Goal: Task Accomplishment & Management: Complete application form

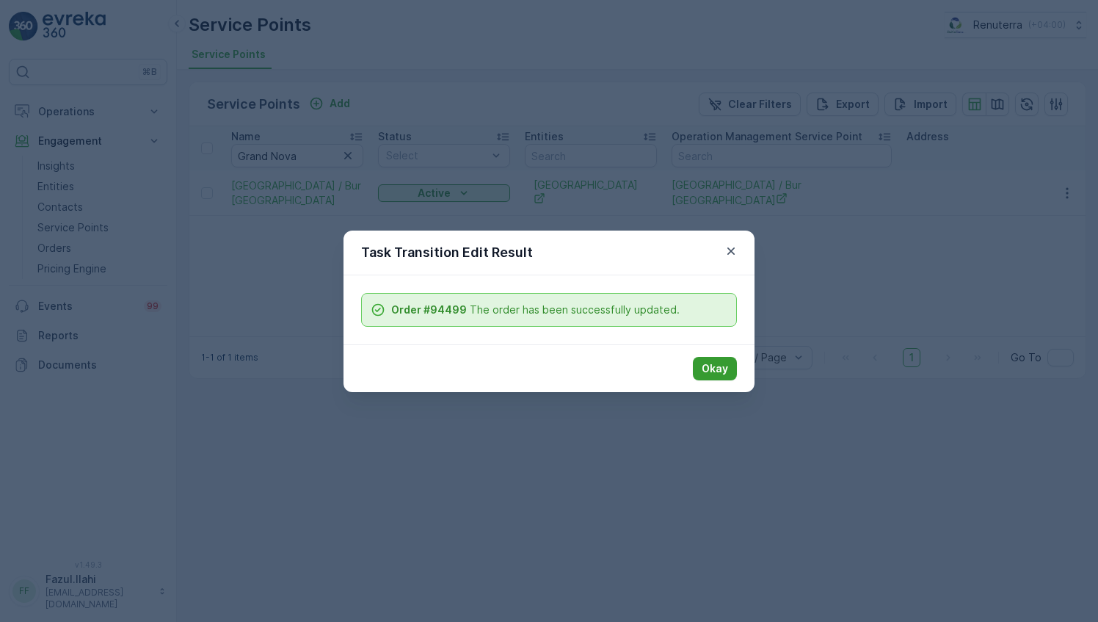
click at [711, 365] on p "Okay" at bounding box center [715, 368] width 26 height 15
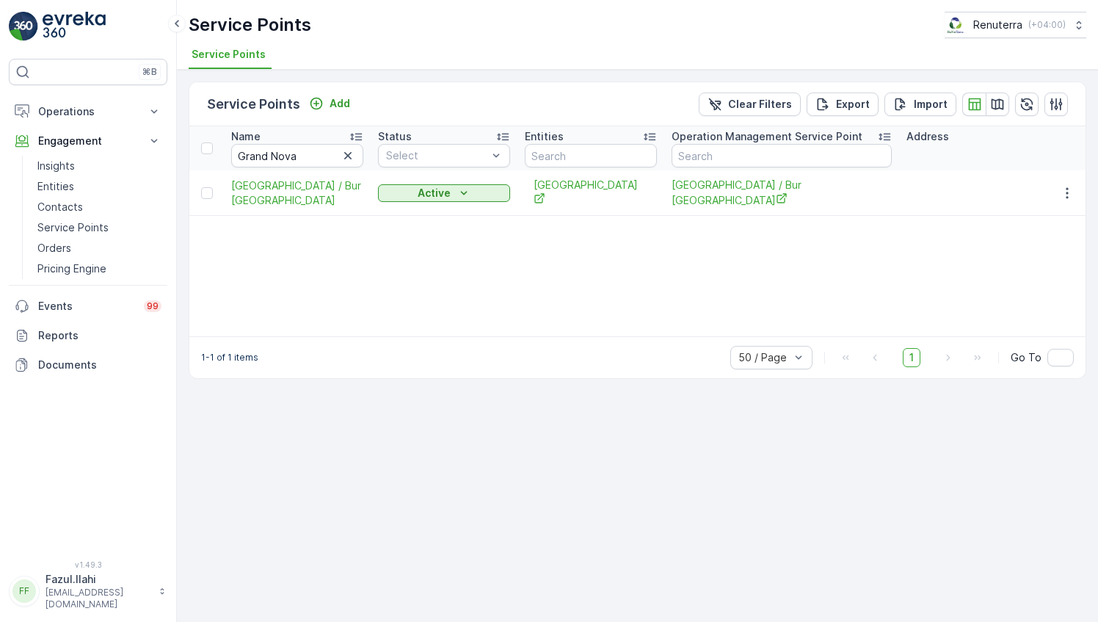
click at [804, 242] on div "Name Grand Nova Status Select Entities Operation Management Service Point Addre…" at bounding box center [637, 231] width 896 height 210
click at [320, 153] on input "Grand Nova" at bounding box center [297, 155] width 132 height 23
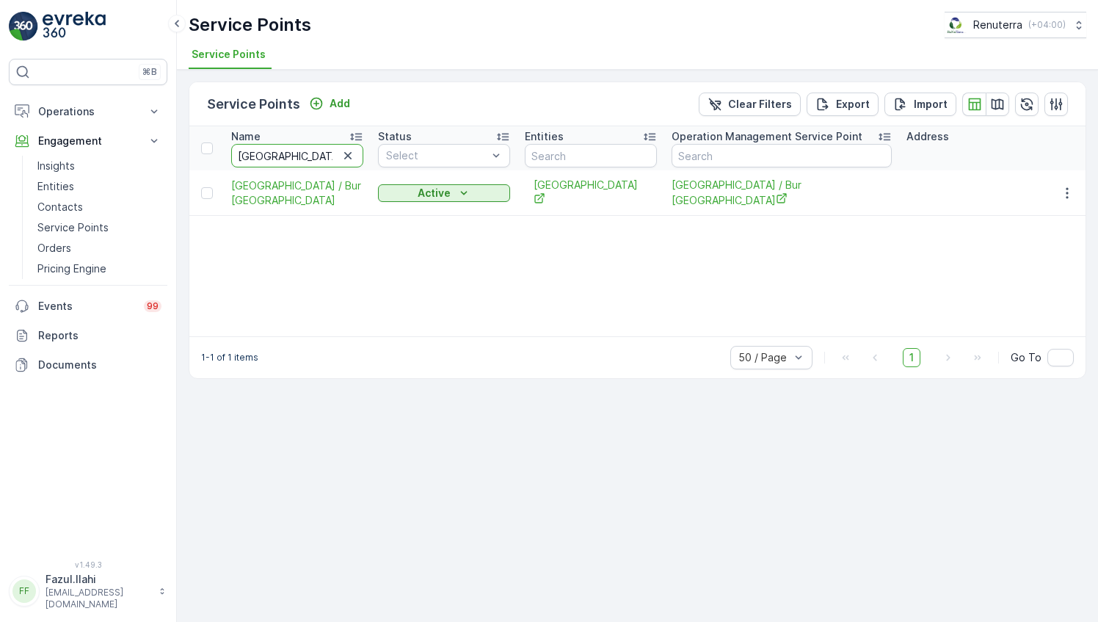
type input "Beirut"
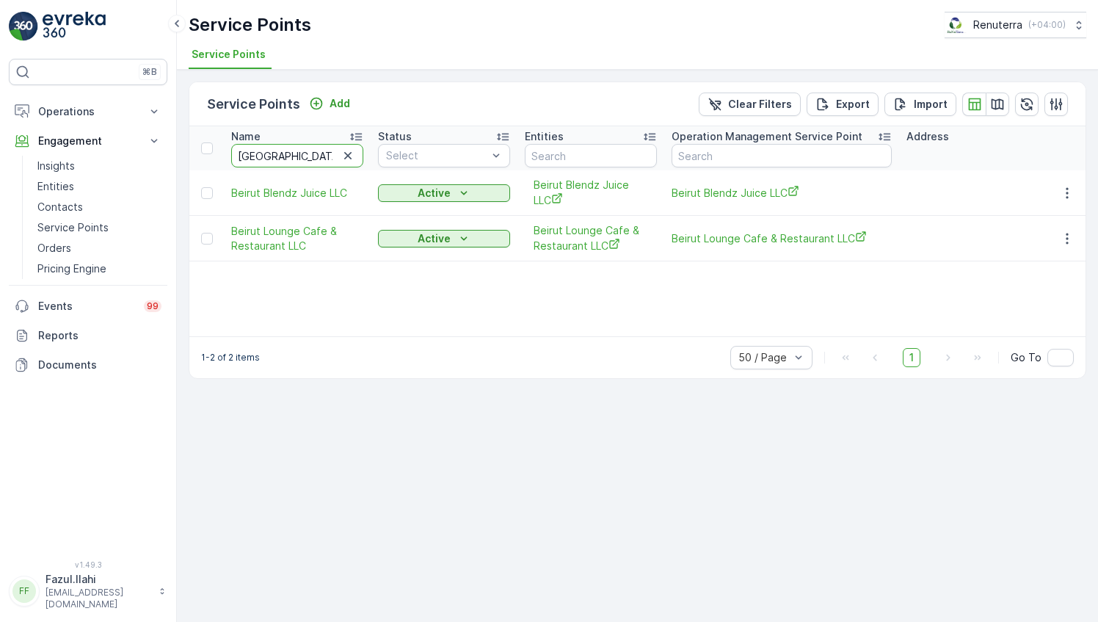
click at [291, 156] on body "⌘B Operations Insights Planning Routes & Tasks Cockpit Settings Engagement Insi…" at bounding box center [549, 311] width 1098 height 622
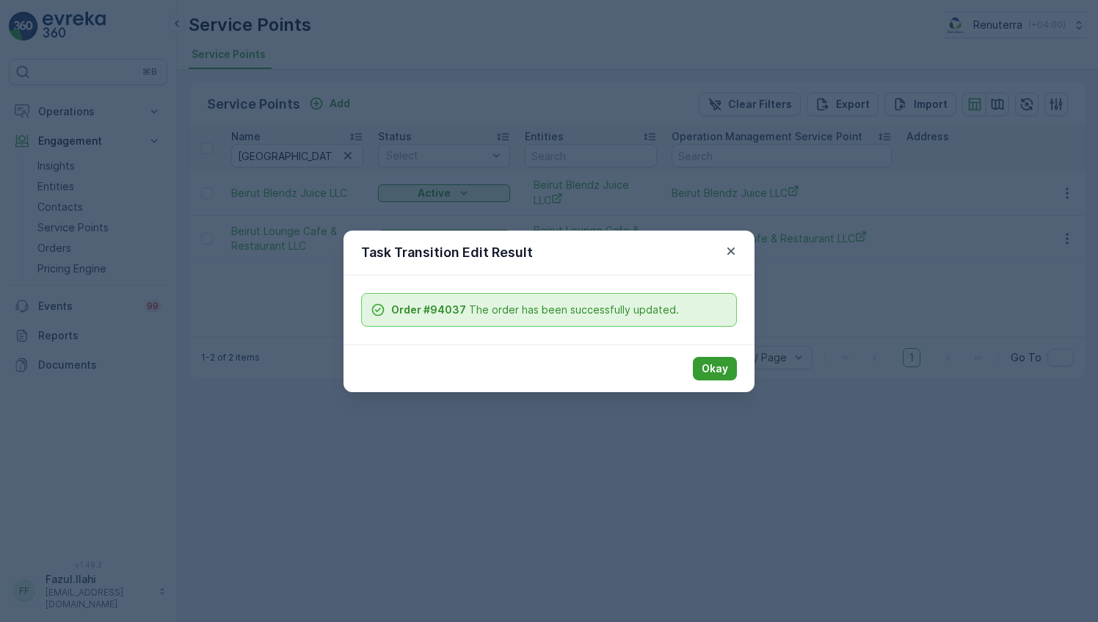
click at [719, 368] on p "Okay" at bounding box center [715, 368] width 26 height 15
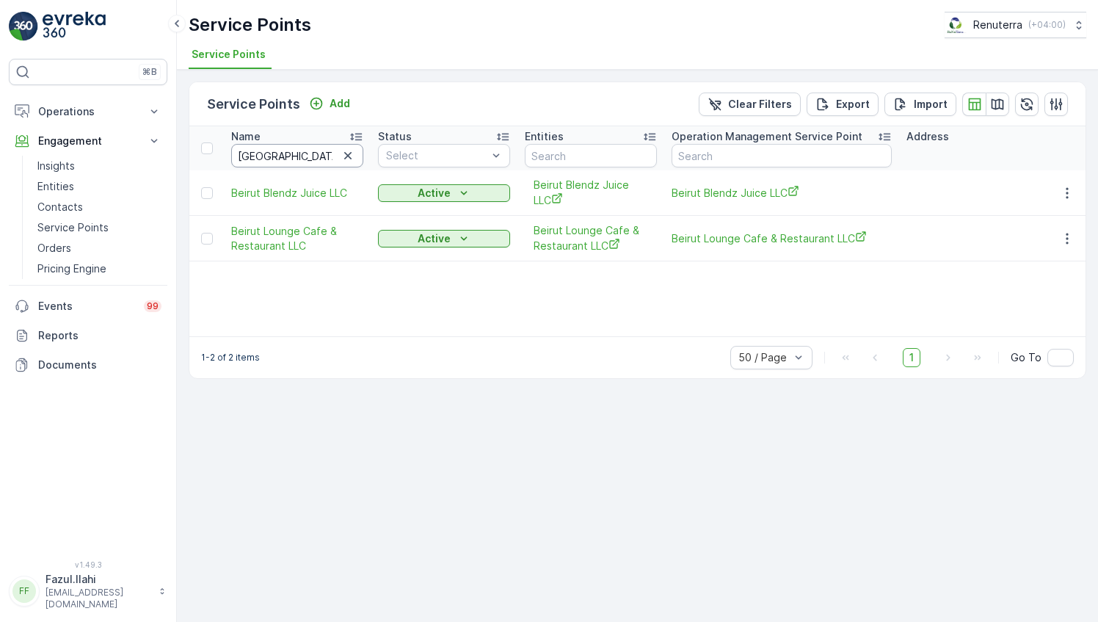
click at [298, 161] on input "Beirut" at bounding box center [297, 155] width 132 height 23
type input "Beirut Re"
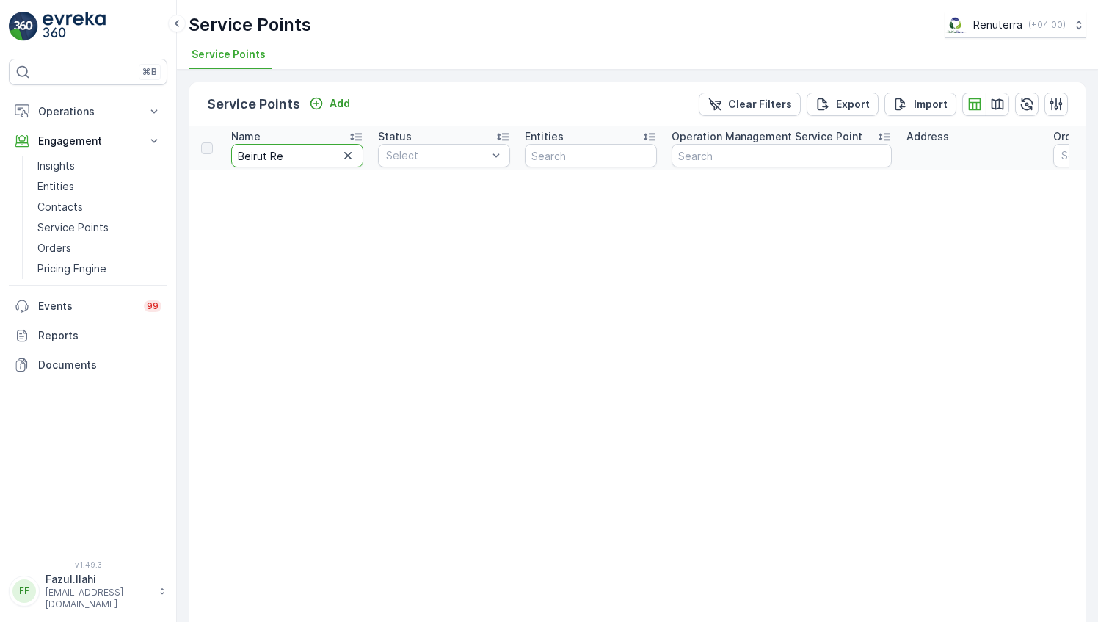
click at [298, 161] on input "Beirut Re" at bounding box center [297, 155] width 132 height 23
type input "Beirut"
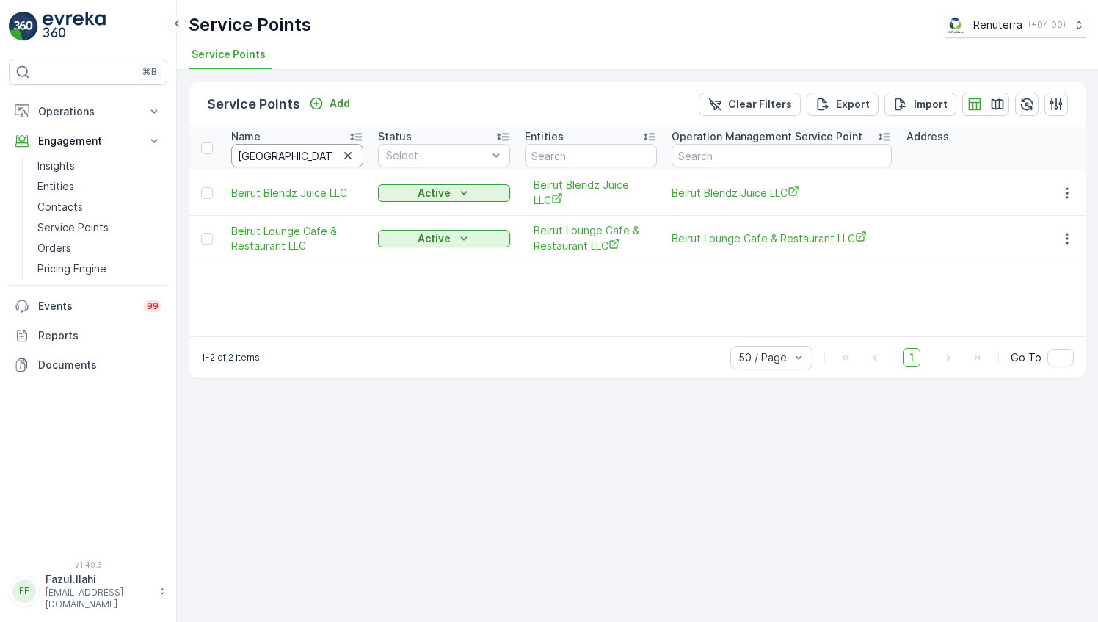
click at [287, 151] on input "Beirut" at bounding box center [297, 155] width 132 height 23
type input "Calic"
click at [1061, 236] on icon "button" at bounding box center [1067, 238] width 15 height 15
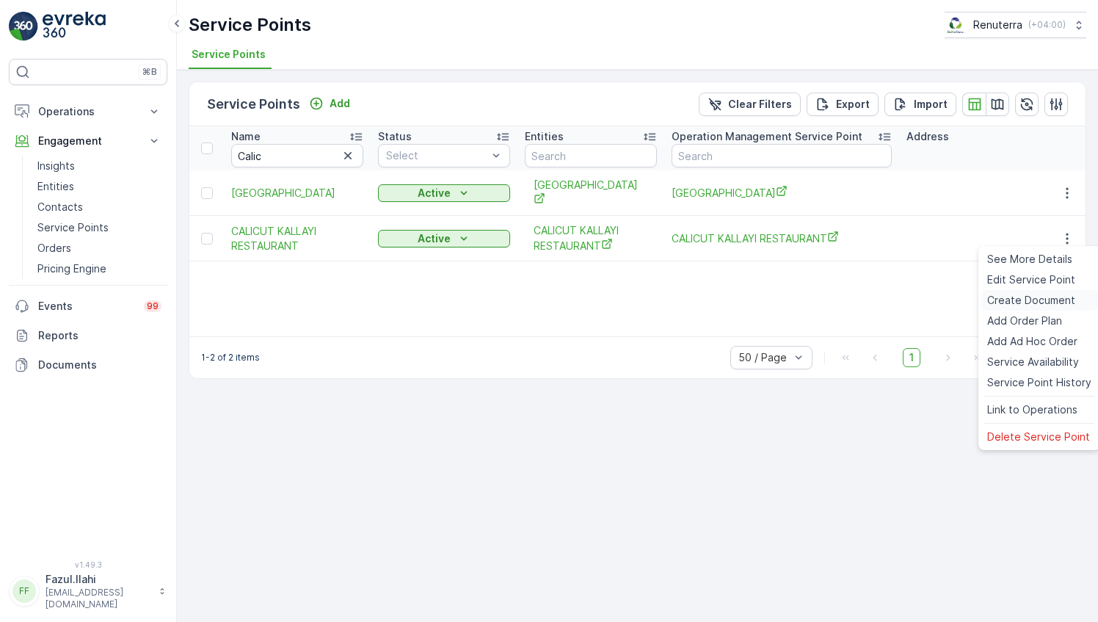
click at [1034, 301] on span "Create Document" at bounding box center [1031, 300] width 88 height 15
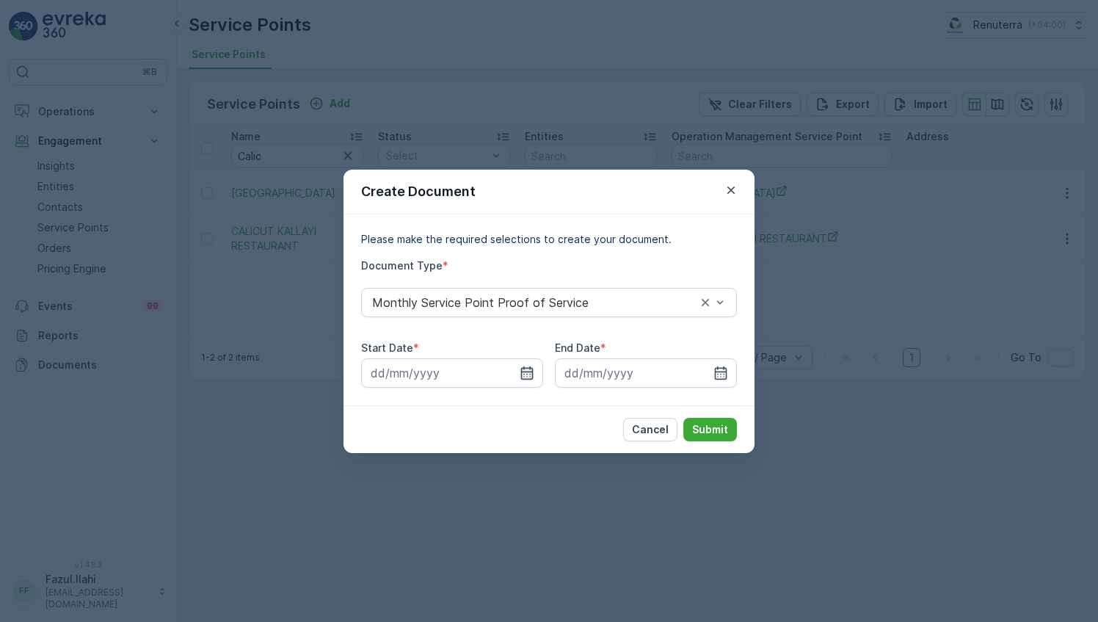
click at [529, 370] on icon "button" at bounding box center [527, 373] width 15 height 15
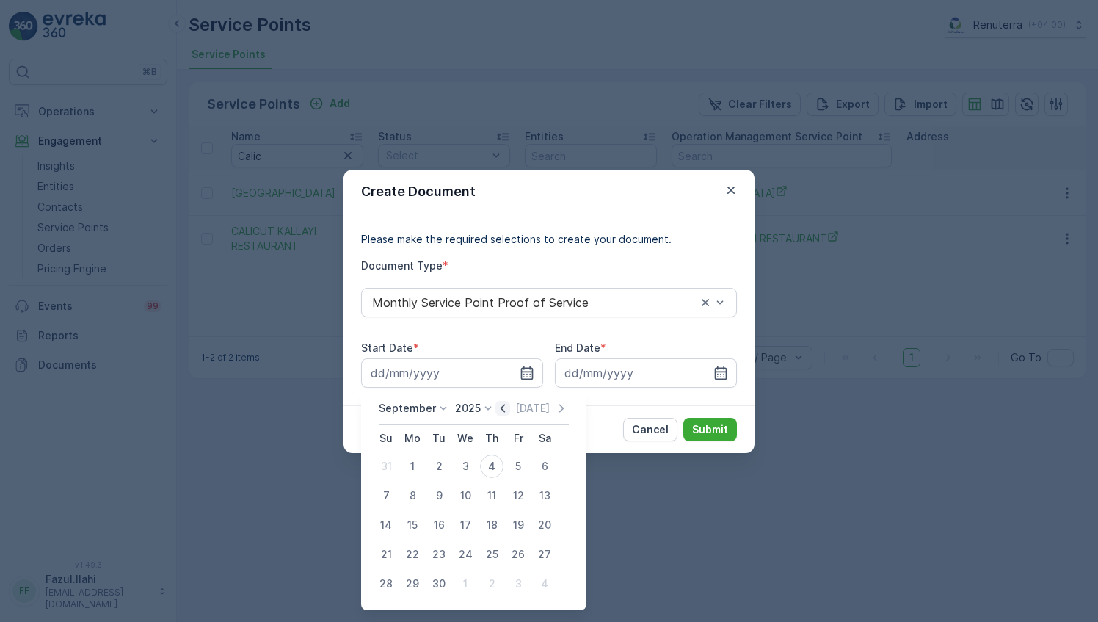
click at [502, 407] on icon "button" at bounding box center [502, 408] width 15 height 15
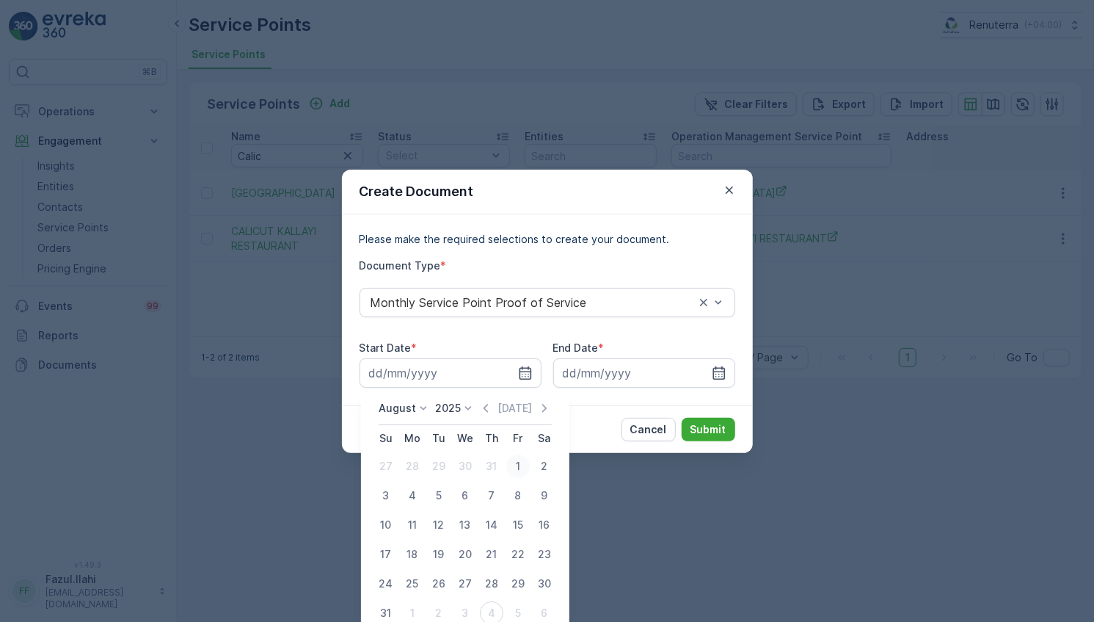
click at [518, 465] on div "1" at bounding box center [517, 465] width 23 height 23
type input "01.08.2025"
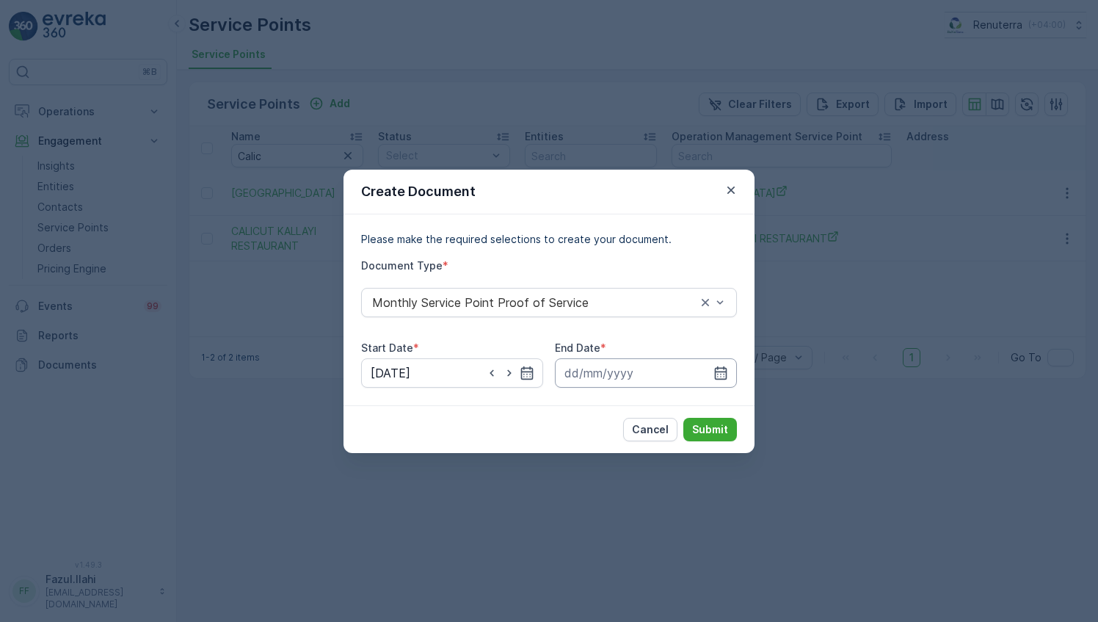
click at [731, 366] on input at bounding box center [646, 372] width 182 height 29
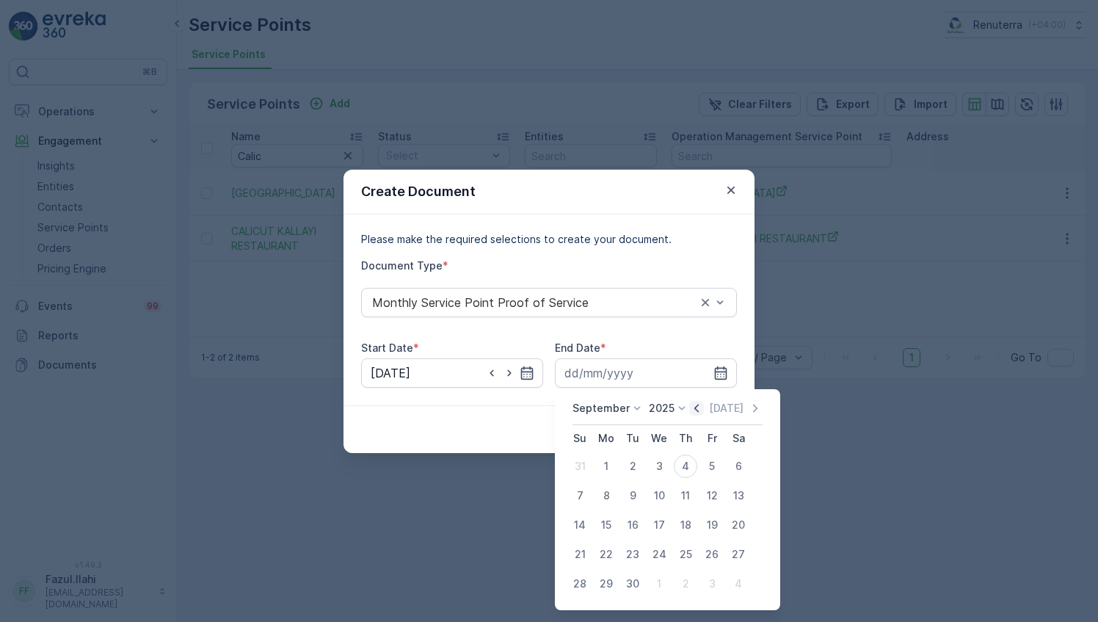
click at [694, 413] on icon "button" at bounding box center [696, 408] width 15 height 15
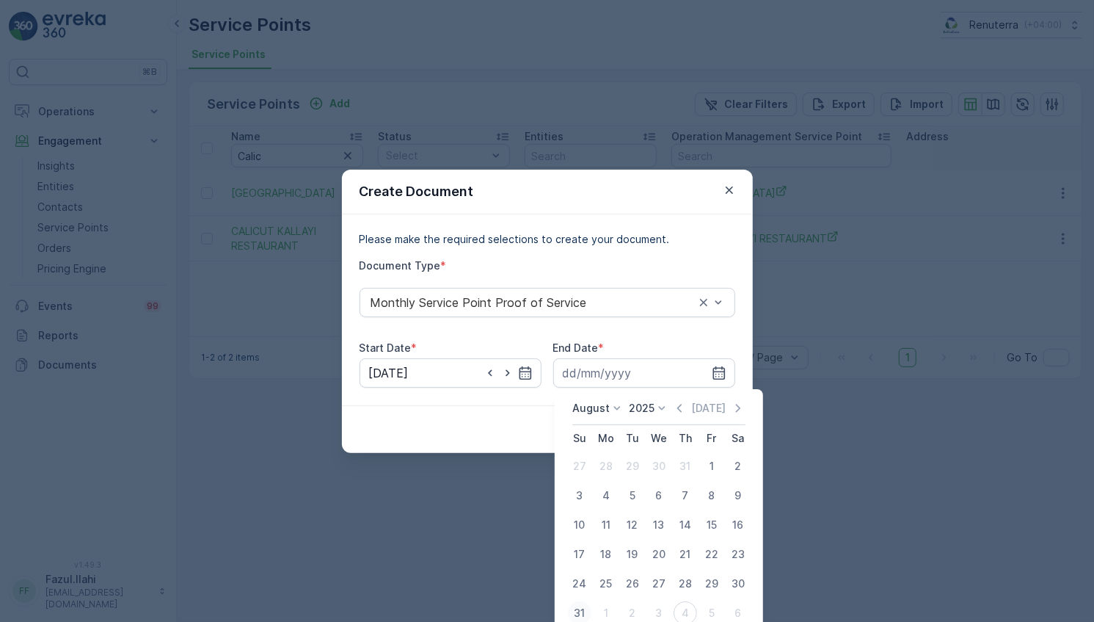
click at [580, 608] on div "31" at bounding box center [579, 612] width 23 height 23
type input "31.08.2025"
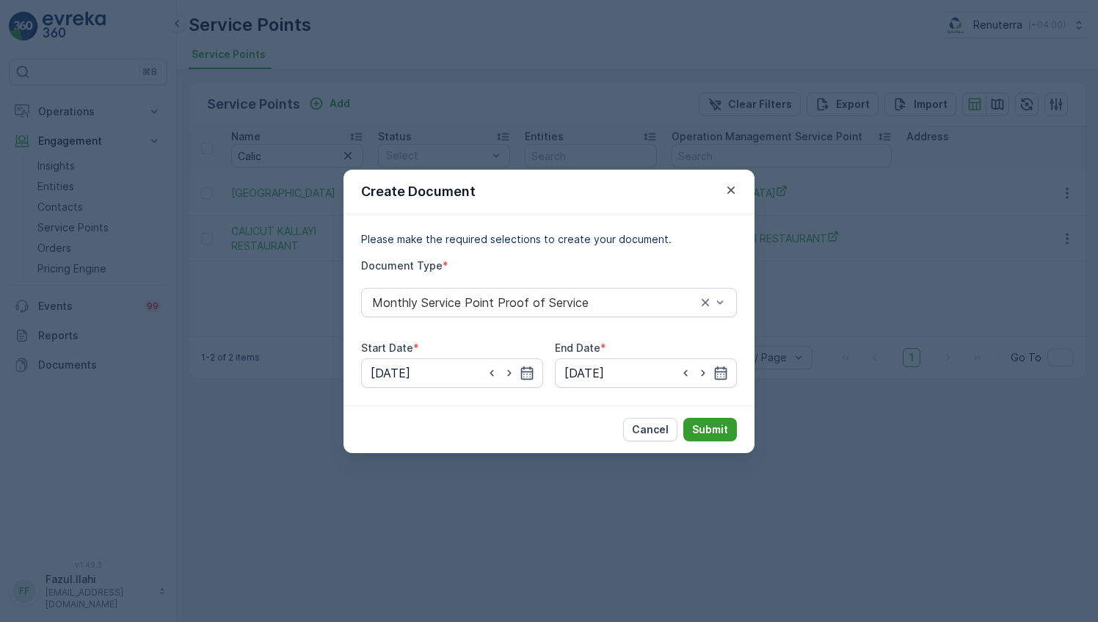
click at [700, 434] on p "Submit" at bounding box center [710, 429] width 36 height 15
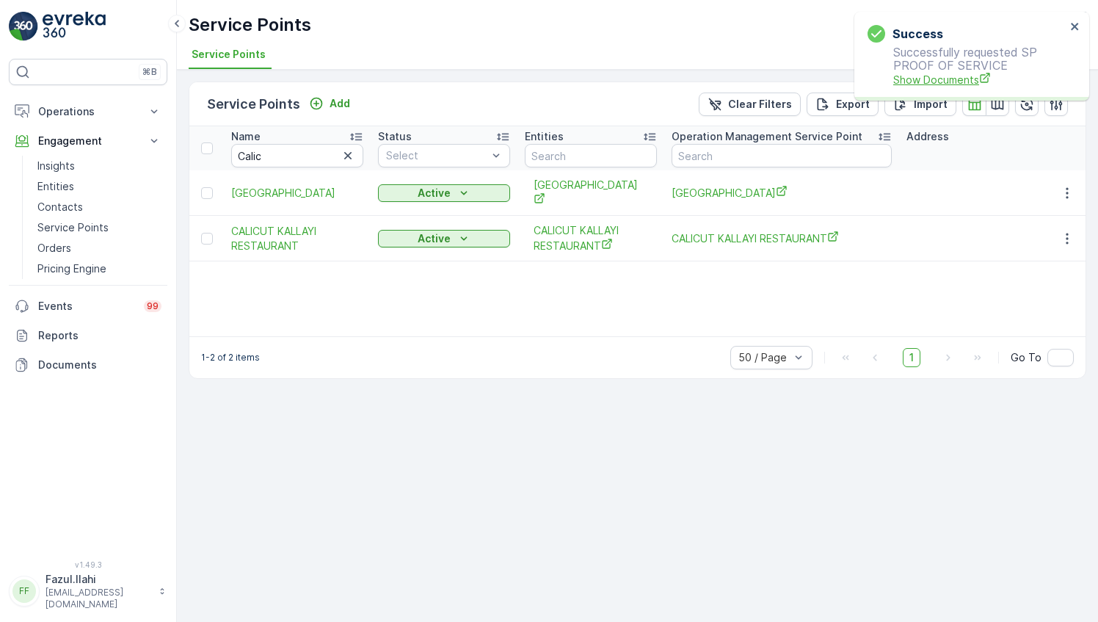
click at [940, 80] on span "Show Documents" at bounding box center [979, 79] width 173 height 15
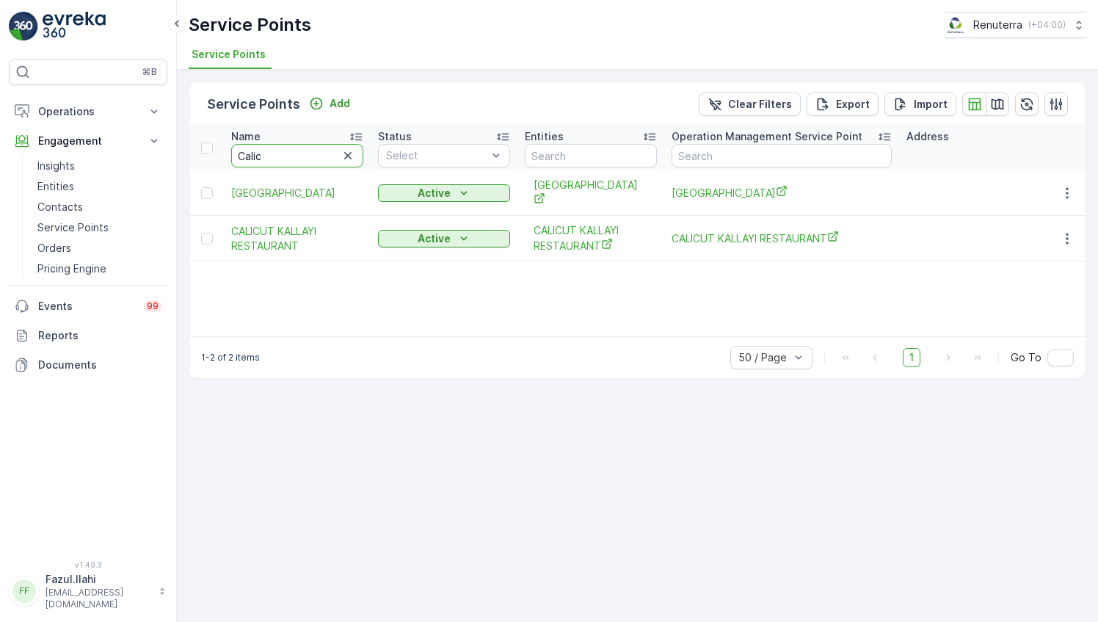
click at [275, 159] on input "Calic" at bounding box center [297, 155] width 132 height 23
type input "Cali"
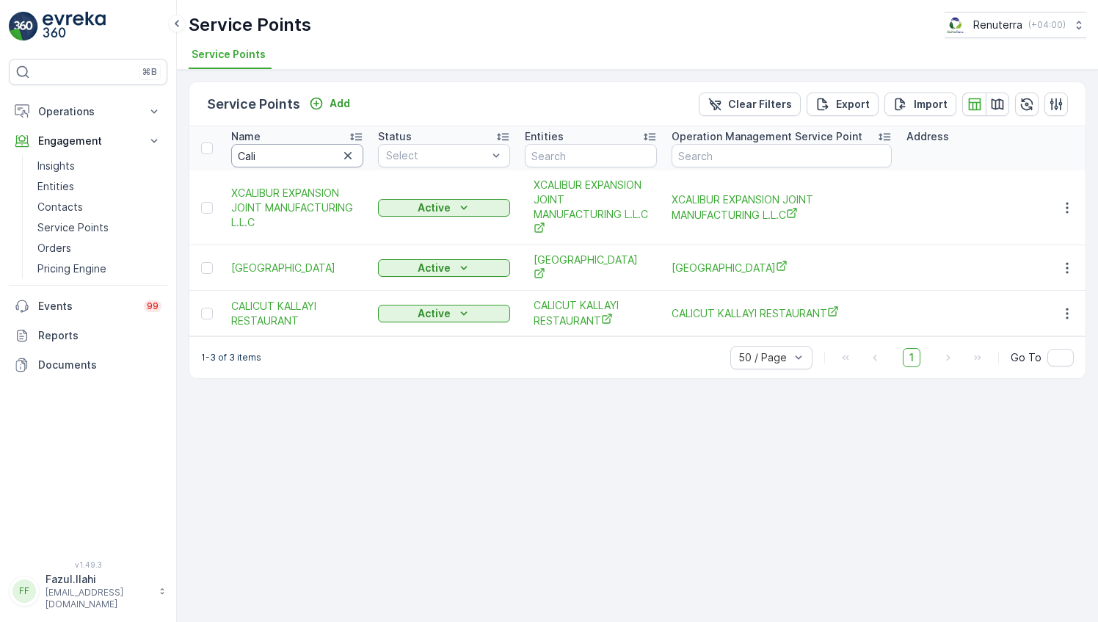
click at [292, 153] on input "Cali" at bounding box center [297, 155] width 132 height 23
type input "K"
click at [292, 153] on input "K" at bounding box center [297, 155] width 132 height 23
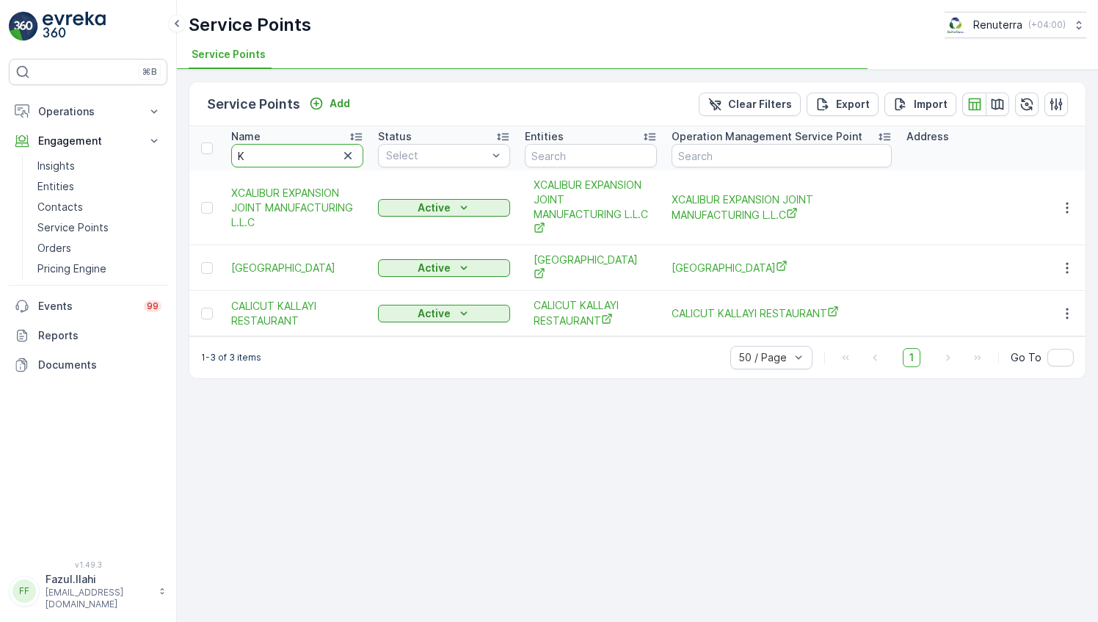
type input "Ko"
click at [292, 153] on input "Ko" at bounding box center [297, 155] width 132 height 23
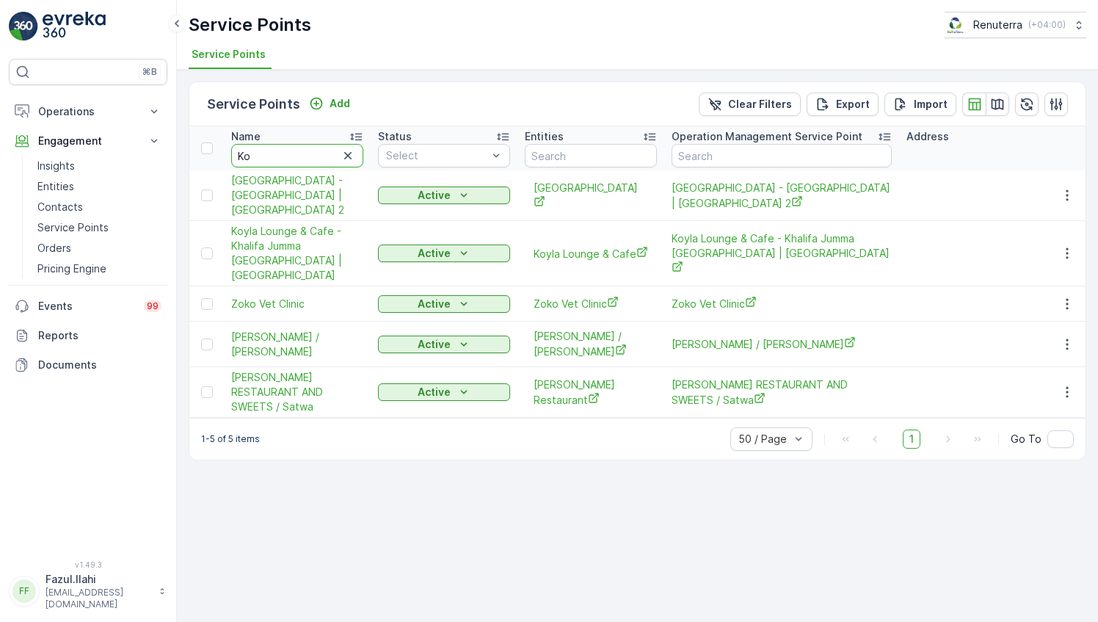
click at [292, 153] on input "Ko" at bounding box center [297, 155] width 132 height 23
type input "Koy"
click at [292, 153] on input "Koyl" at bounding box center [297, 155] width 132 height 23
type input "Koyla"
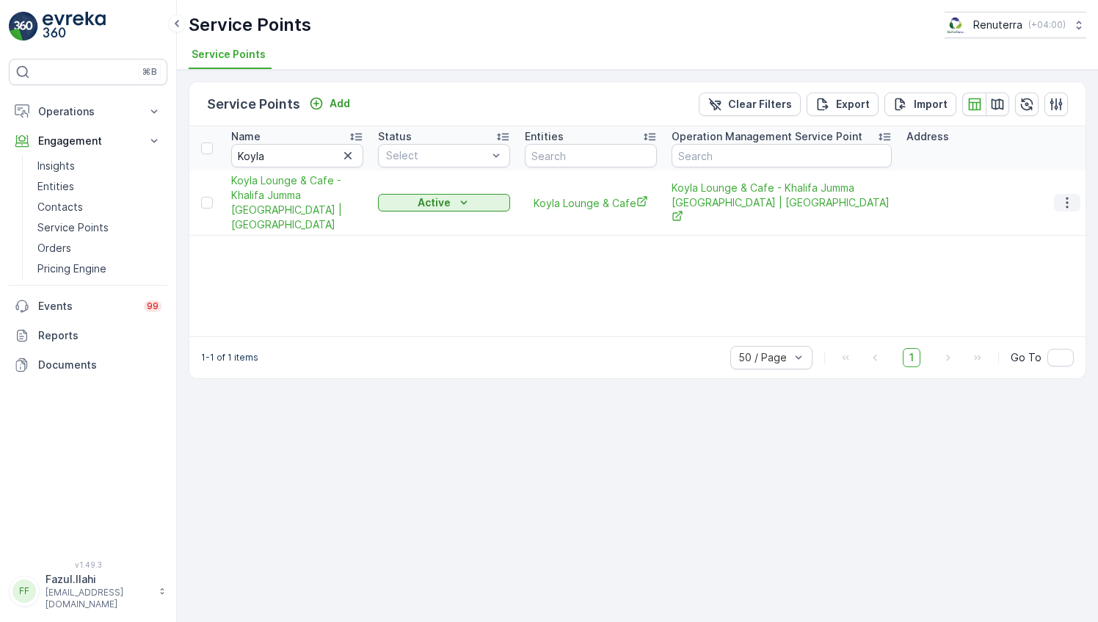
click at [1064, 203] on icon "button" at bounding box center [1067, 202] width 15 height 15
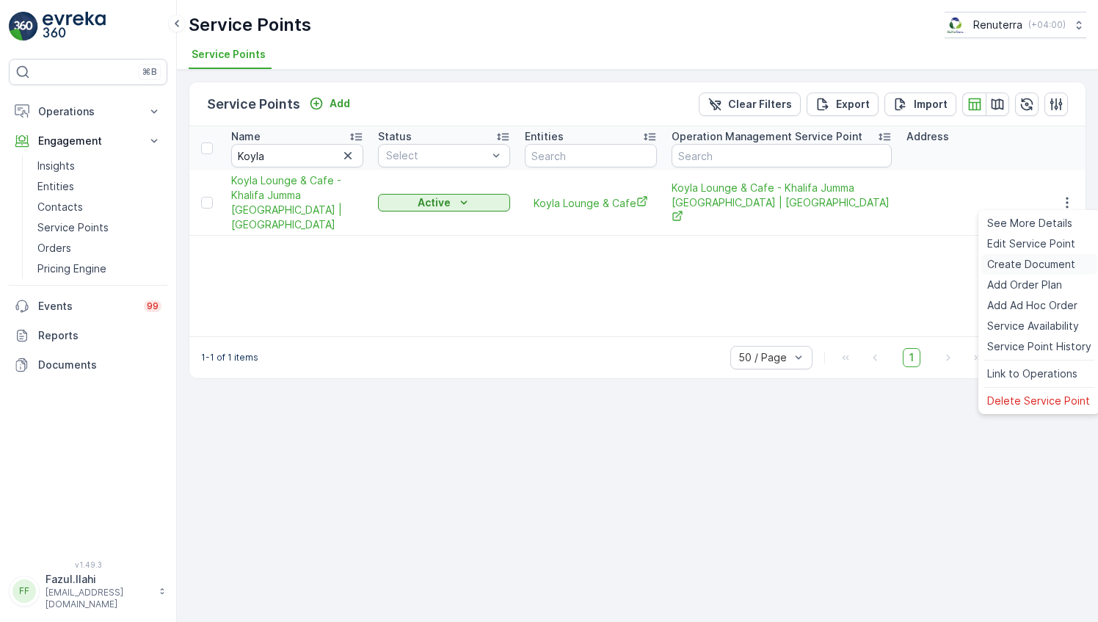
click at [1019, 258] on span "Create Document" at bounding box center [1031, 264] width 88 height 15
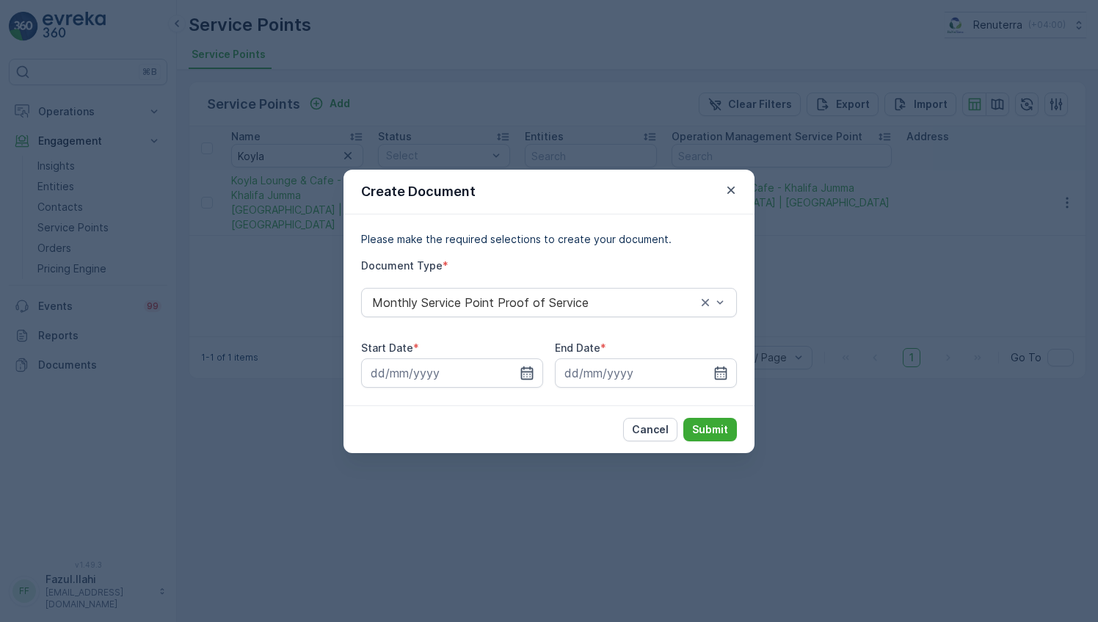
click at [524, 369] on icon "button" at bounding box center [527, 372] width 12 height 13
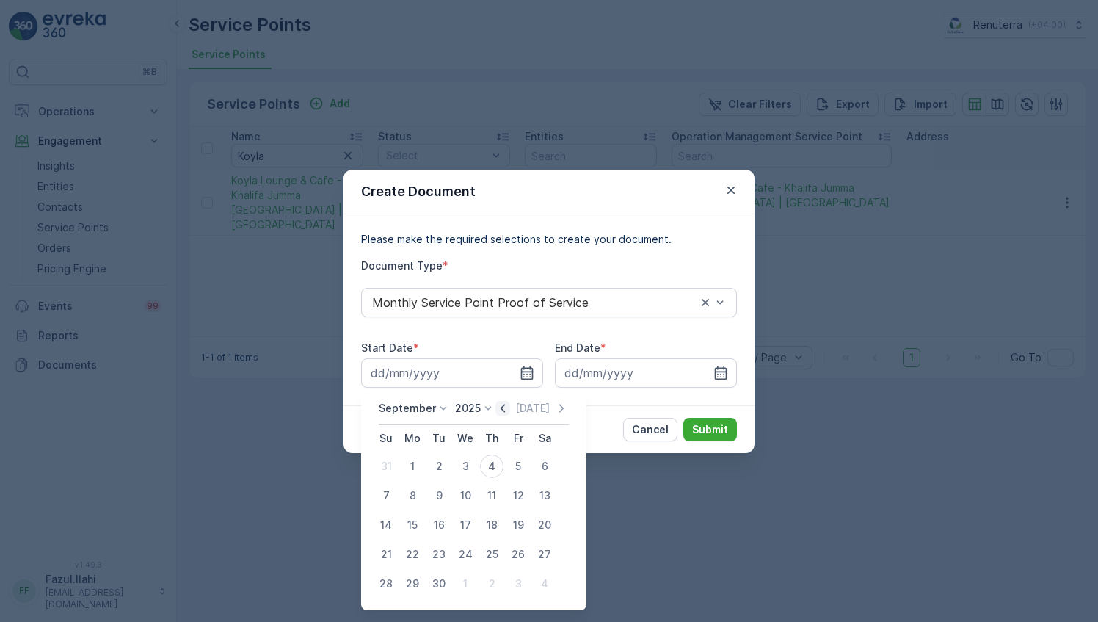
click at [503, 407] on icon "button" at bounding box center [502, 408] width 15 height 15
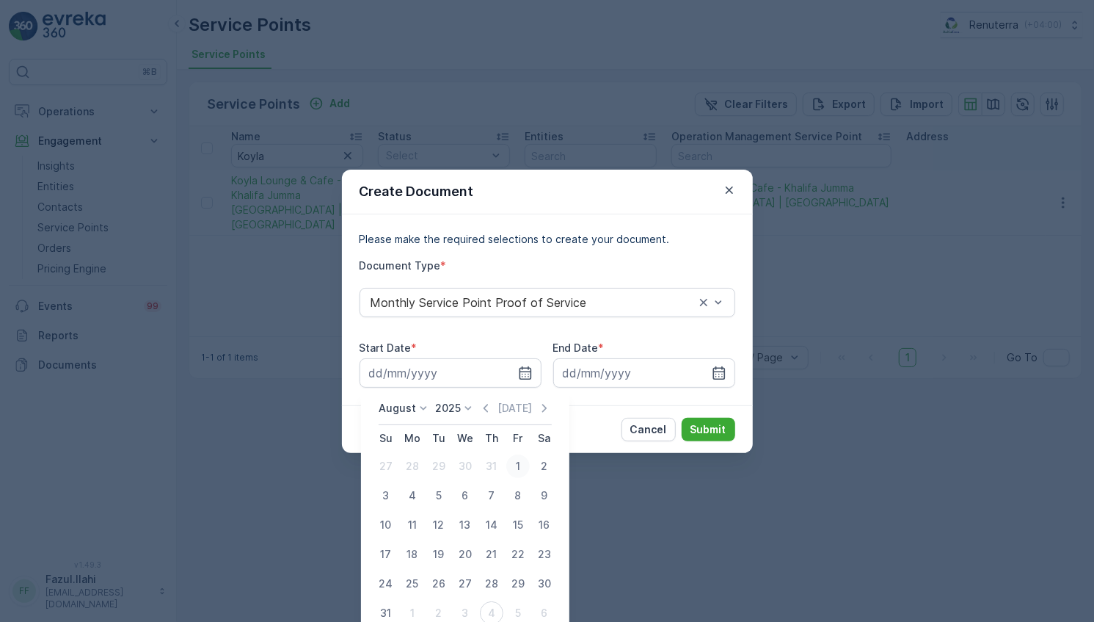
click at [515, 465] on div "1" at bounding box center [517, 465] width 23 height 23
type input "01.08.2025"
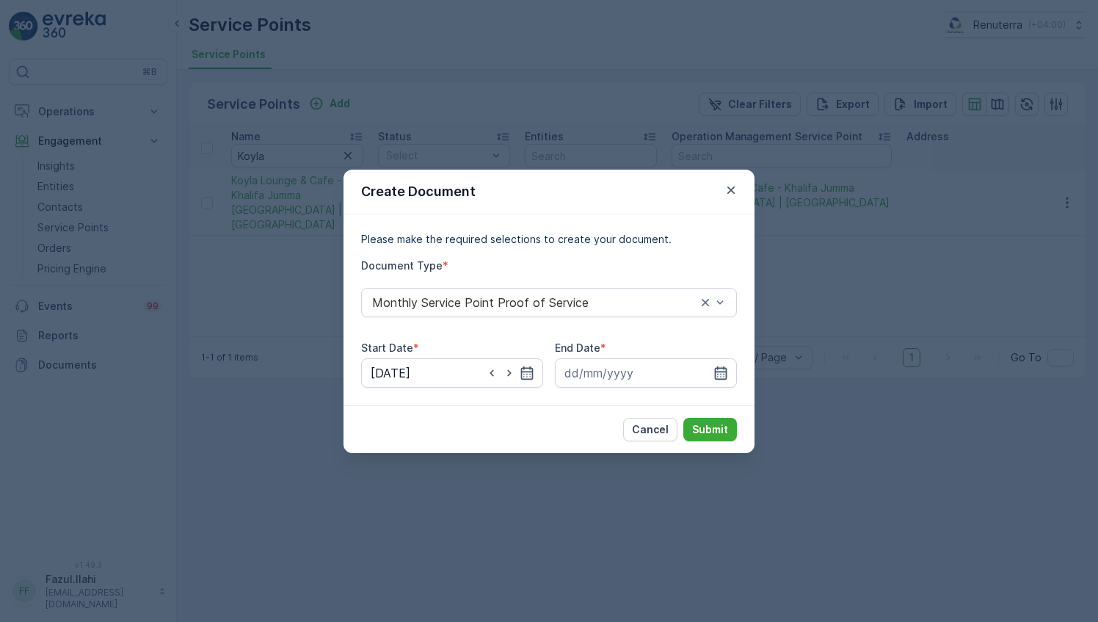
click at [727, 374] on icon "button" at bounding box center [721, 373] width 15 height 15
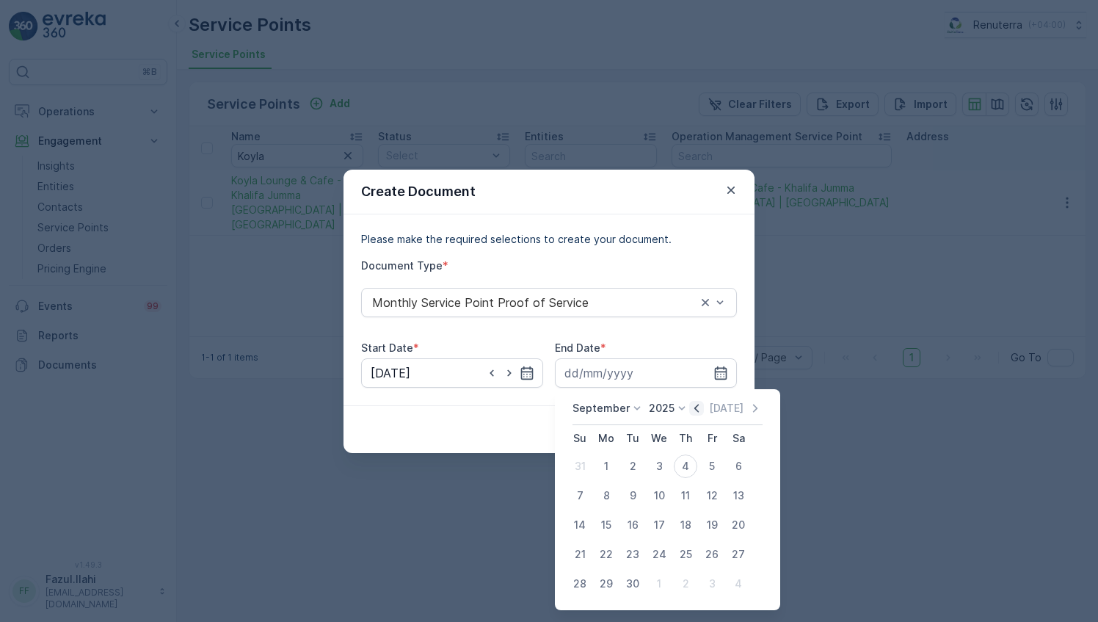
click at [696, 402] on icon "button" at bounding box center [696, 408] width 15 height 15
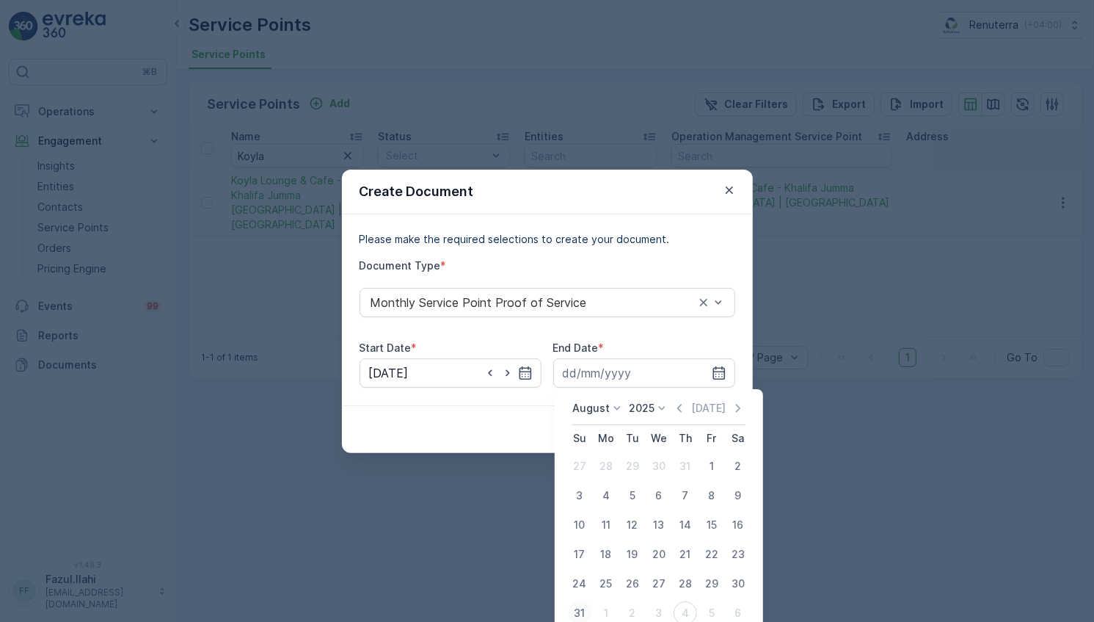
click at [576, 609] on div "31" at bounding box center [579, 612] width 23 height 23
type input "31.08.2025"
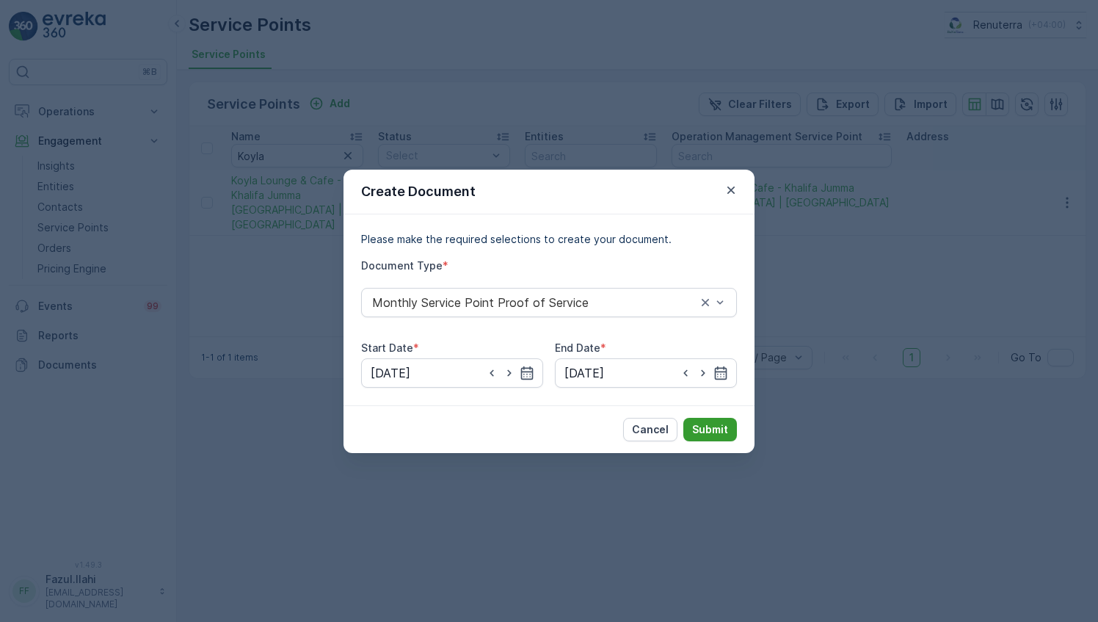
click at [709, 422] on p "Submit" at bounding box center [710, 429] width 36 height 15
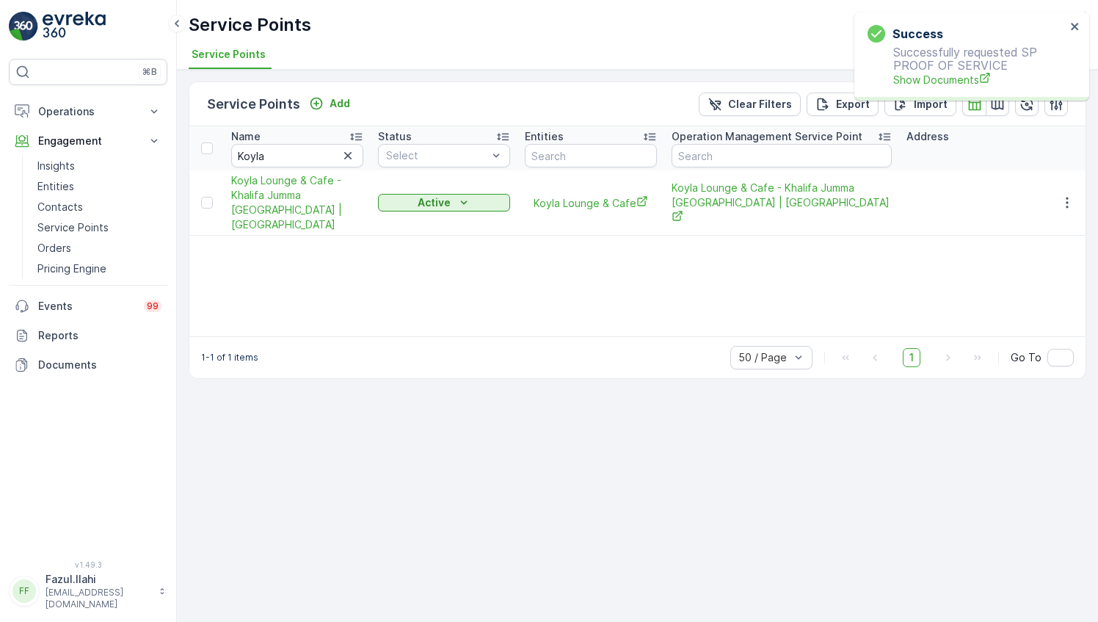
click at [940, 87] on div "Success Successfully requested SP PROOF OF SERVICE Show Documents" at bounding box center [966, 56] width 207 height 71
click at [944, 79] on span "Show Documents" at bounding box center [979, 79] width 173 height 15
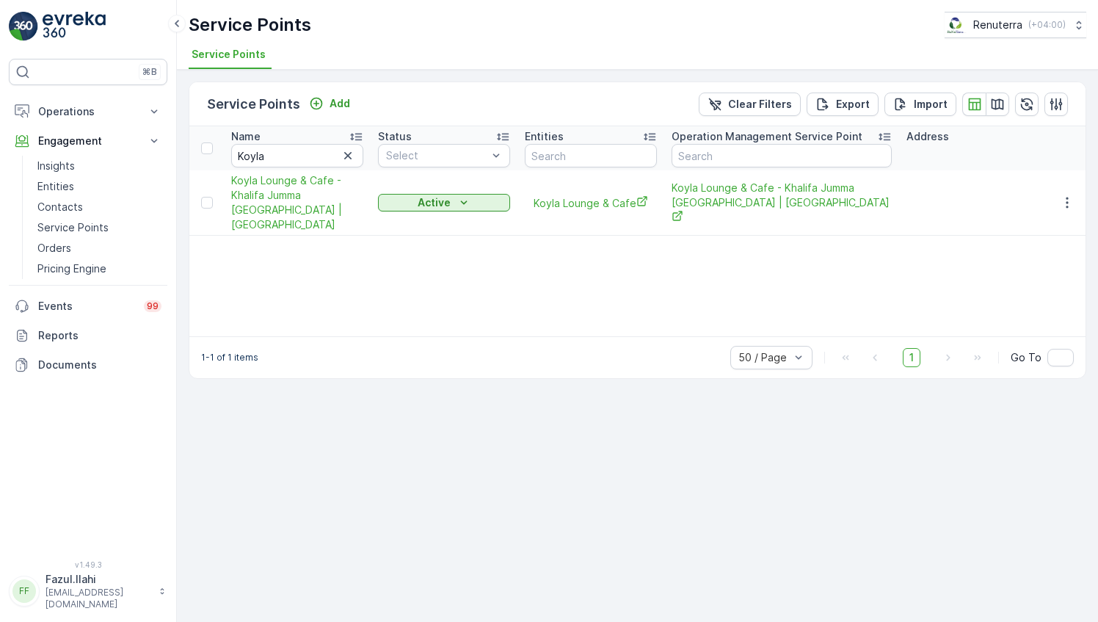
click at [923, 85] on div "Service Points Add Clear Filters Export Import" at bounding box center [637, 104] width 896 height 44
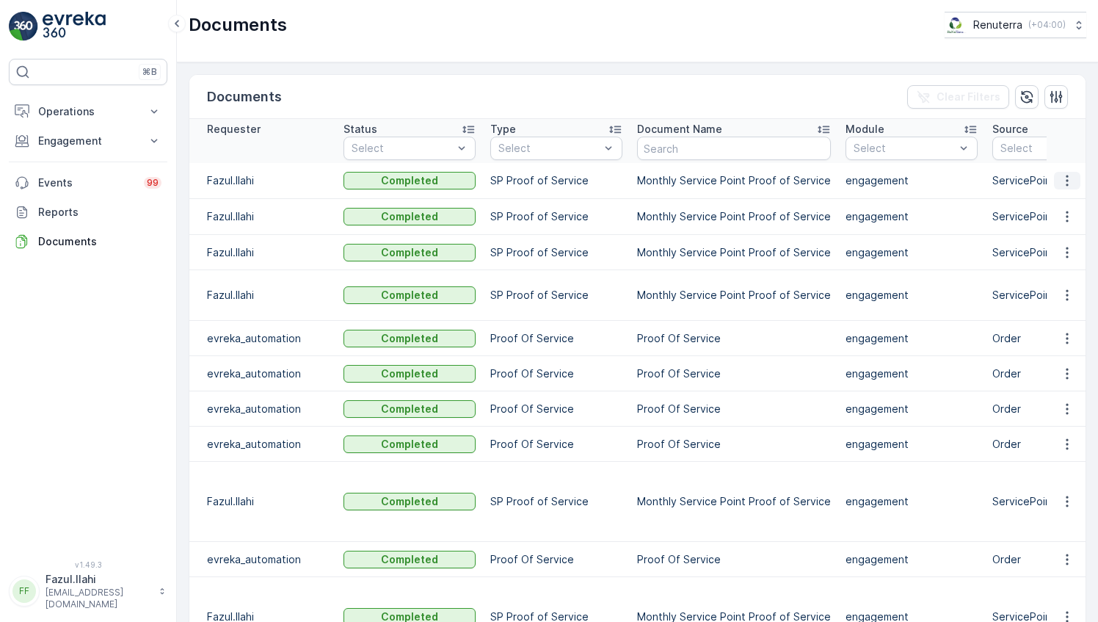
click at [1066, 180] on icon "button" at bounding box center [1067, 180] width 2 height 11
click at [1051, 202] on span "See Details" at bounding box center [1063, 201] width 57 height 15
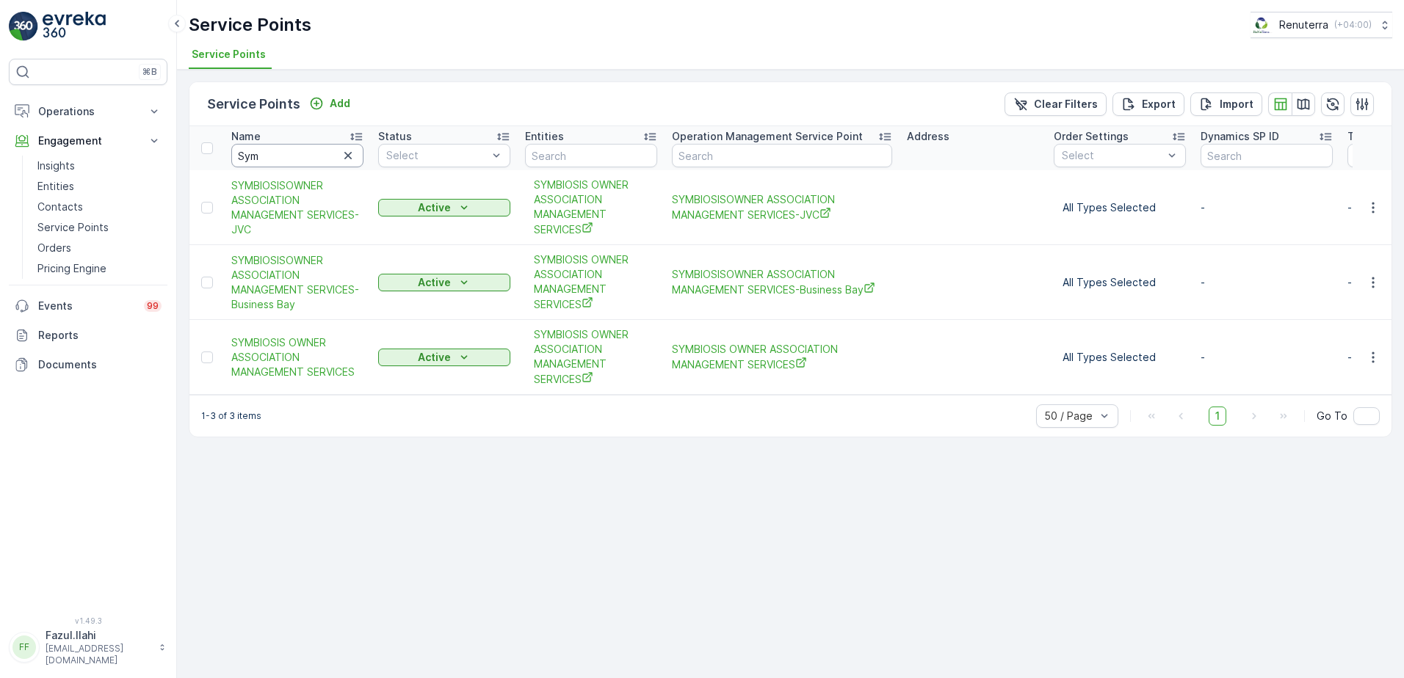
click at [296, 156] on input "Sym" at bounding box center [297, 155] width 132 height 23
type input "Koy"
click at [288, 153] on input "Koy" at bounding box center [297, 155] width 132 height 23
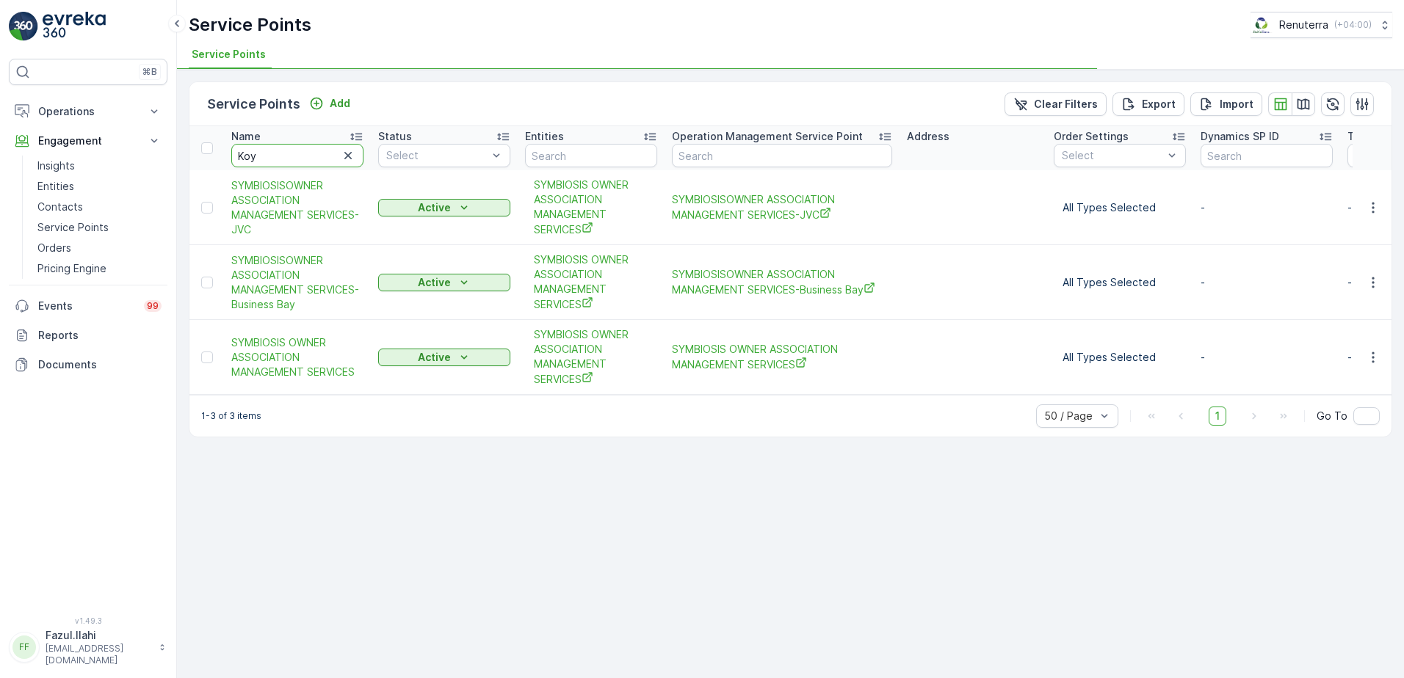
click at [288, 153] on input "Koy" at bounding box center [297, 155] width 132 height 23
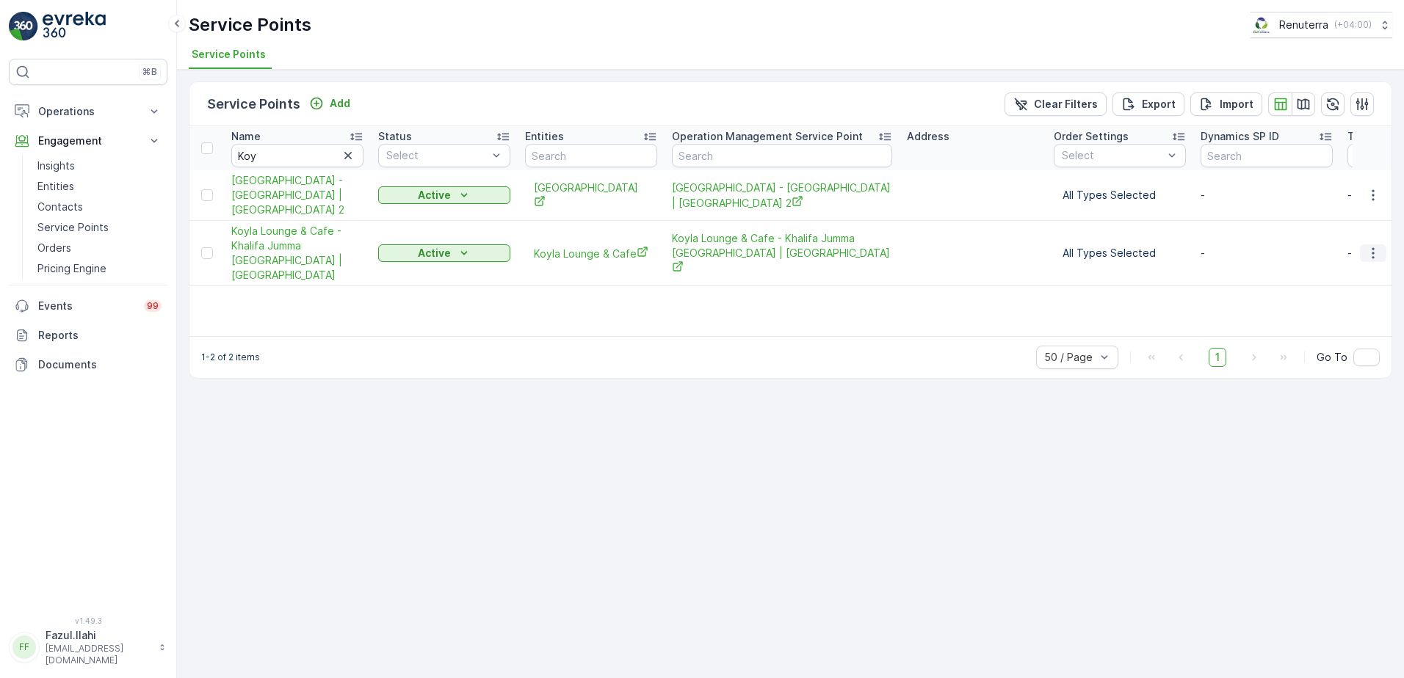
click at [1370, 250] on icon "button" at bounding box center [1372, 253] width 15 height 15
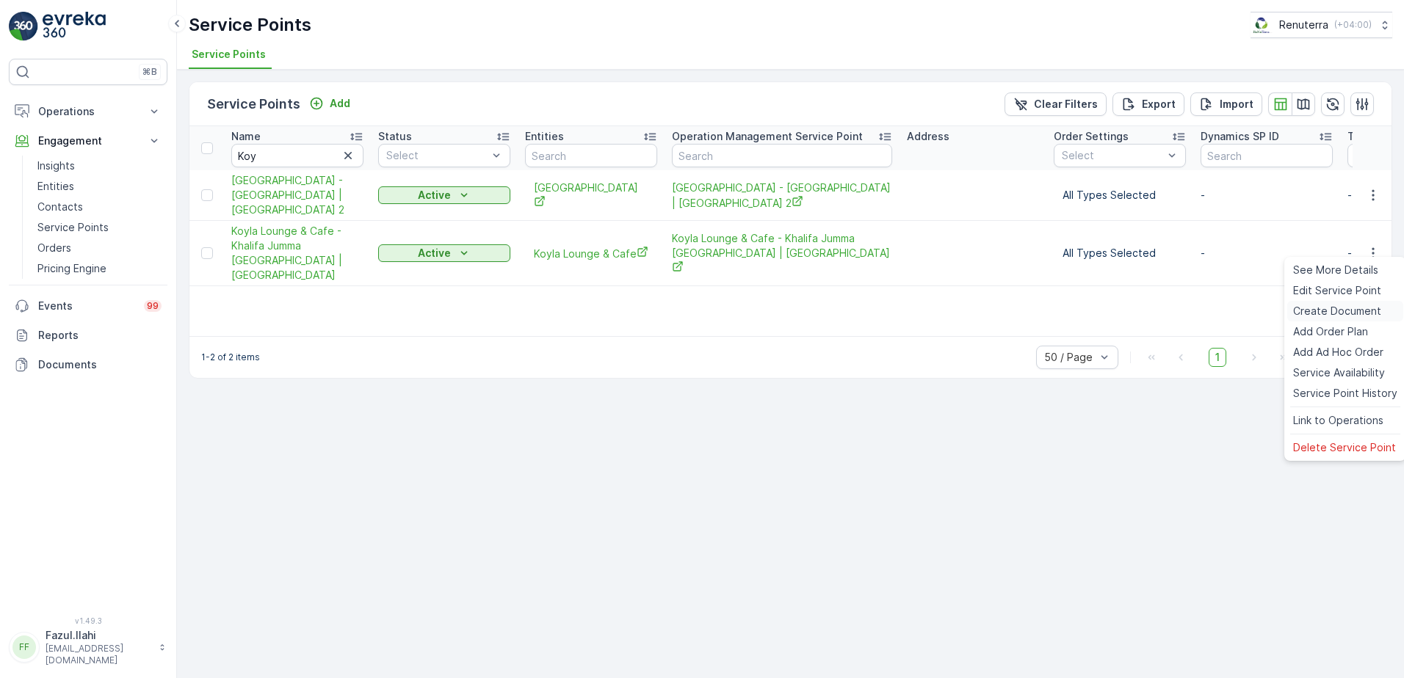
click at [1321, 310] on span "Create Document" at bounding box center [1337, 311] width 88 height 15
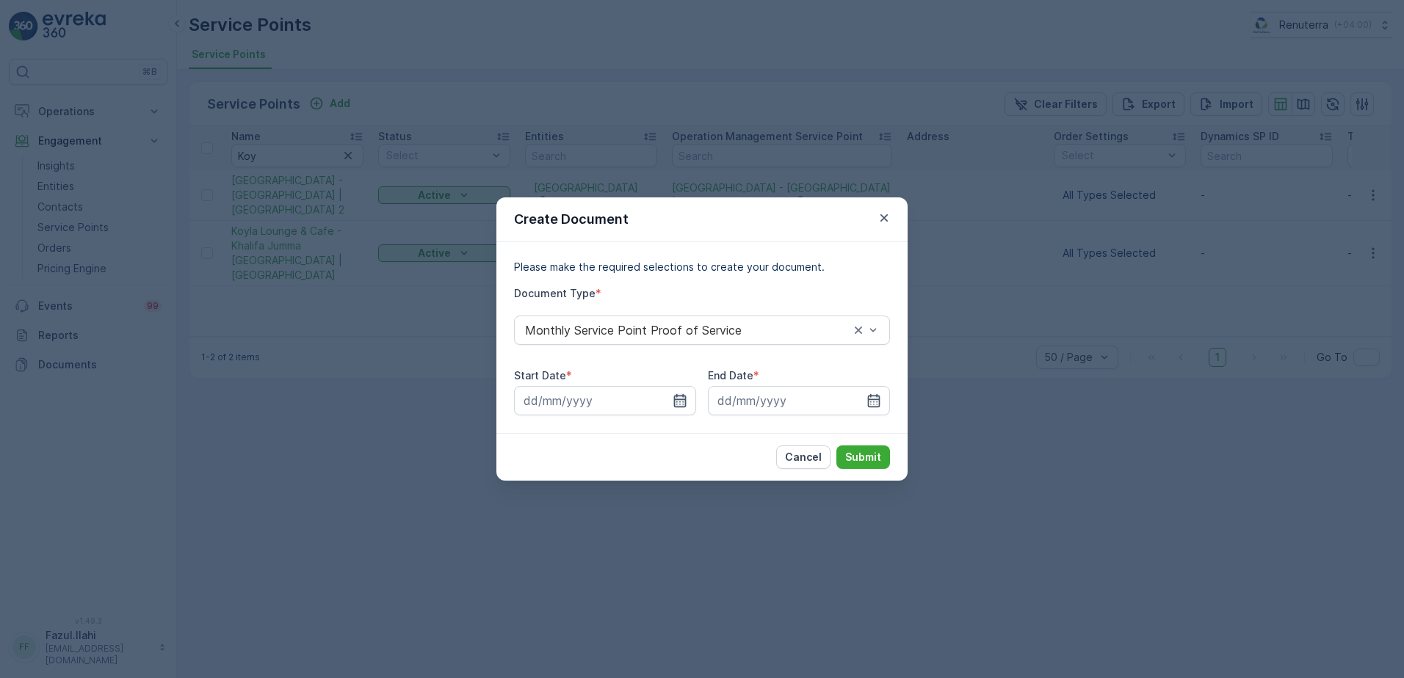
click at [684, 400] on icon "button" at bounding box center [680, 400] width 12 height 13
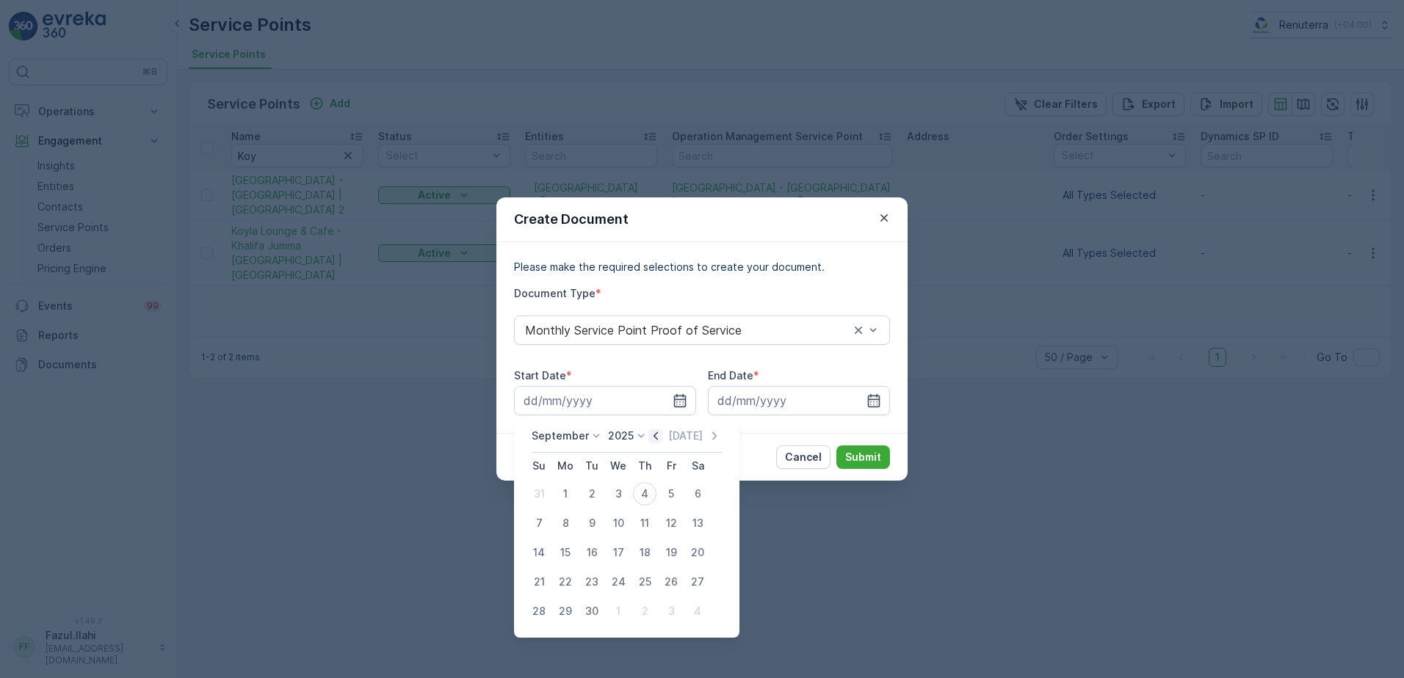
click at [655, 435] on icon "button" at bounding box center [655, 436] width 15 height 15
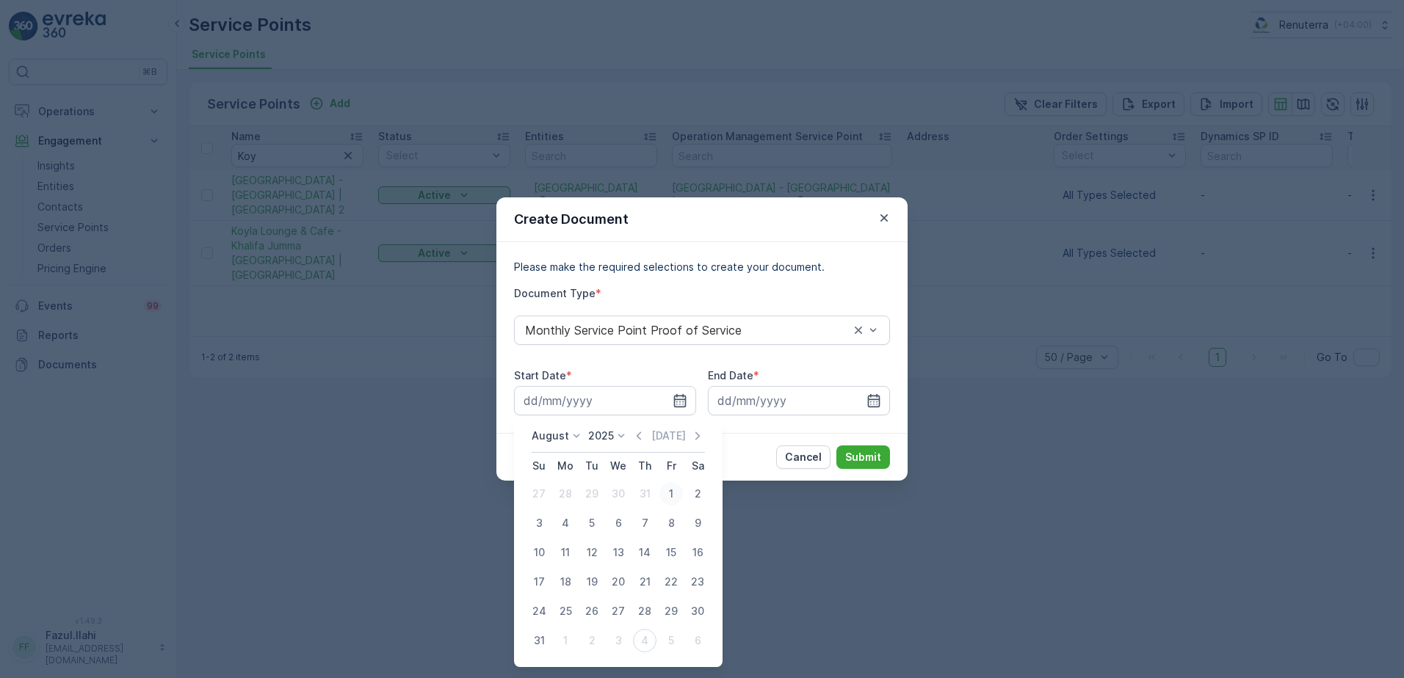
click at [671, 496] on div "1" at bounding box center [670, 493] width 23 height 23
type input "01.08.2025"
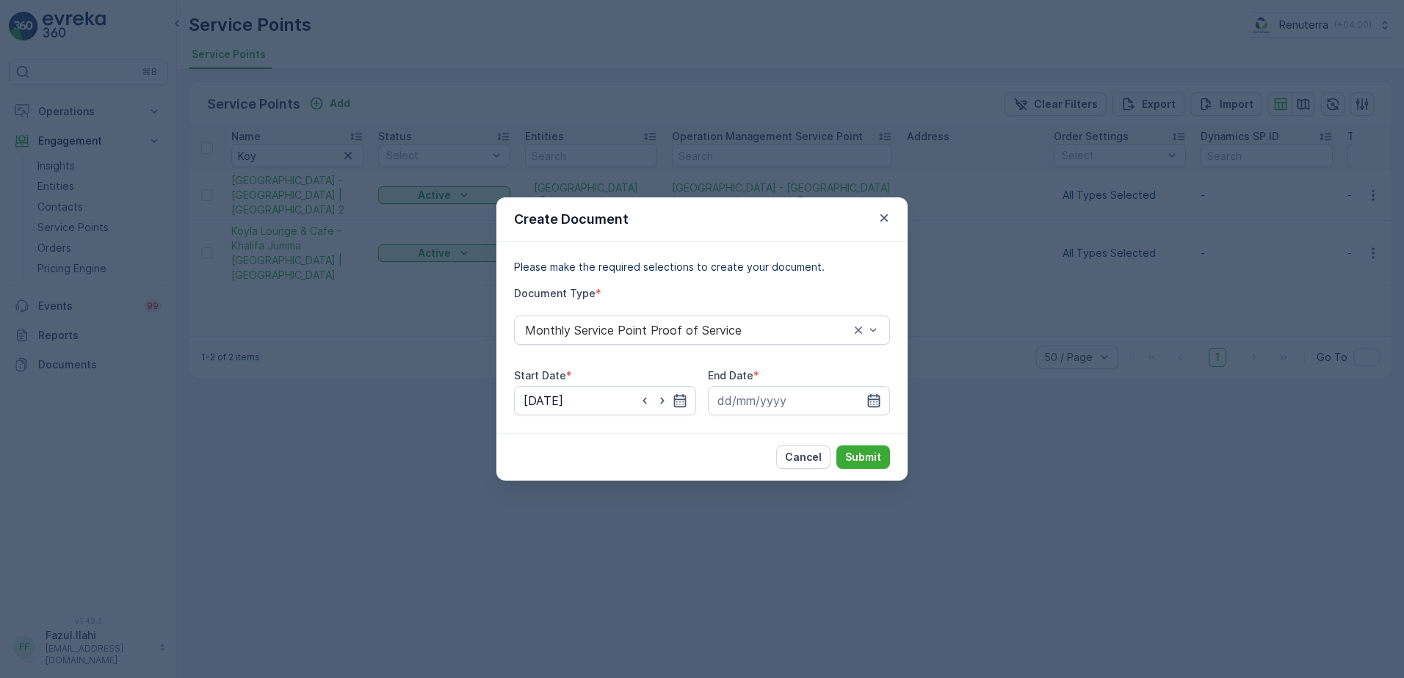
click at [874, 398] on icon "button" at bounding box center [873, 400] width 15 height 15
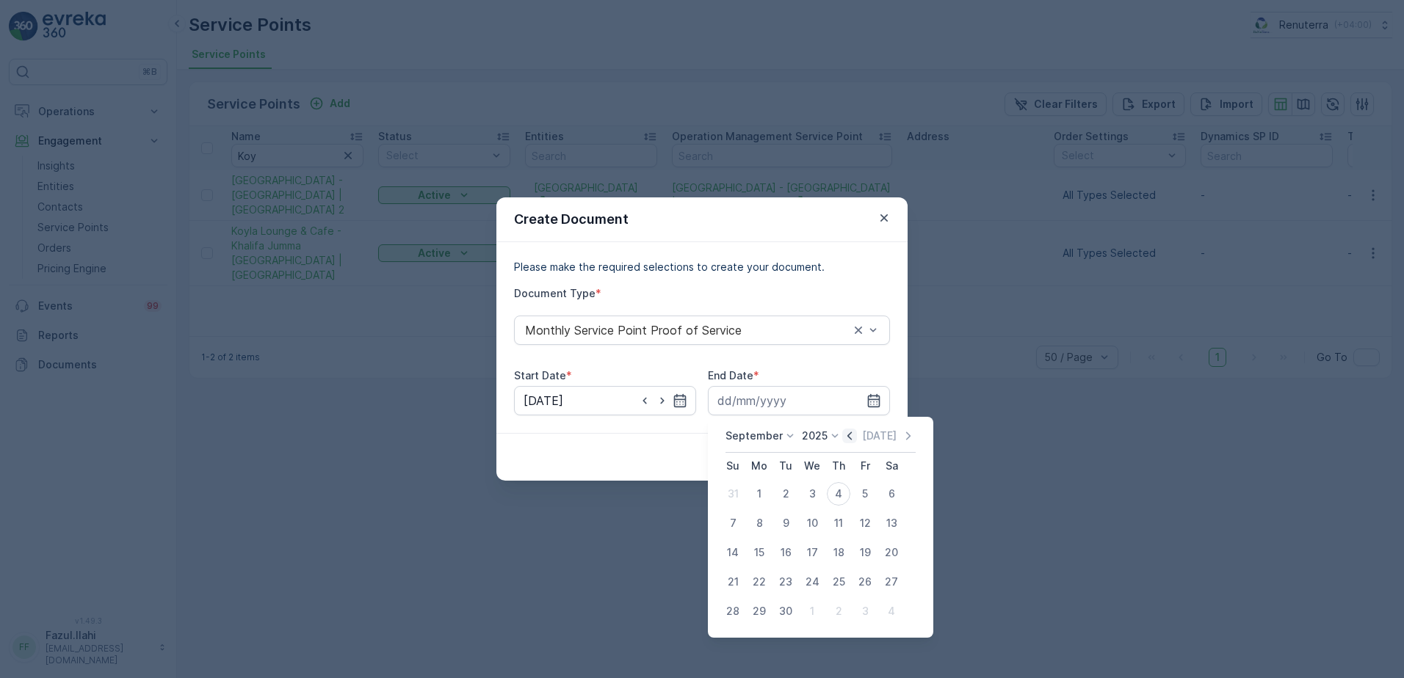
click at [843, 435] on icon "button" at bounding box center [849, 436] width 15 height 15
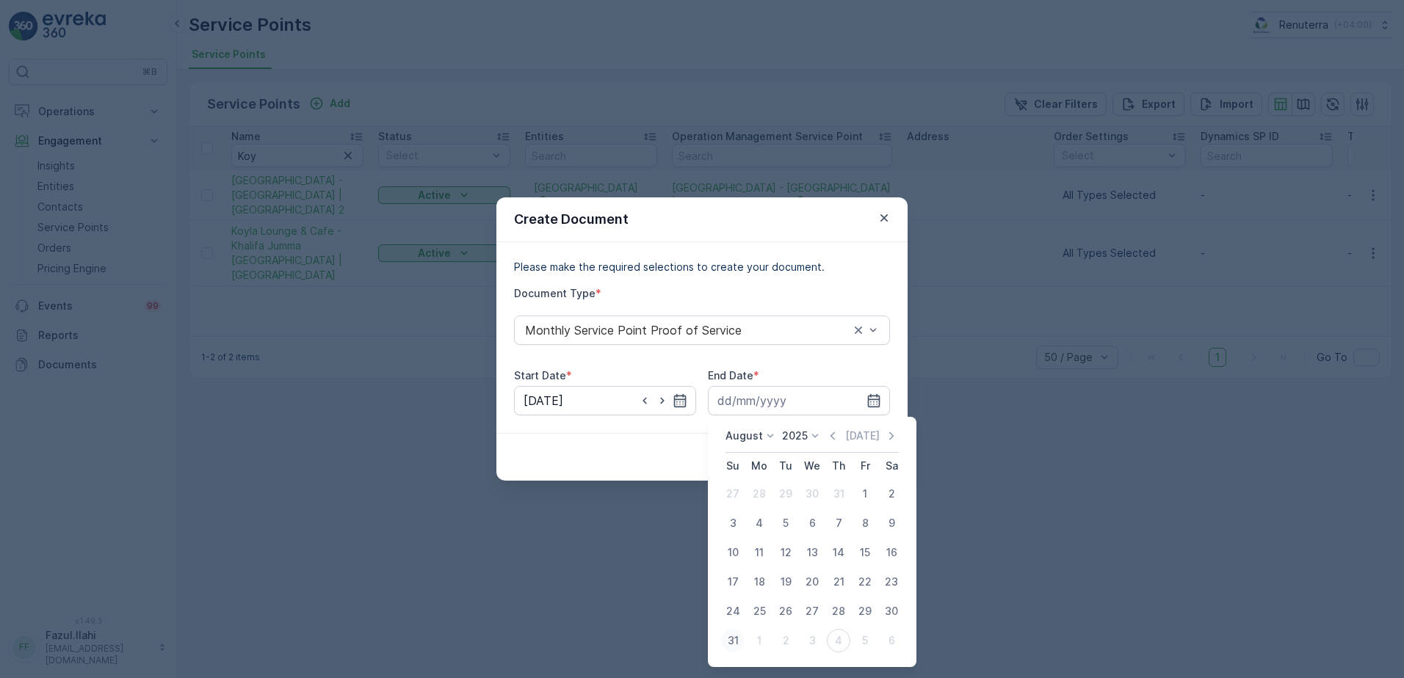
click at [733, 636] on div "31" at bounding box center [732, 640] width 23 height 23
type input "31.08.2025"
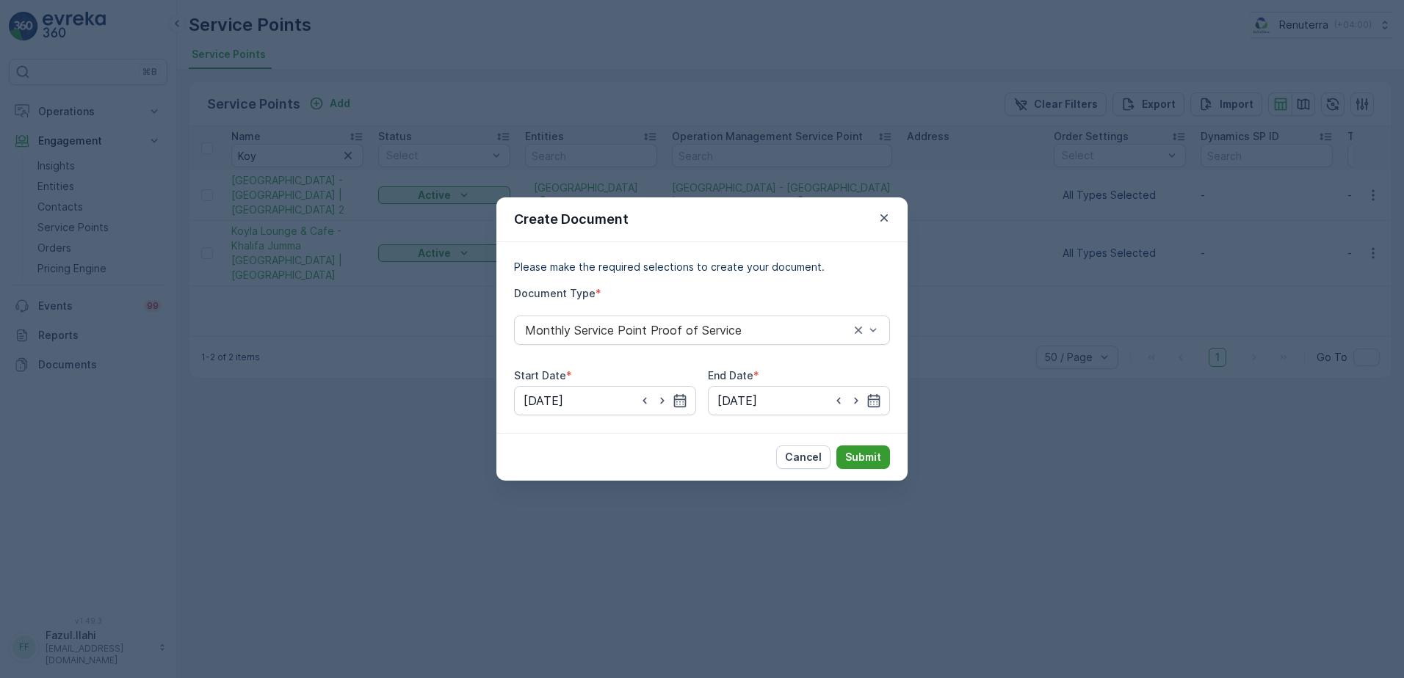
click at [866, 453] on p "Submit" at bounding box center [863, 457] width 36 height 15
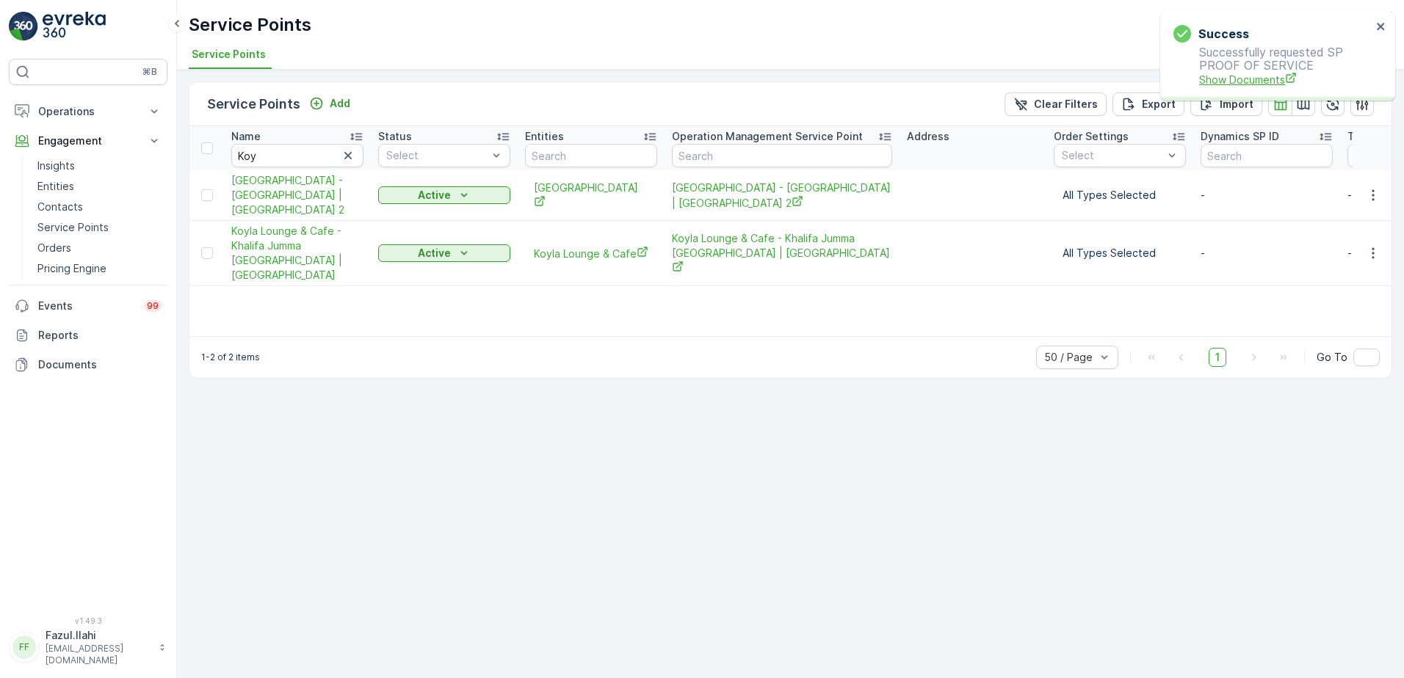
click at [1268, 74] on span "Show Documents" at bounding box center [1285, 79] width 173 height 15
drag, startPoint x: 298, startPoint y: 140, endPoint x: 299, endPoint y: 153, distance: 12.5
click at [298, 140] on div "Name" at bounding box center [297, 136] width 132 height 15
click at [299, 153] on input "Koy" at bounding box center [297, 155] width 132 height 23
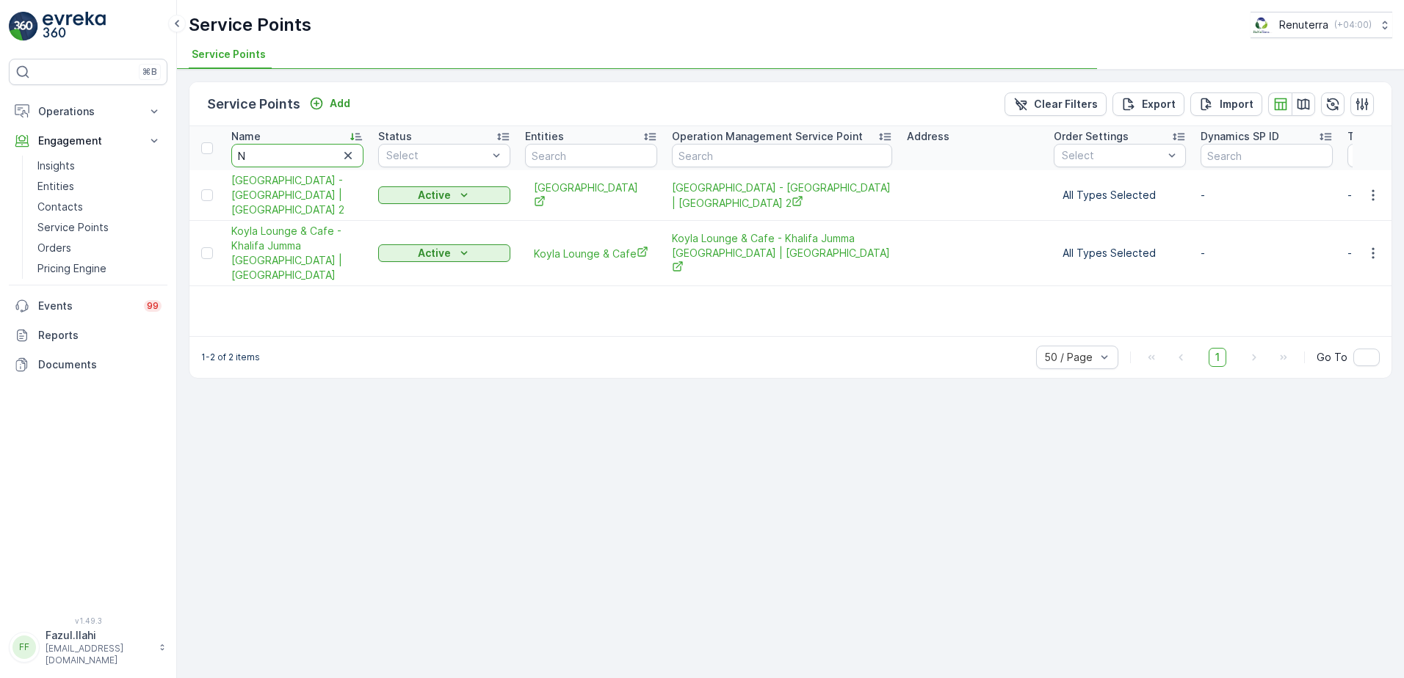
type input "Na"
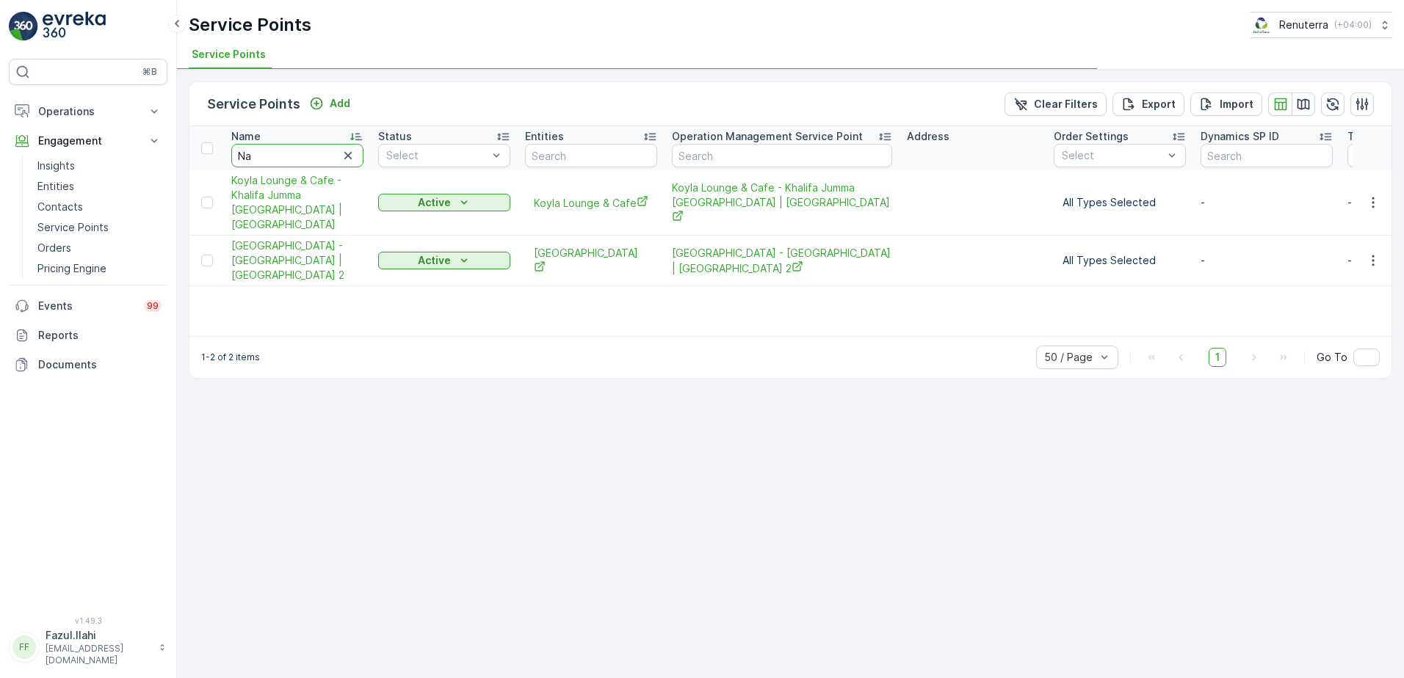
click at [299, 153] on input "Na" at bounding box center [297, 155] width 132 height 23
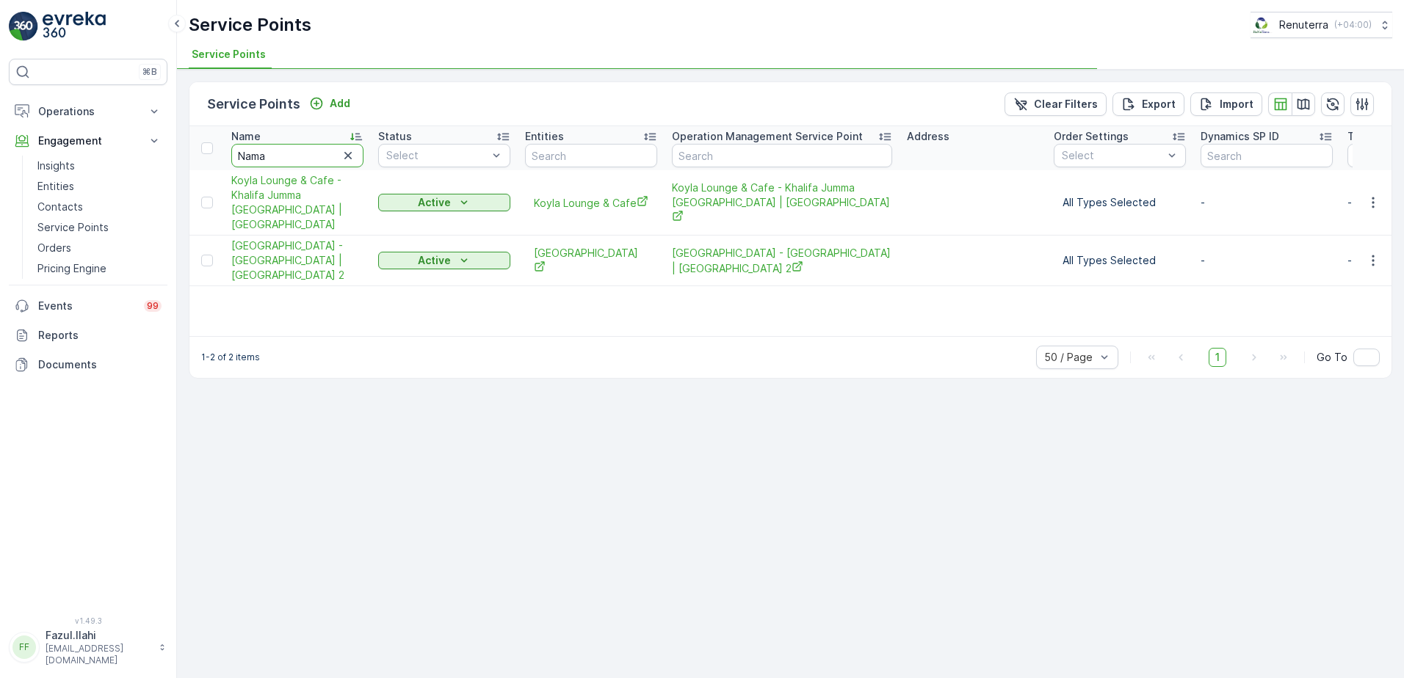
type input "Namas"
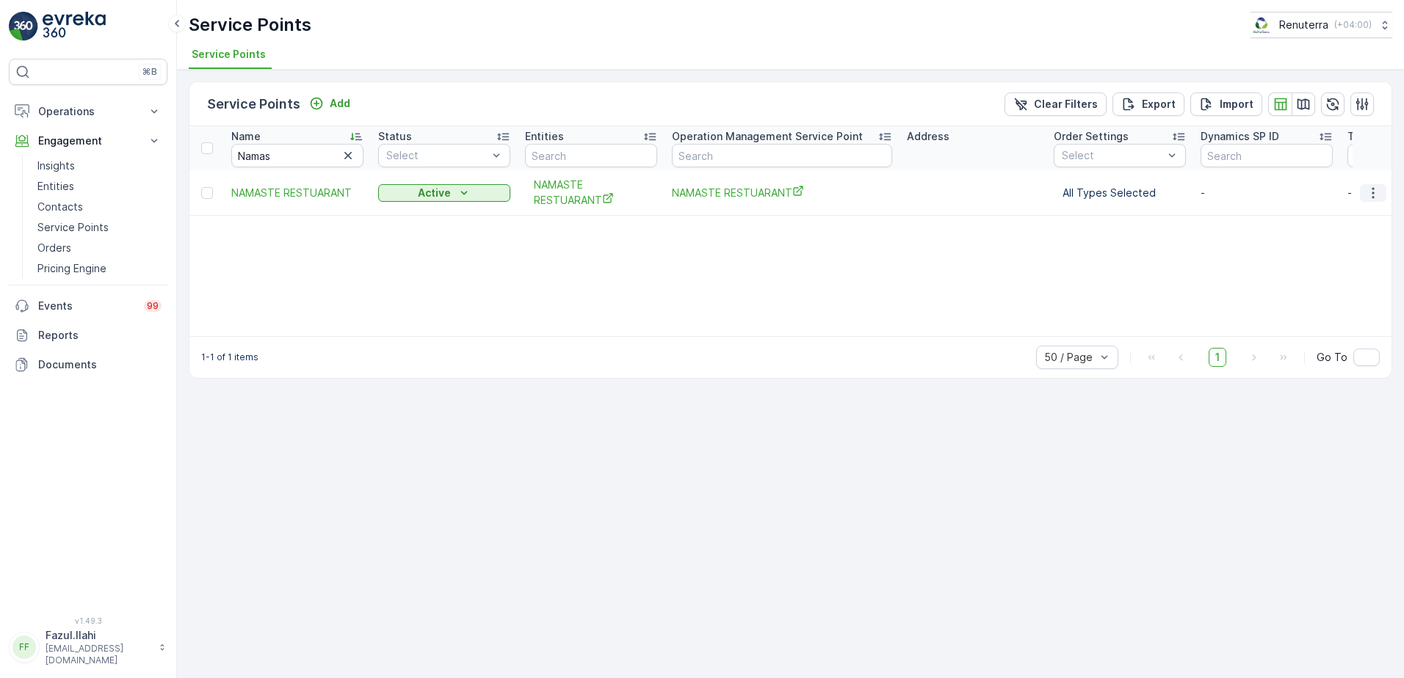
click at [1373, 194] on icon "button" at bounding box center [1372, 193] width 15 height 15
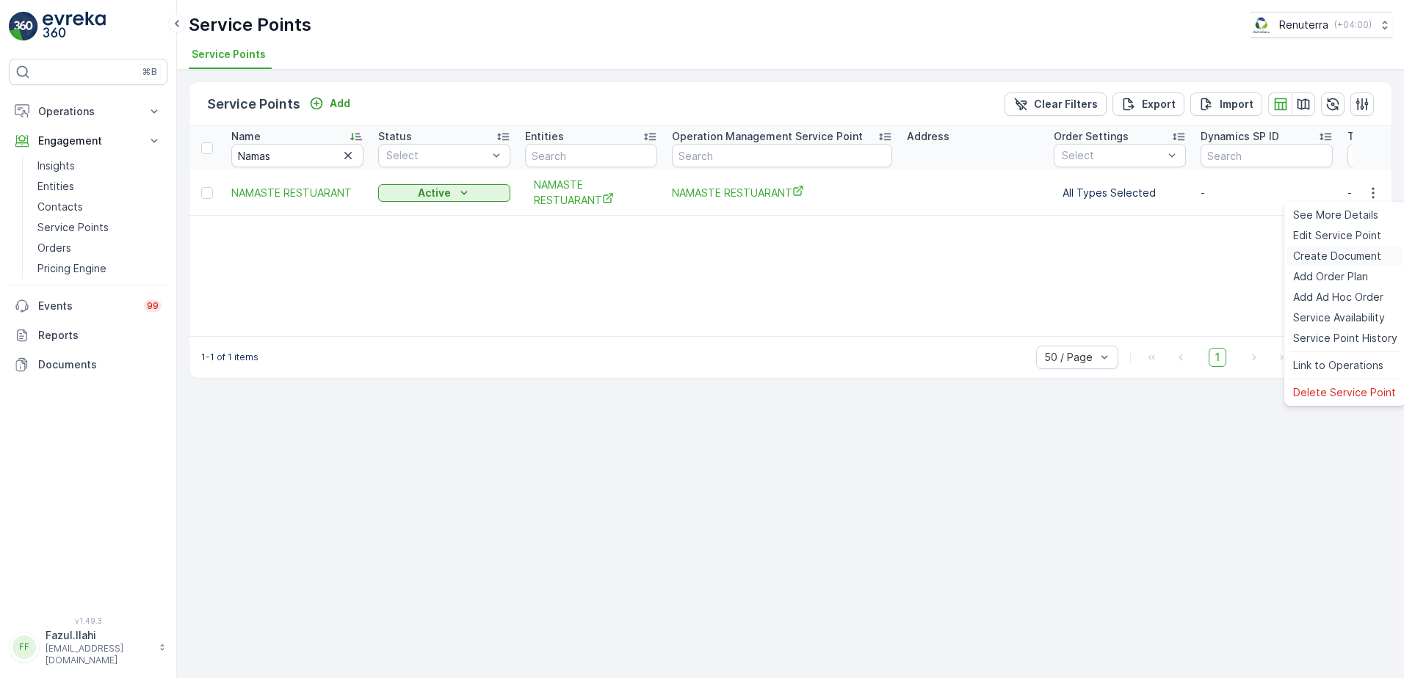
click at [1334, 250] on span "Create Document" at bounding box center [1337, 256] width 88 height 15
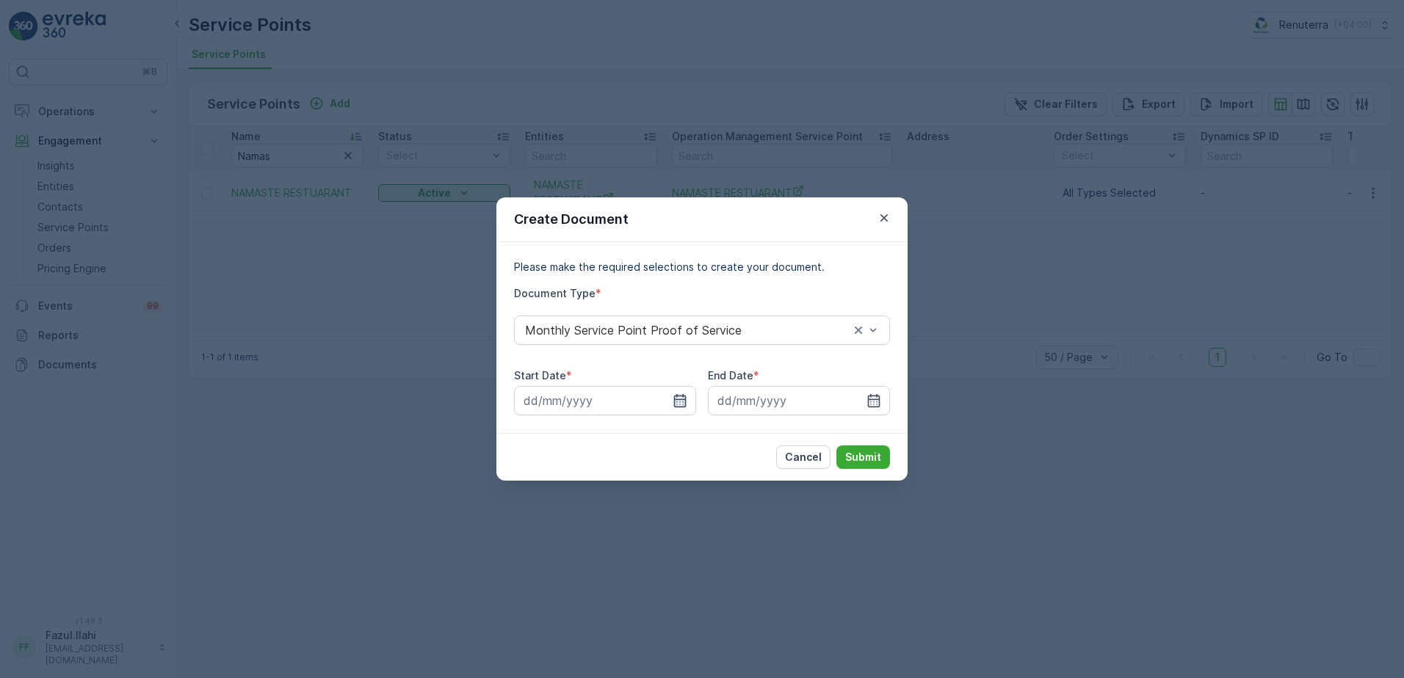
click at [684, 399] on icon "button" at bounding box center [679, 400] width 15 height 15
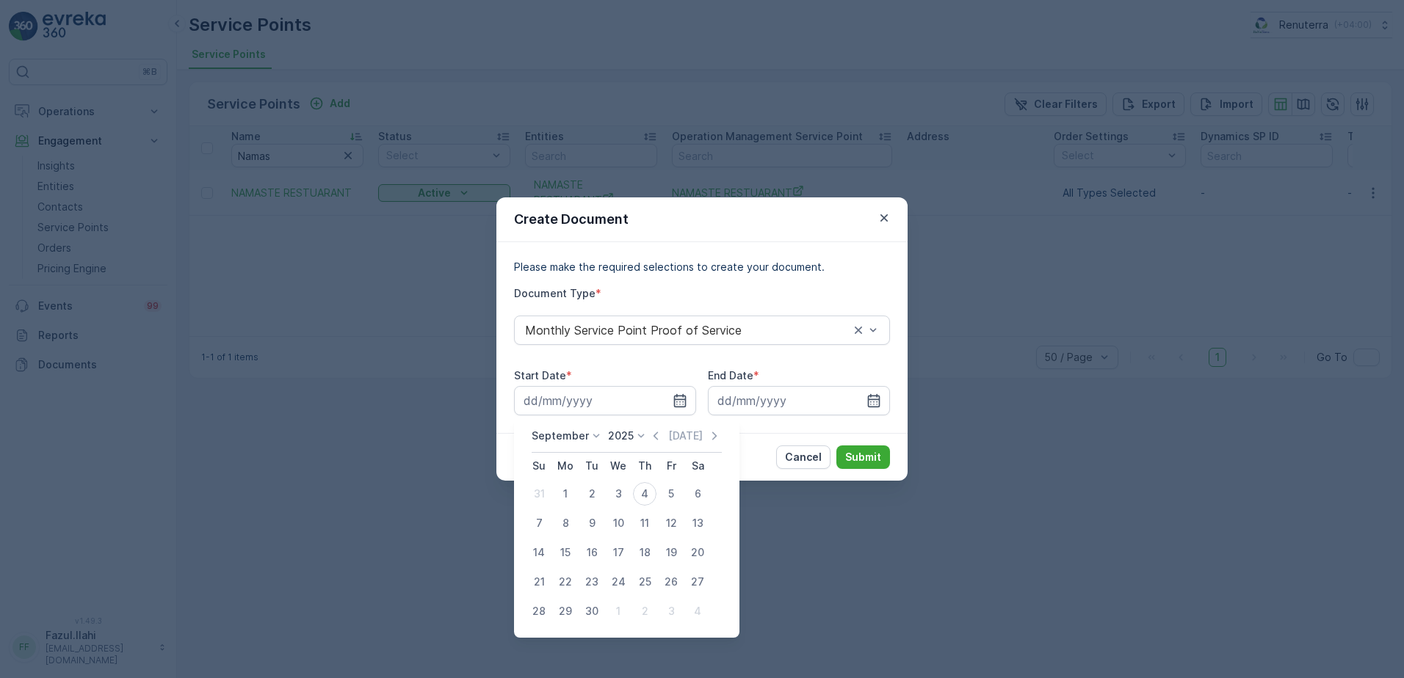
click at [651, 434] on icon "button" at bounding box center [655, 436] width 15 height 15
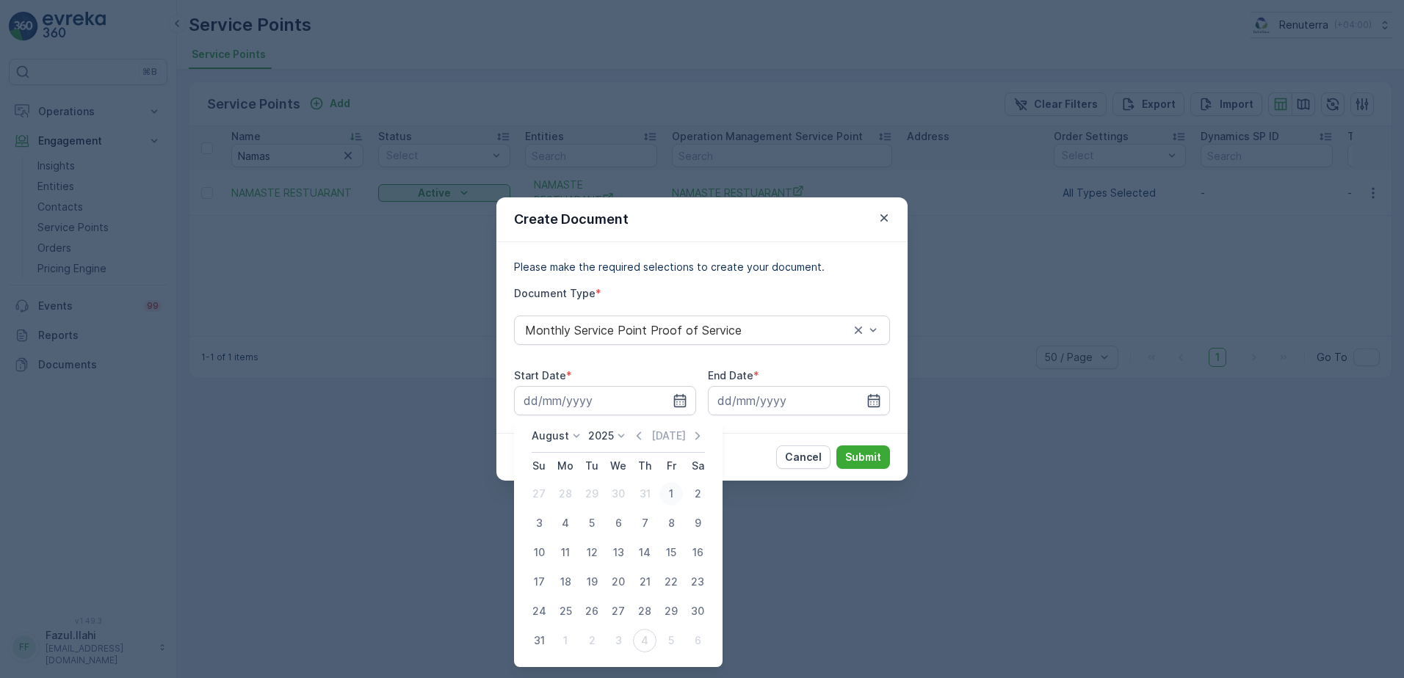
click at [667, 494] on div "1" at bounding box center [670, 493] width 23 height 23
type input "[DATE]"
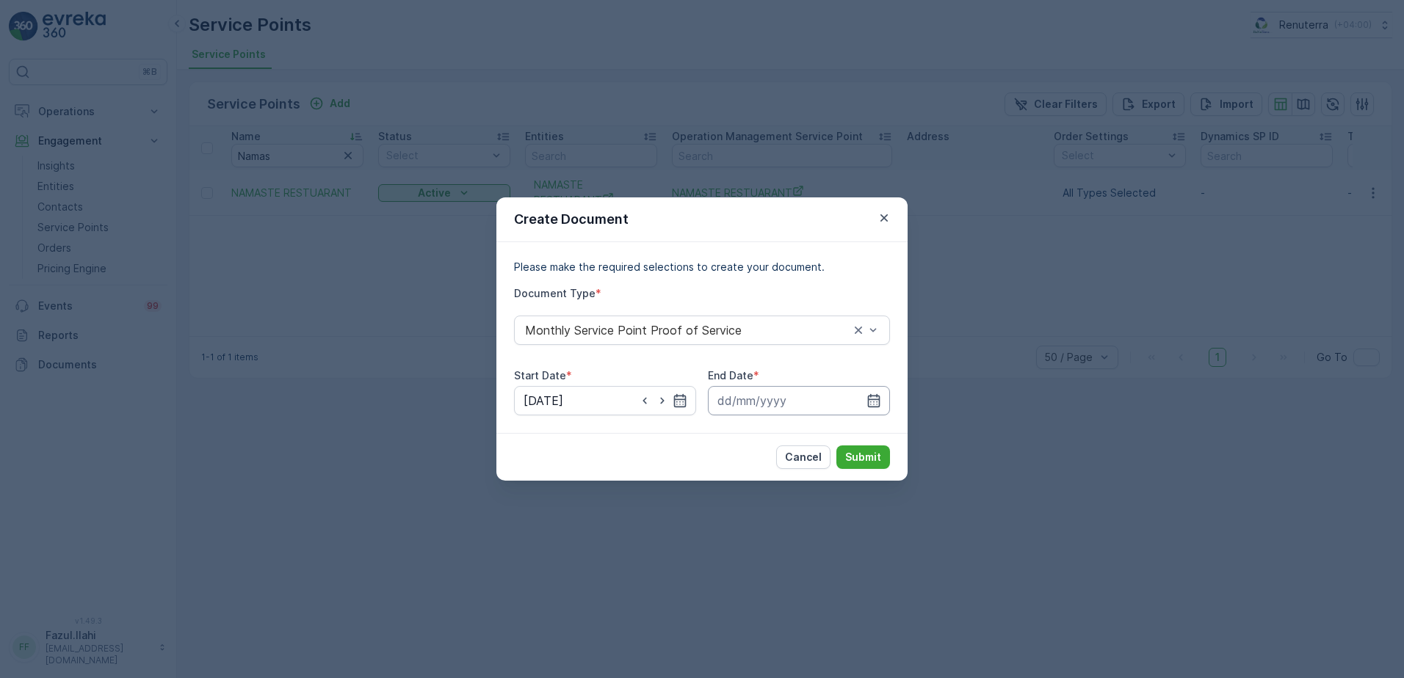
click at [867, 390] on input at bounding box center [799, 400] width 182 height 29
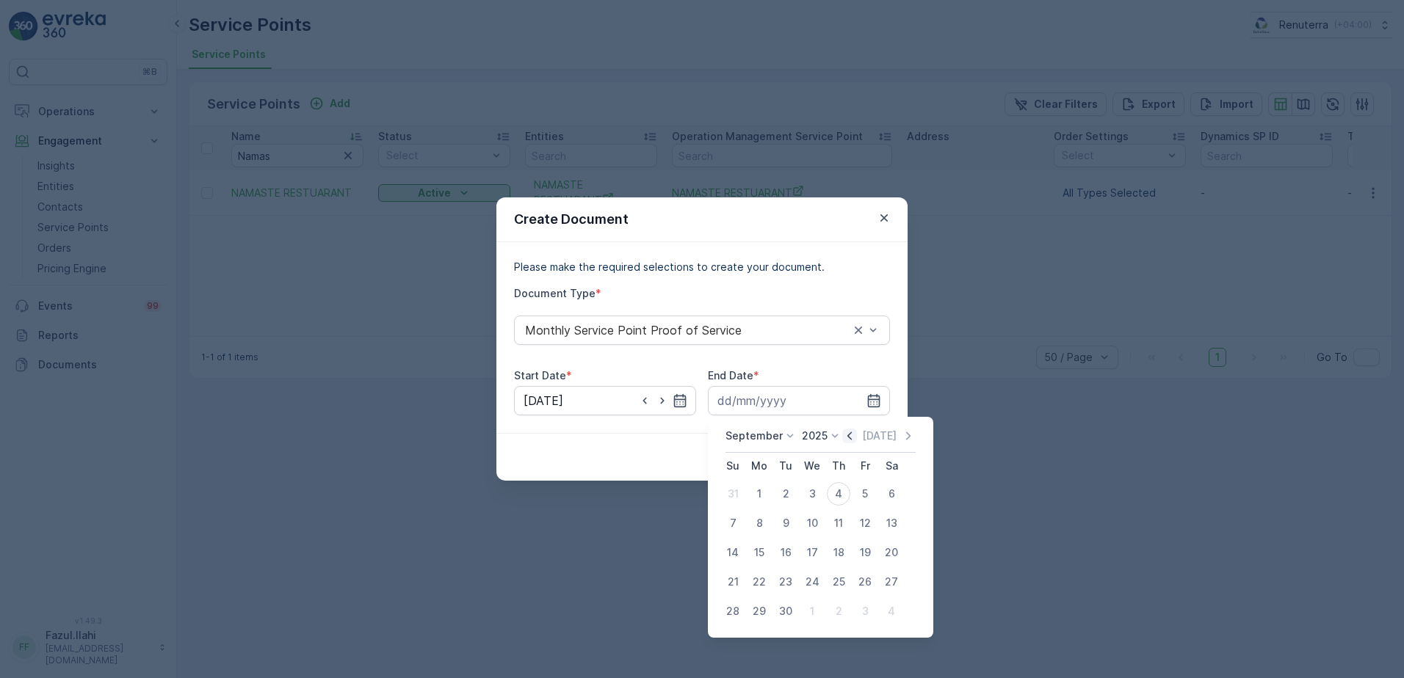
click at [842, 434] on icon "button" at bounding box center [849, 436] width 15 height 15
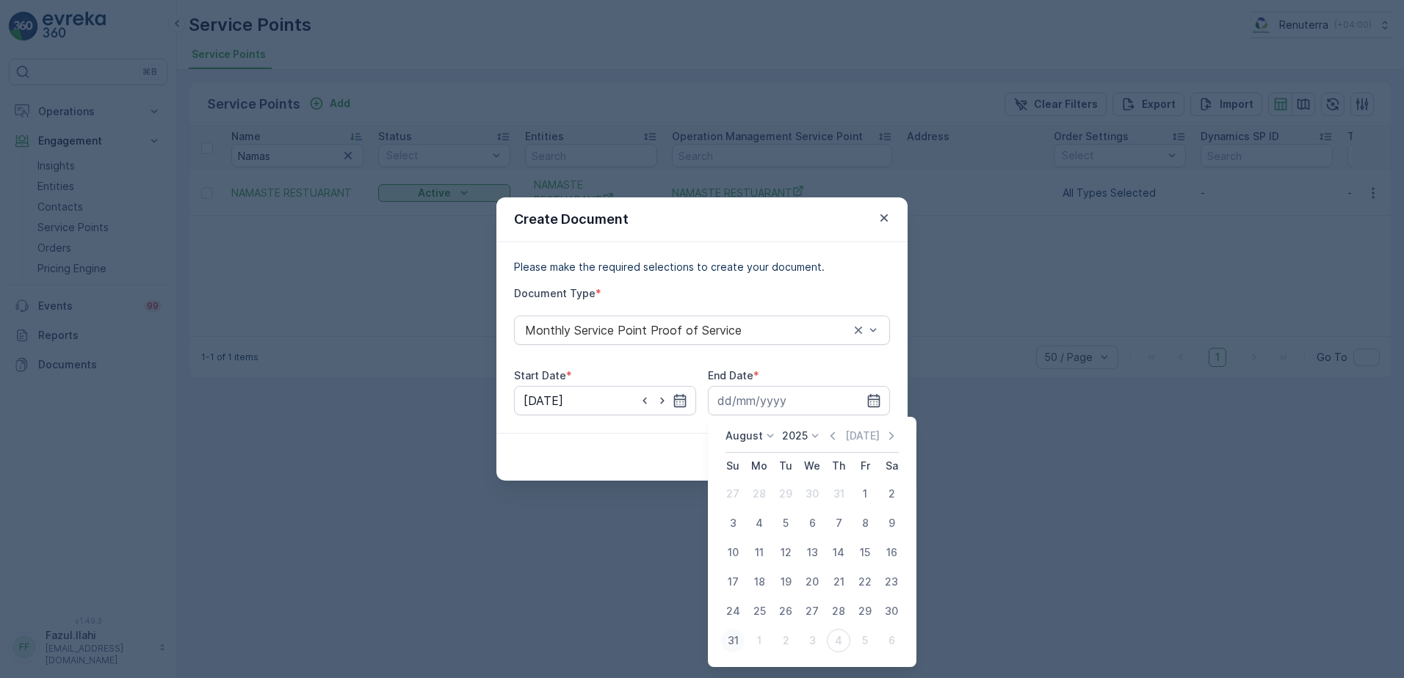
click at [737, 638] on div "31" at bounding box center [732, 640] width 23 height 23
type input "[DATE]"
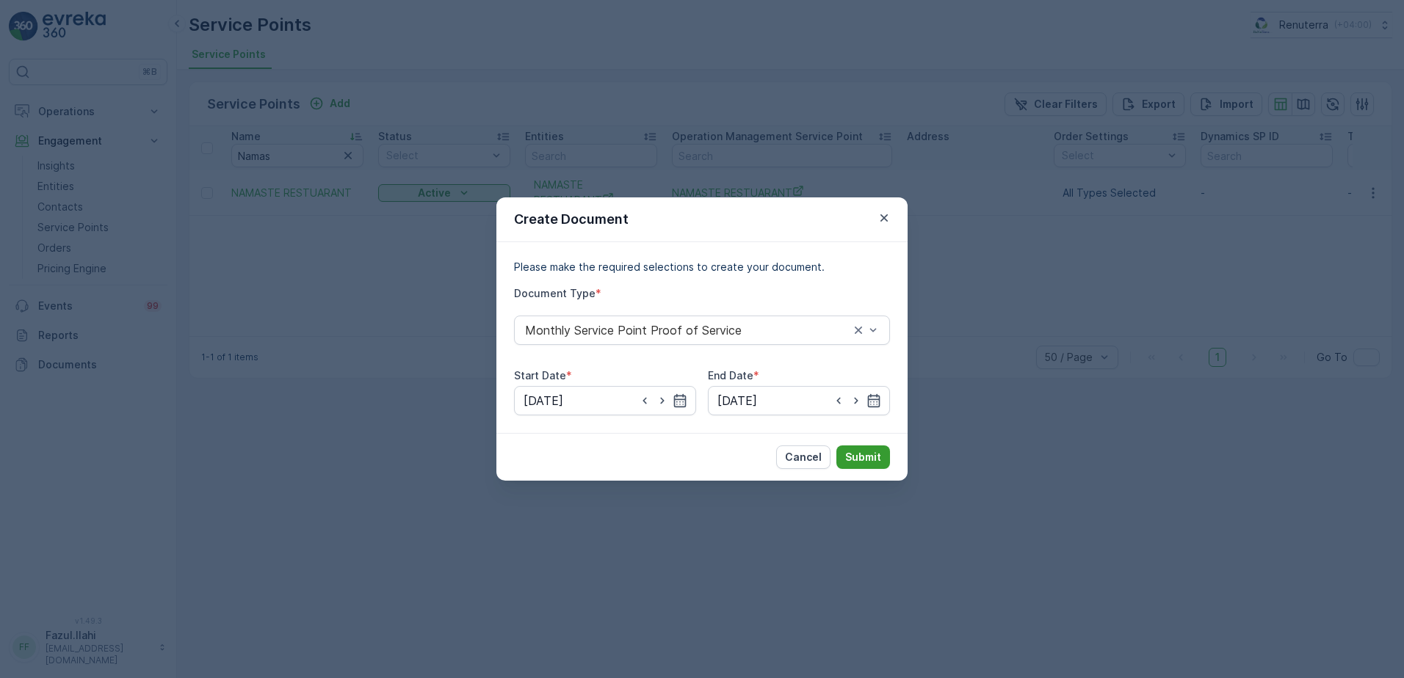
click at [853, 454] on p "Submit" at bounding box center [863, 457] width 36 height 15
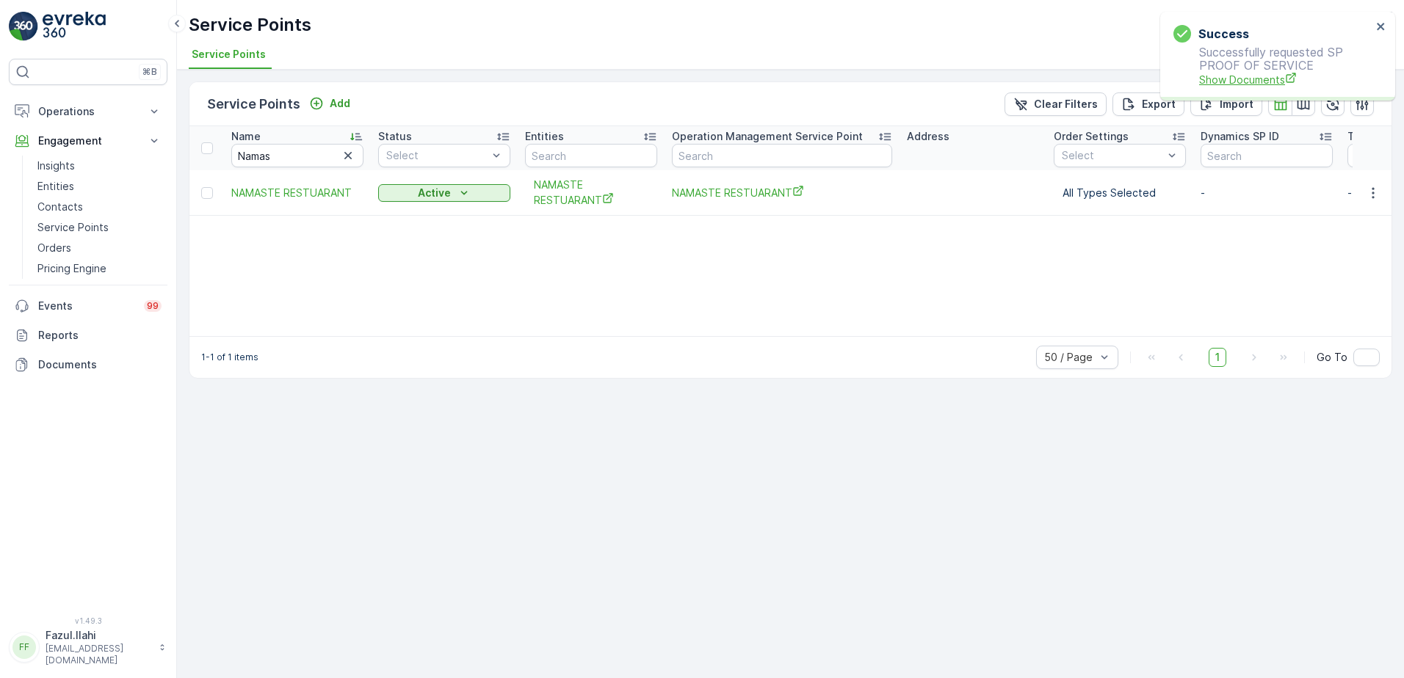
click at [1238, 84] on span "Show Documents" at bounding box center [1285, 79] width 173 height 15
click at [288, 152] on input "Namas" at bounding box center [297, 155] width 132 height 23
type input "Comm"
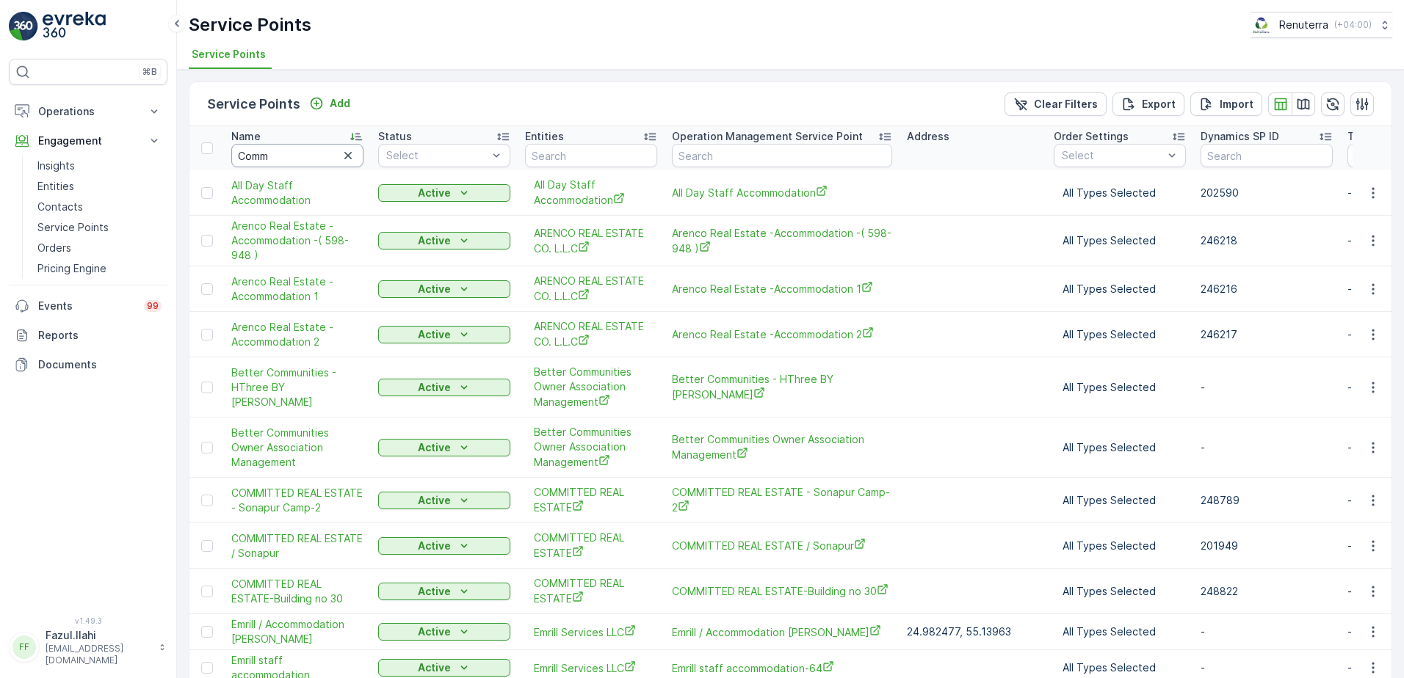
click at [283, 156] on input "Comm" at bounding box center [297, 155] width 132 height 23
type input "Committed"
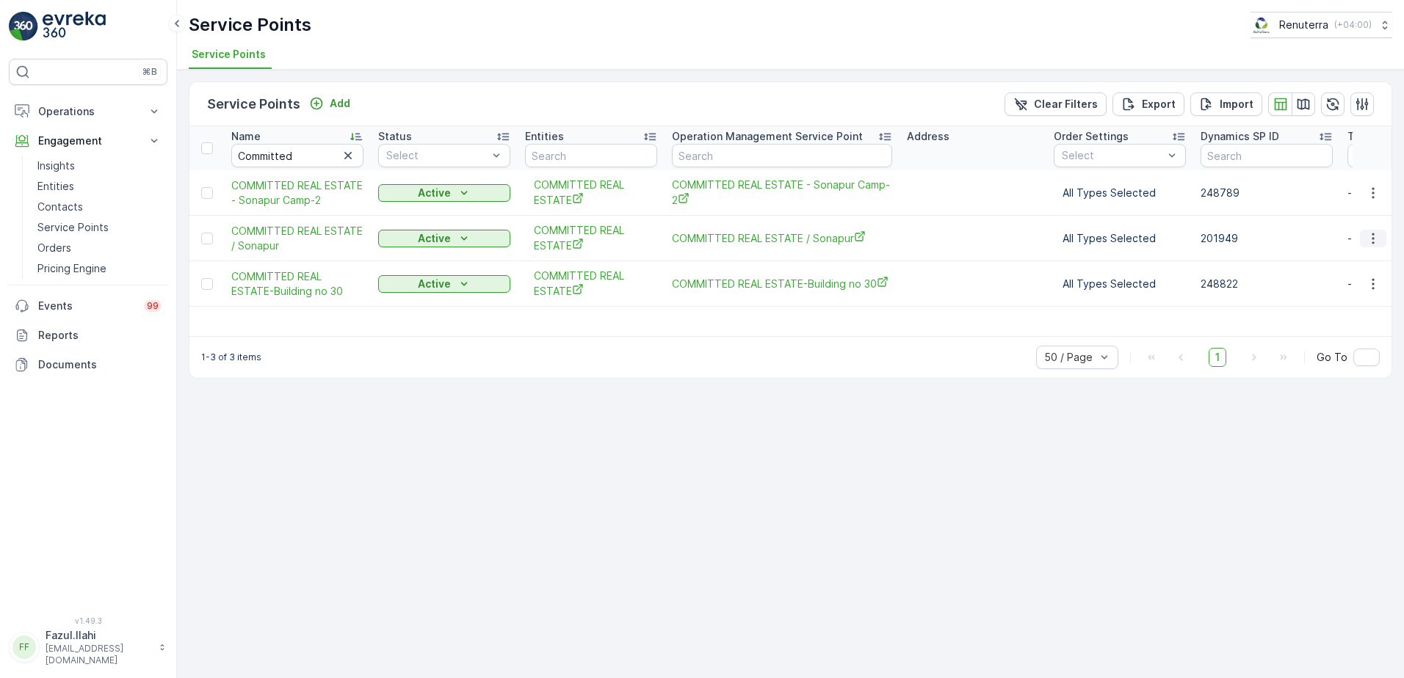
click at [1370, 236] on icon "button" at bounding box center [1372, 238] width 15 height 15
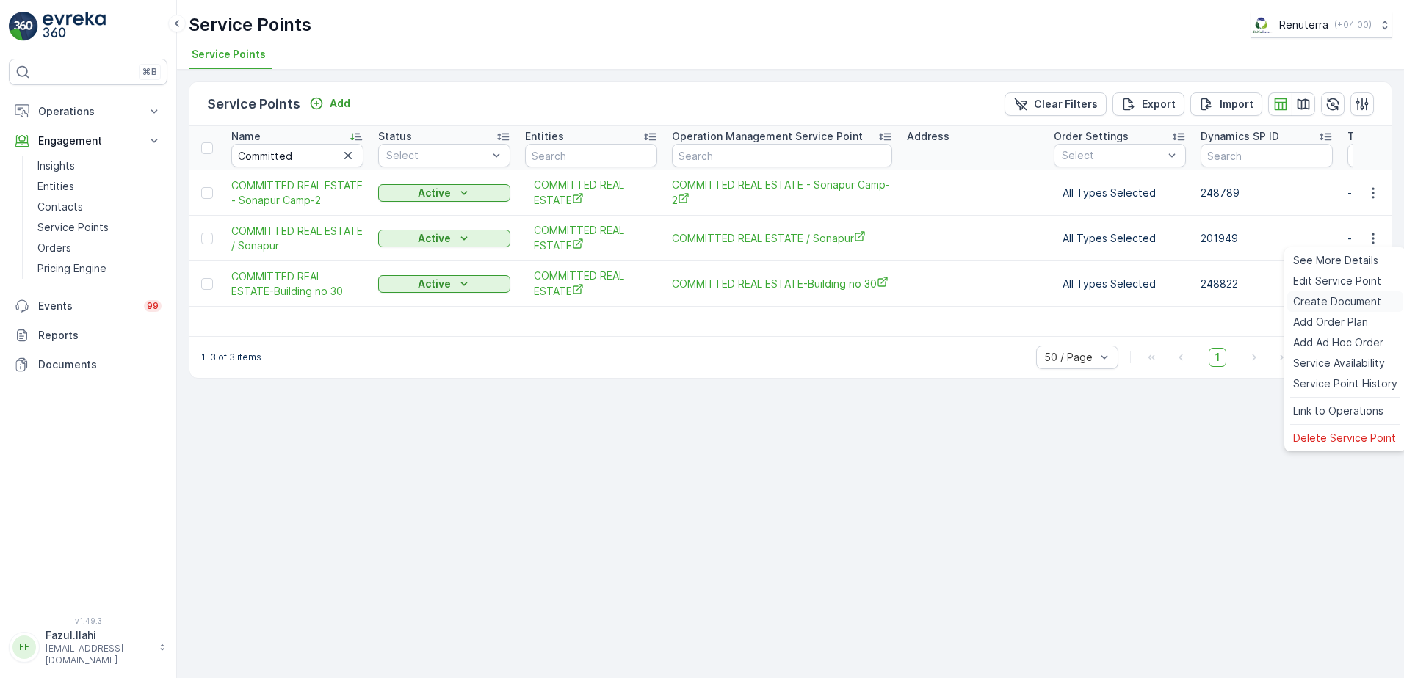
click at [1331, 297] on span "Create Document" at bounding box center [1337, 301] width 88 height 15
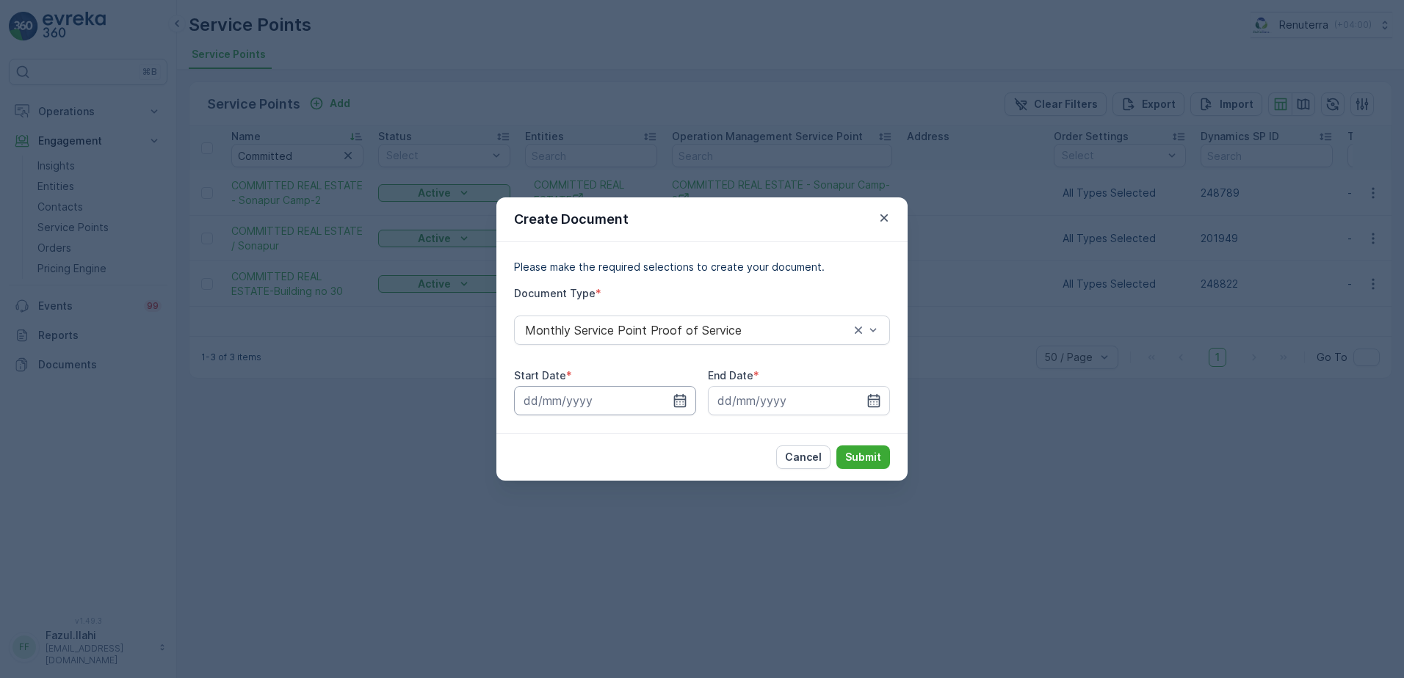
click at [691, 396] on input at bounding box center [605, 400] width 182 height 29
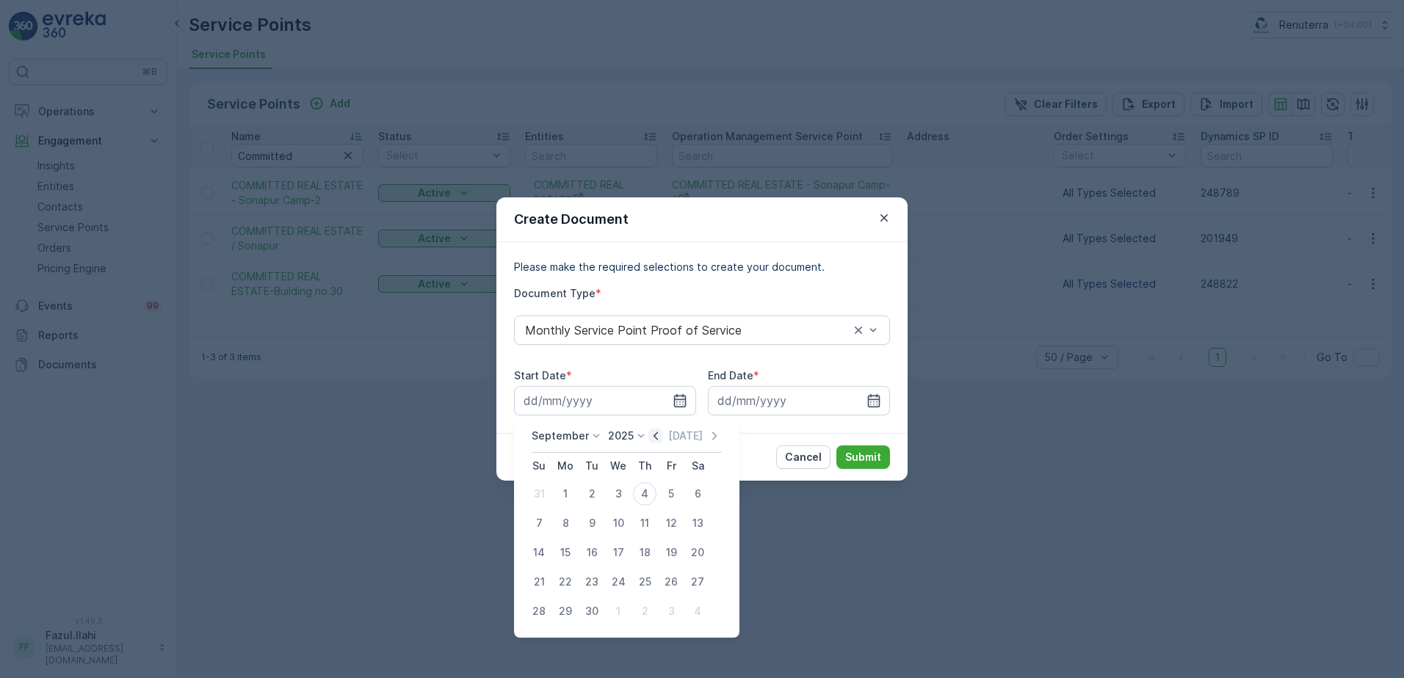
click at [653, 437] on icon "button" at bounding box center [655, 436] width 4 height 8
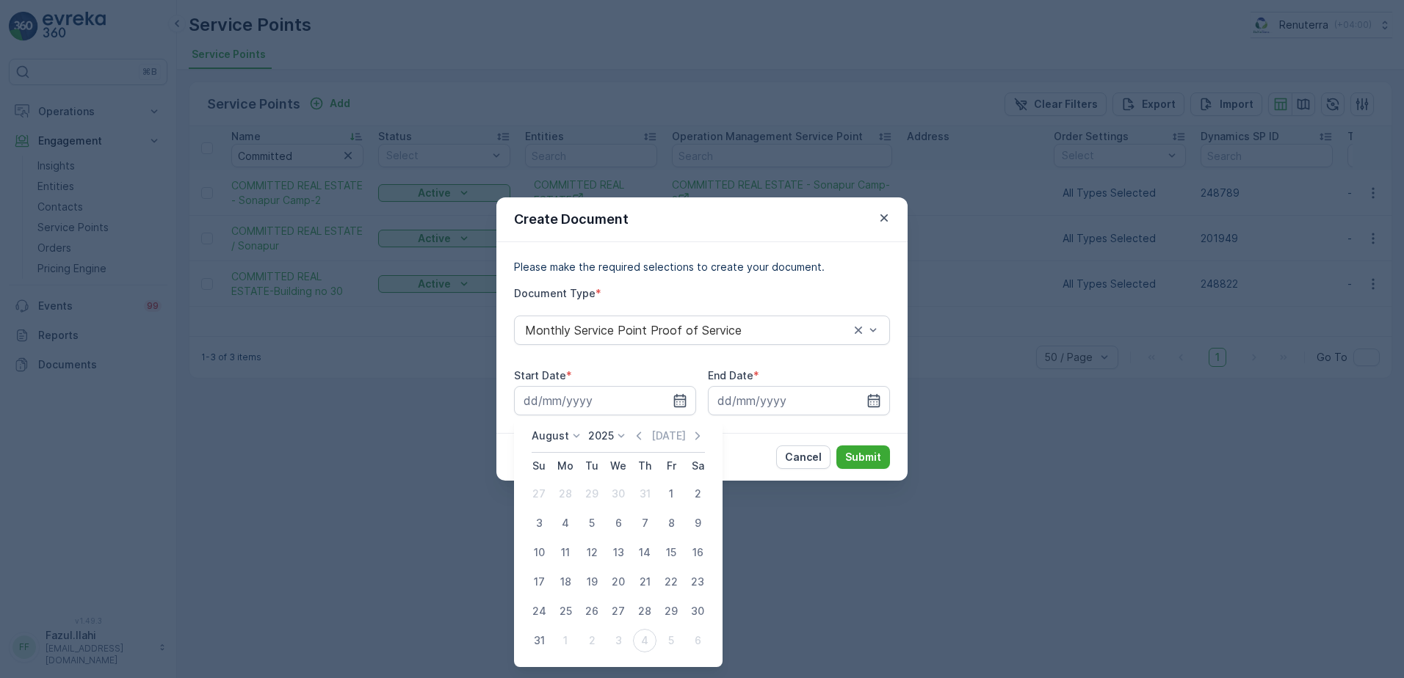
click at [672, 493] on div "1" at bounding box center [670, 493] width 23 height 23
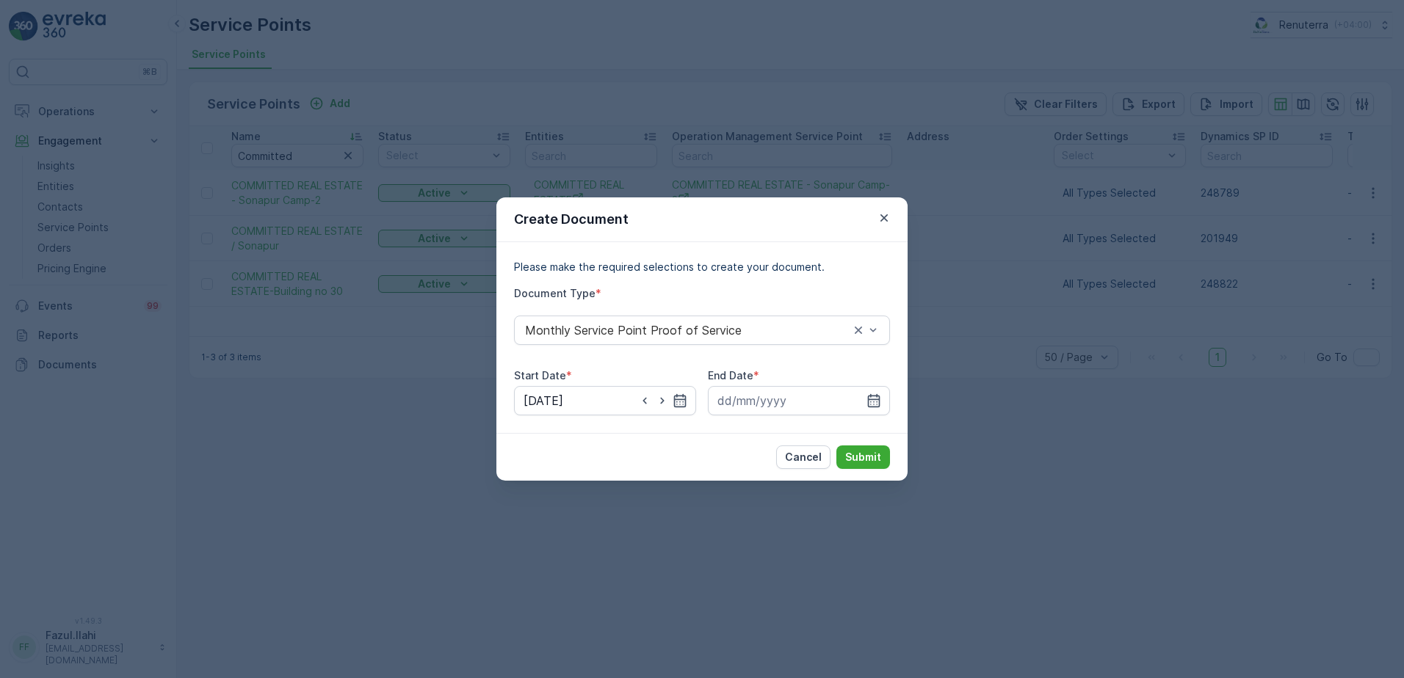
type input "[DATE]"
click at [874, 400] on icon "button" at bounding box center [874, 400] width 12 height 13
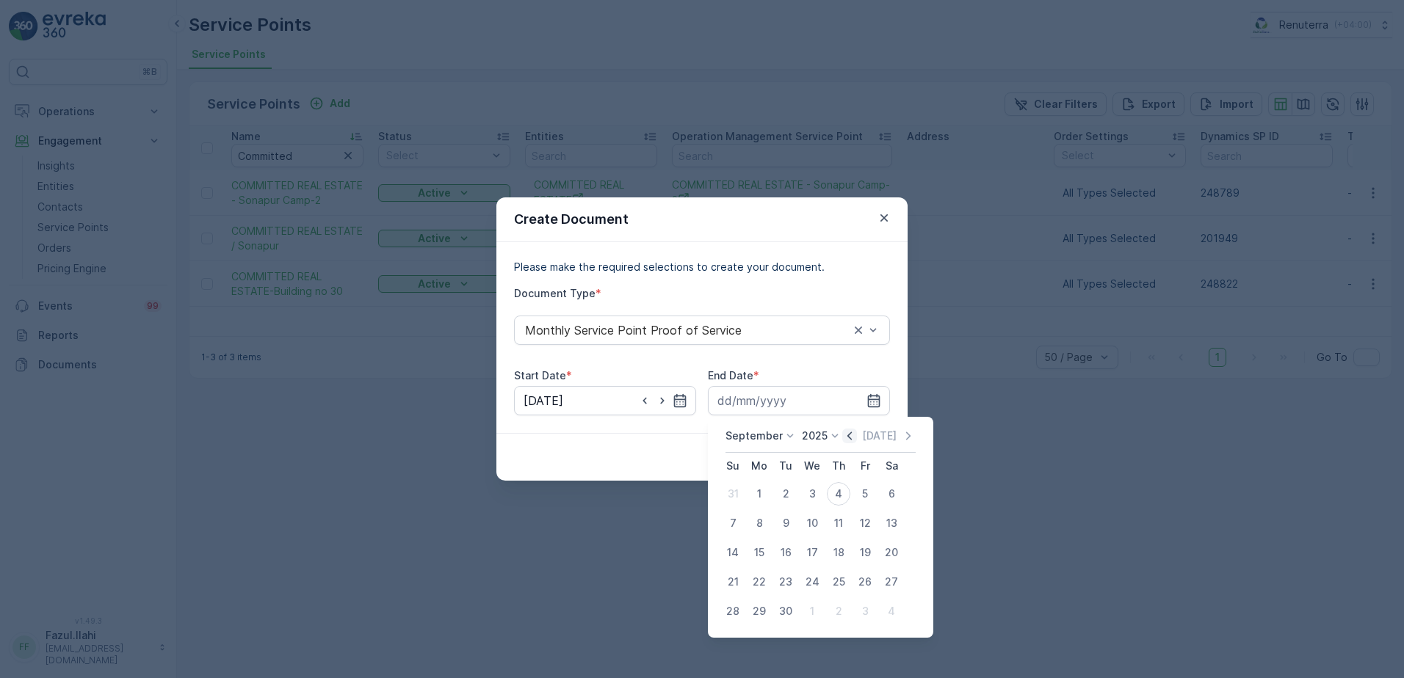
click at [847, 433] on icon "button" at bounding box center [849, 436] width 4 height 8
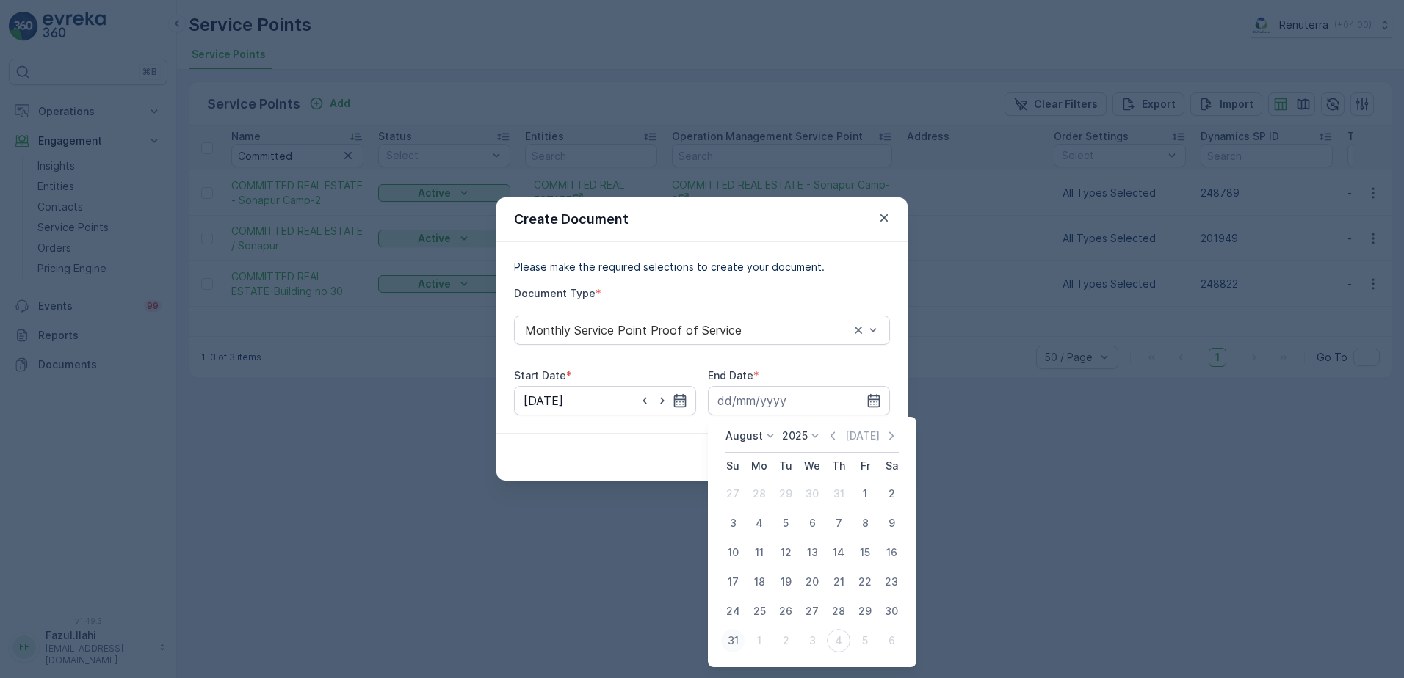
click at [730, 642] on div "31" at bounding box center [732, 640] width 23 height 23
type input "[DATE]"
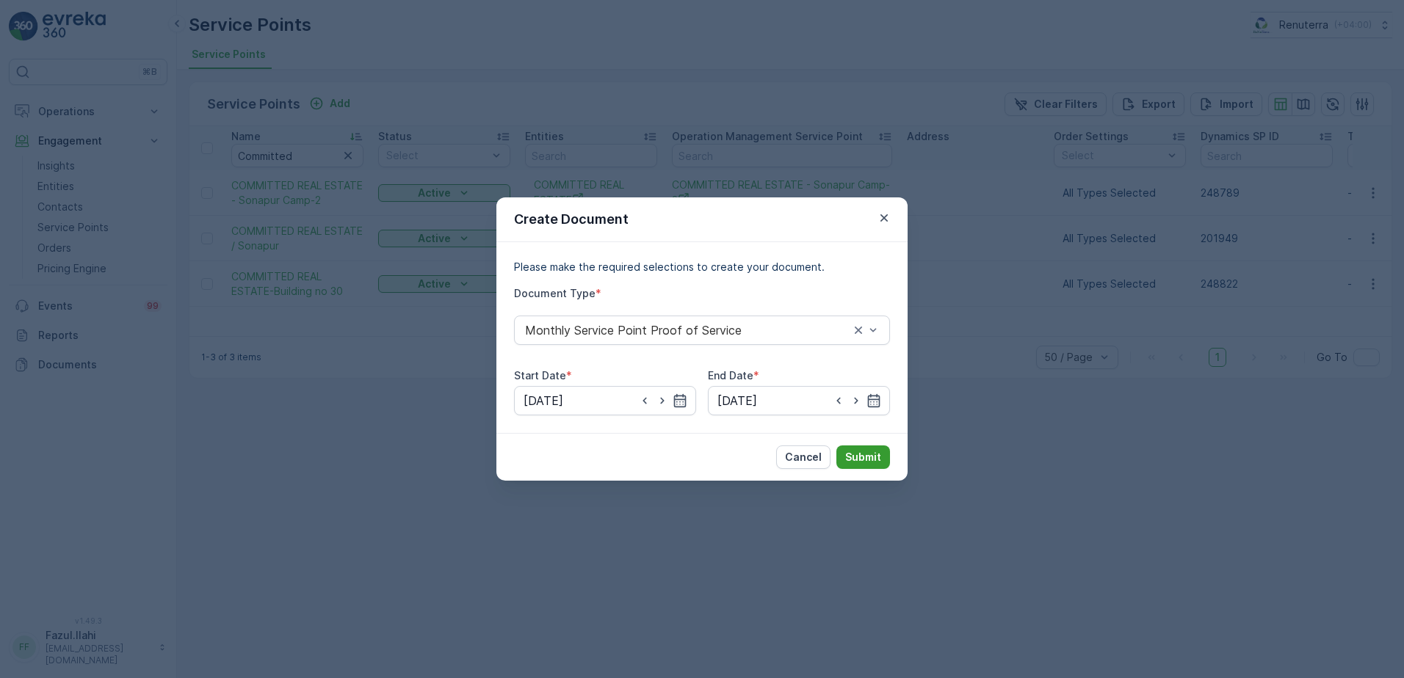
click at [862, 455] on p "Submit" at bounding box center [863, 457] width 36 height 15
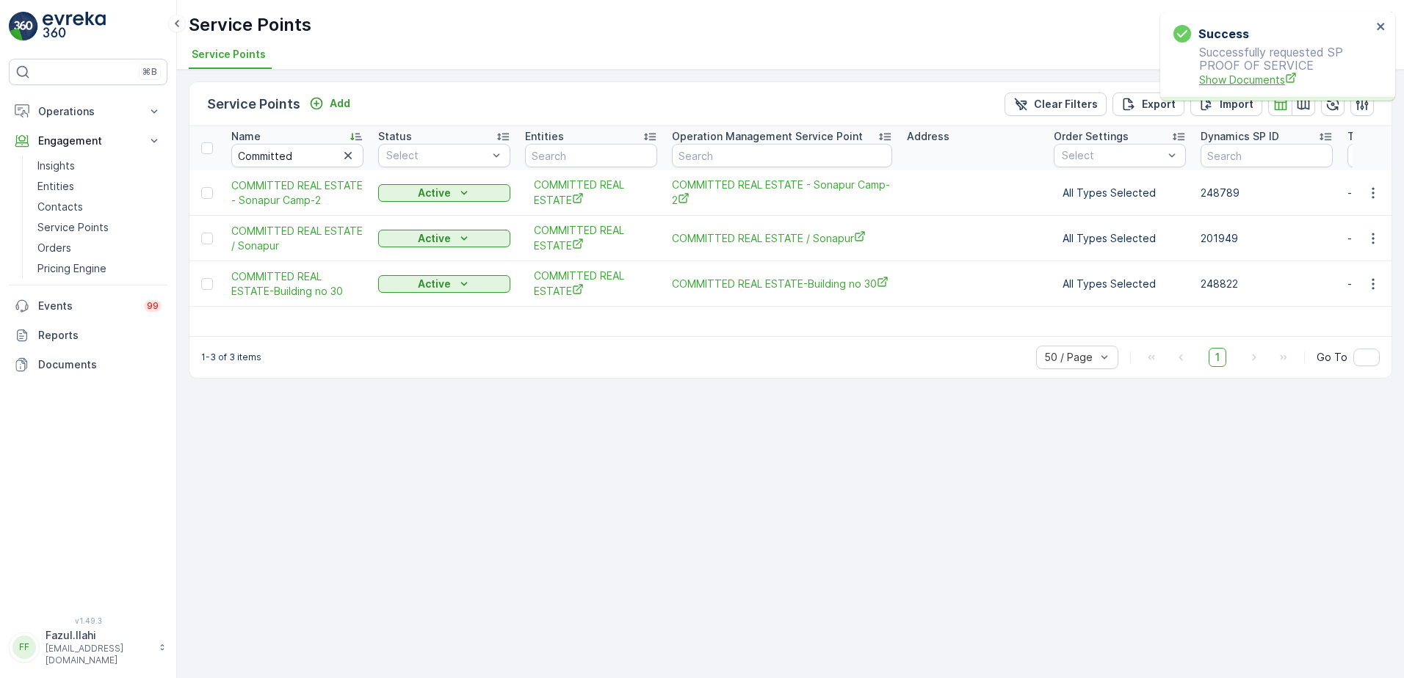
click at [1246, 76] on span "Show Documents" at bounding box center [1285, 79] width 173 height 15
click at [1370, 192] on icon "button" at bounding box center [1372, 193] width 15 height 15
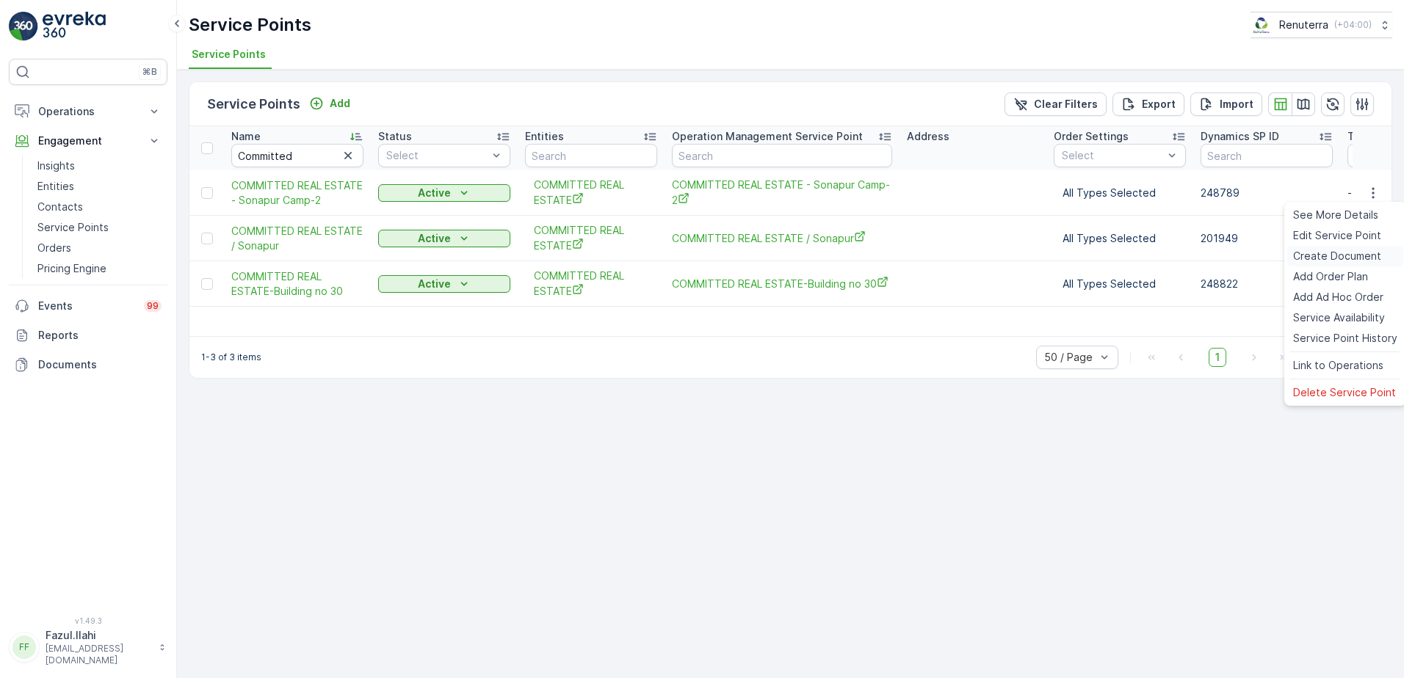
click at [1330, 253] on span "Create Document" at bounding box center [1337, 256] width 88 height 15
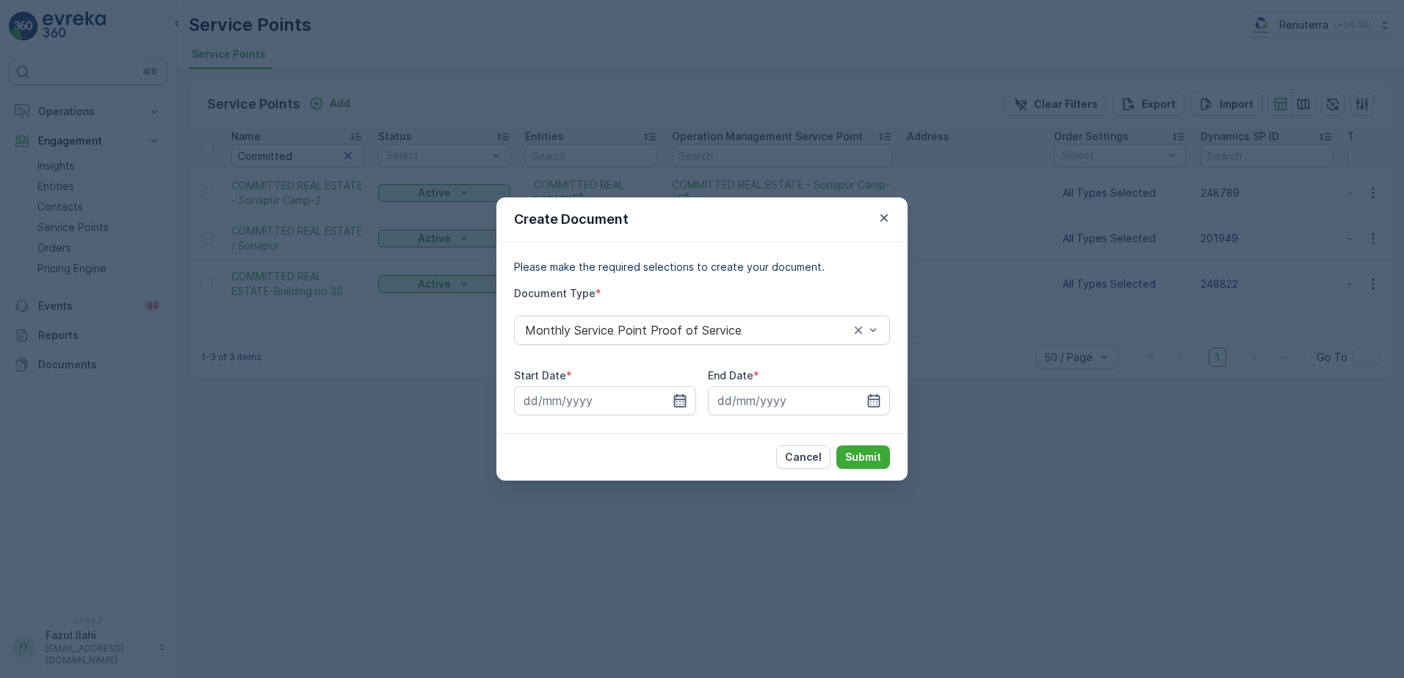
click at [683, 399] on icon "button" at bounding box center [680, 400] width 12 height 13
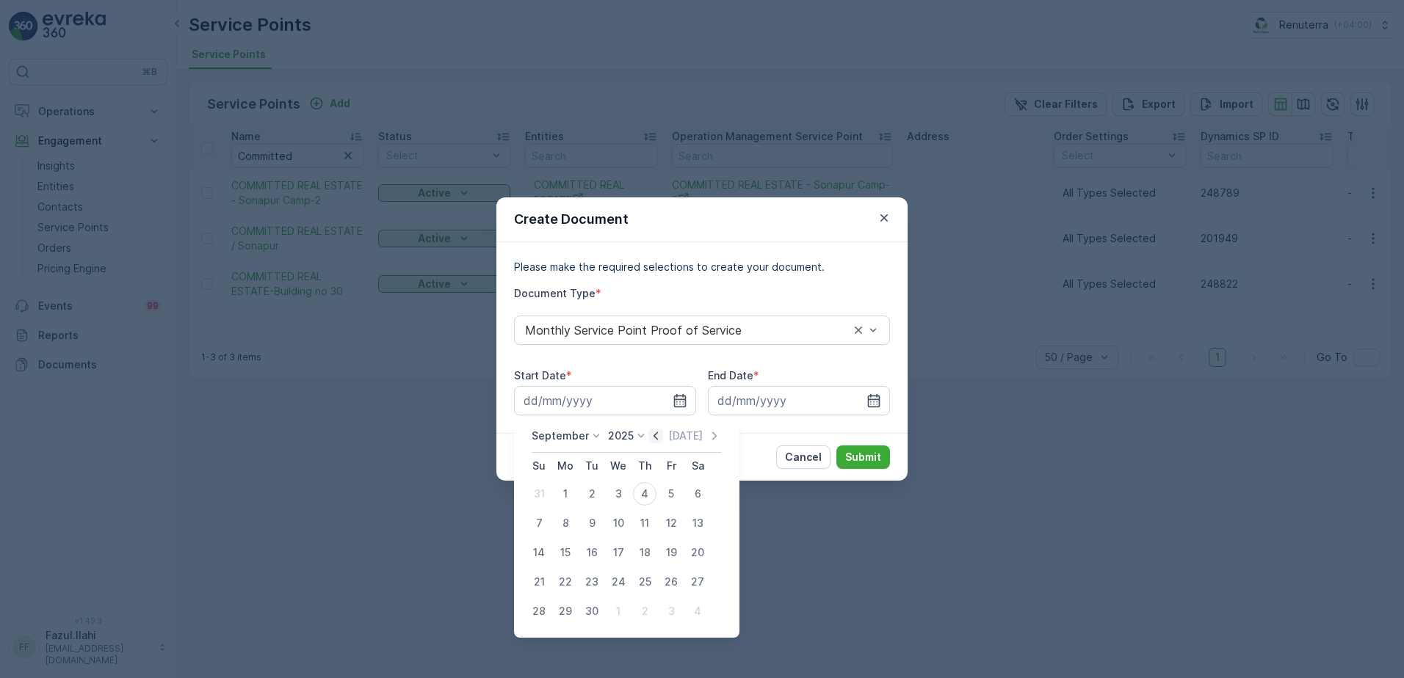
click at [654, 438] on icon "button" at bounding box center [655, 436] width 4 height 8
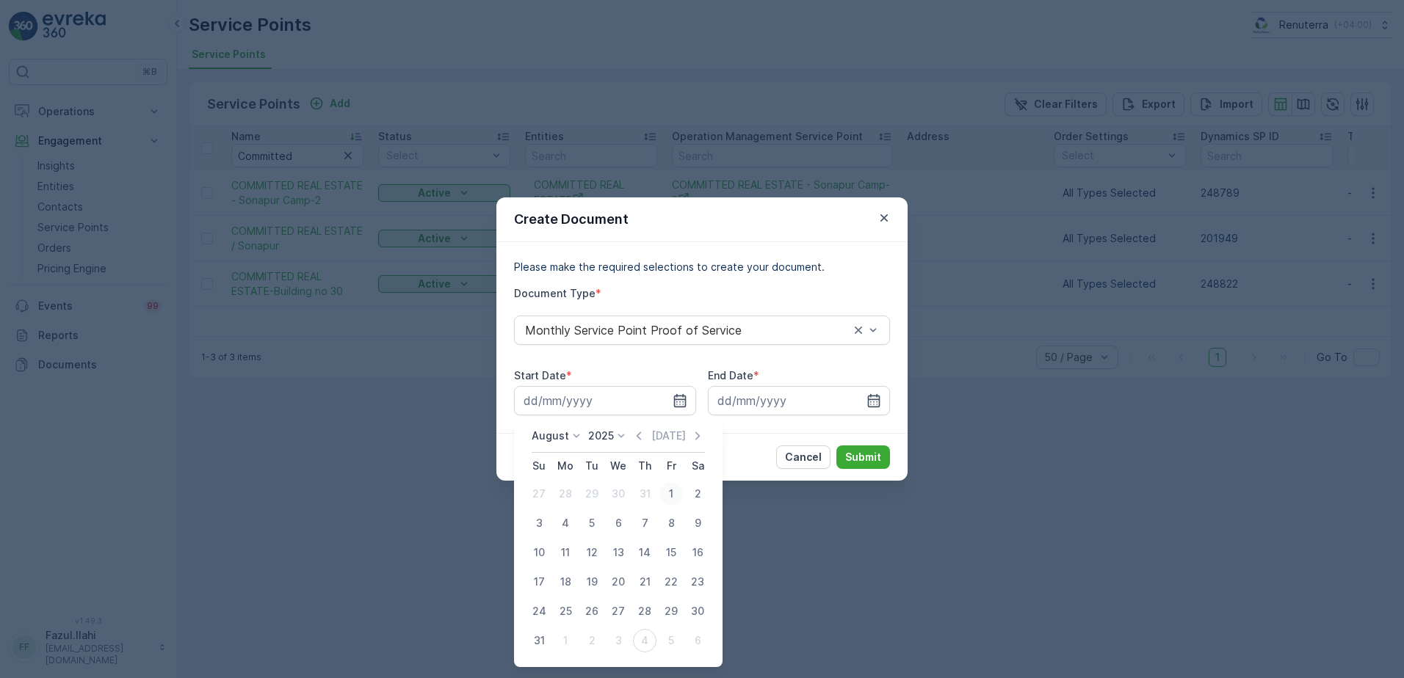
click at [677, 490] on div "1" at bounding box center [670, 493] width 23 height 23
type input "01.08.2025"
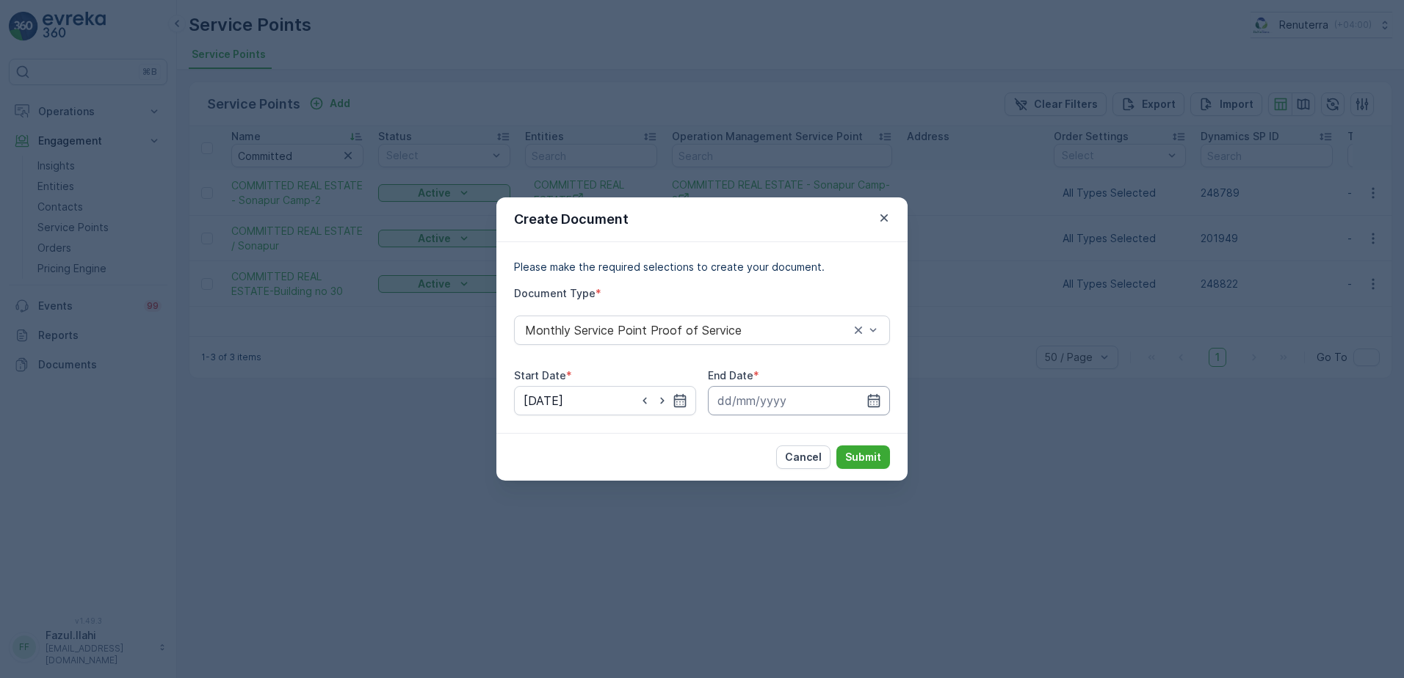
click at [861, 399] on input at bounding box center [799, 400] width 182 height 29
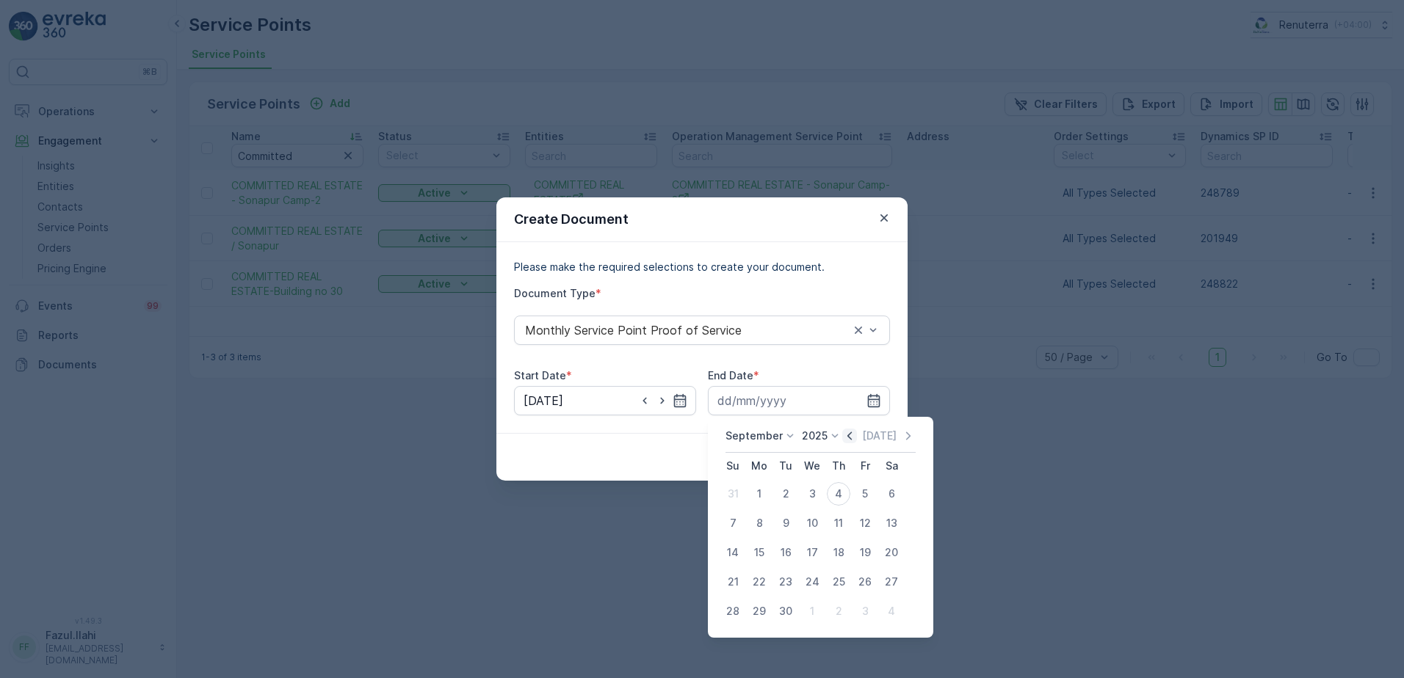
click at [842, 435] on icon "button" at bounding box center [849, 436] width 15 height 15
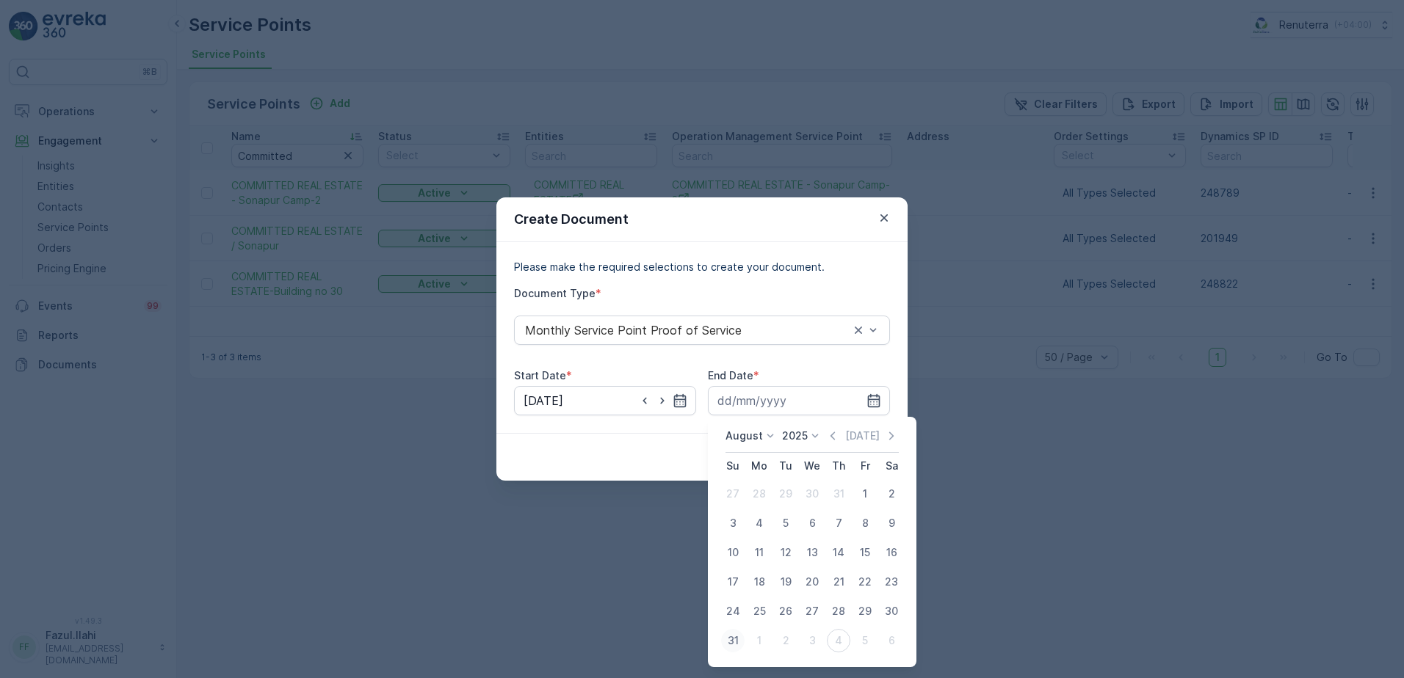
click at [726, 640] on div "31" at bounding box center [732, 640] width 23 height 23
type input "31.08.2025"
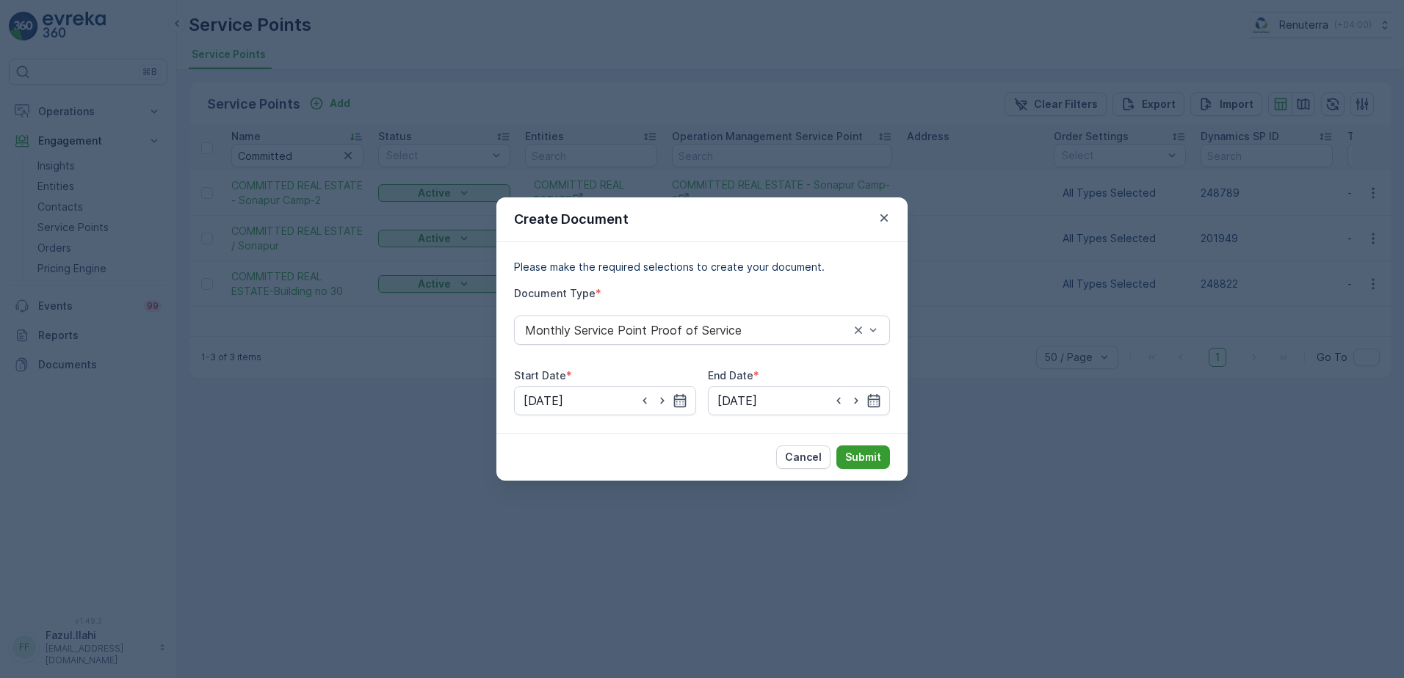
click at [872, 451] on p "Submit" at bounding box center [863, 457] width 36 height 15
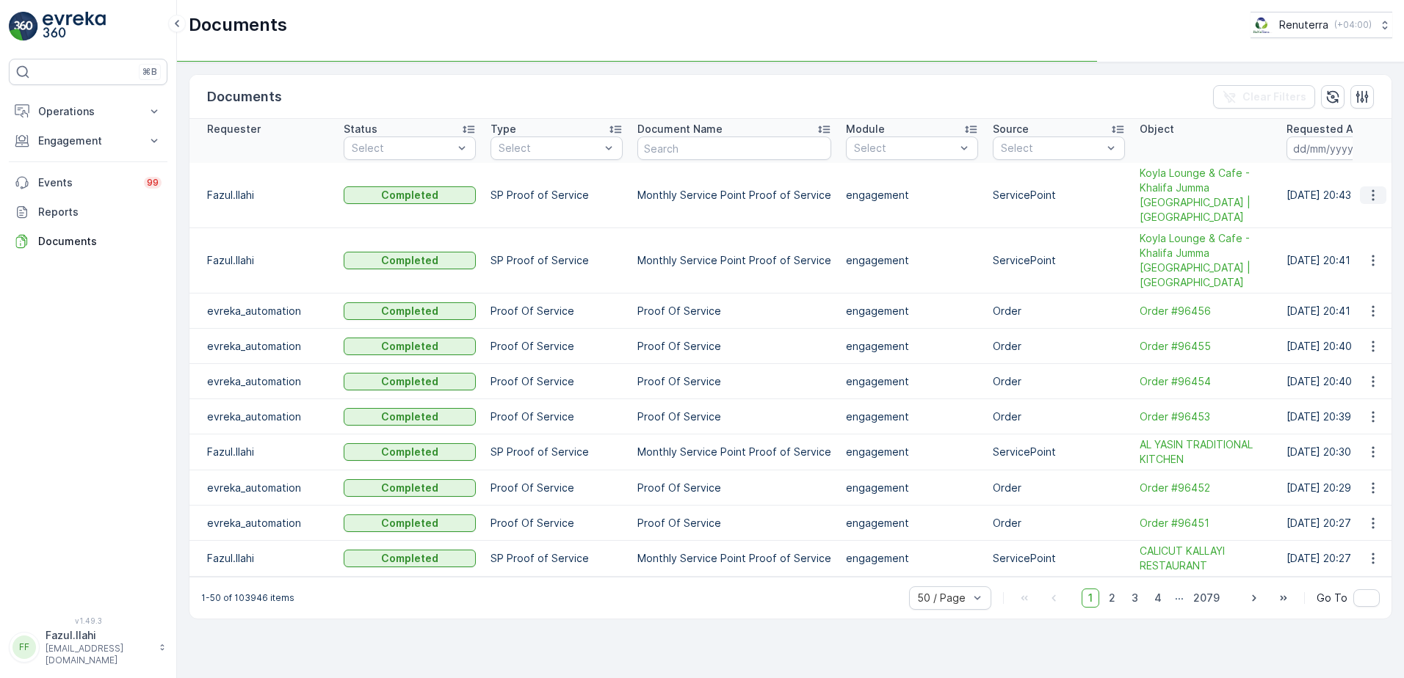
click at [1365, 190] on icon "button" at bounding box center [1372, 195] width 15 height 15
click at [1363, 212] on span "See Details" at bounding box center [1368, 217] width 57 height 15
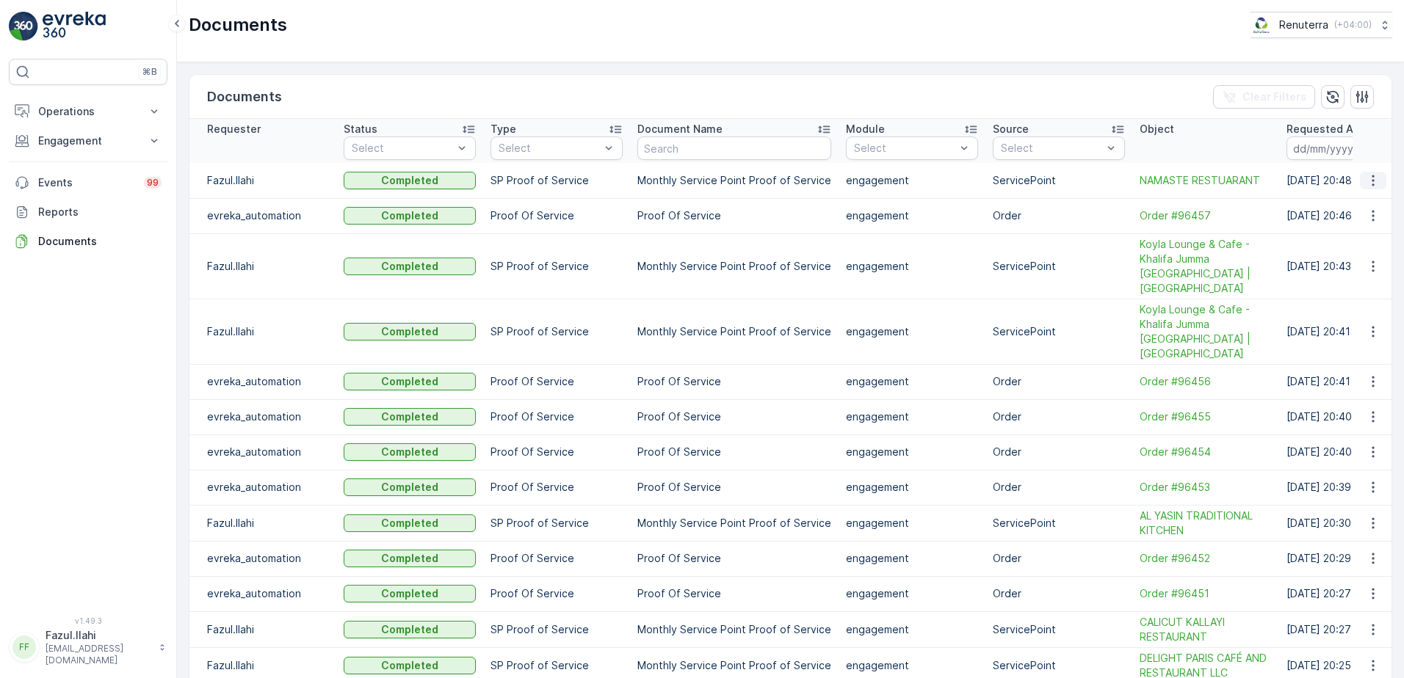
click at [1368, 184] on icon "button" at bounding box center [1372, 180] width 15 height 15
click at [1355, 205] on span "See Details" at bounding box center [1368, 202] width 57 height 15
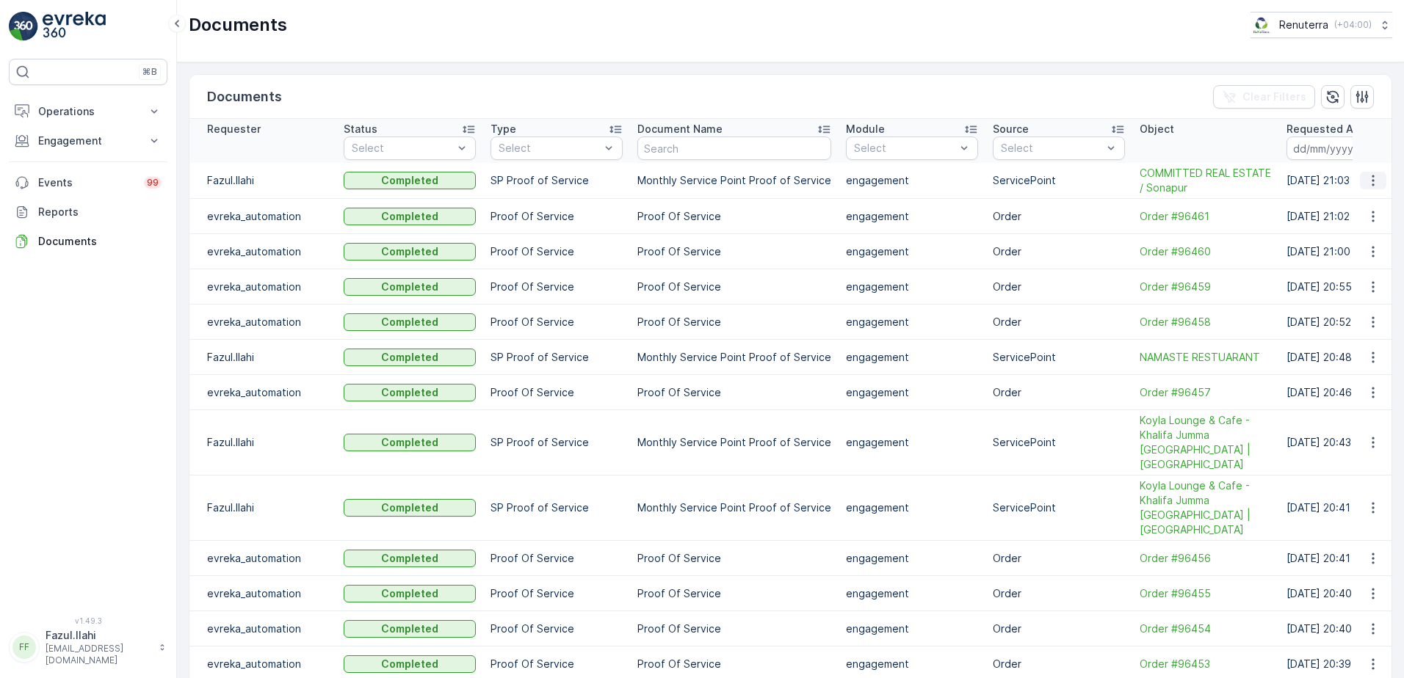
click at [1367, 182] on icon "button" at bounding box center [1372, 180] width 15 height 15
click at [1369, 200] on span "See Details" at bounding box center [1368, 202] width 57 height 15
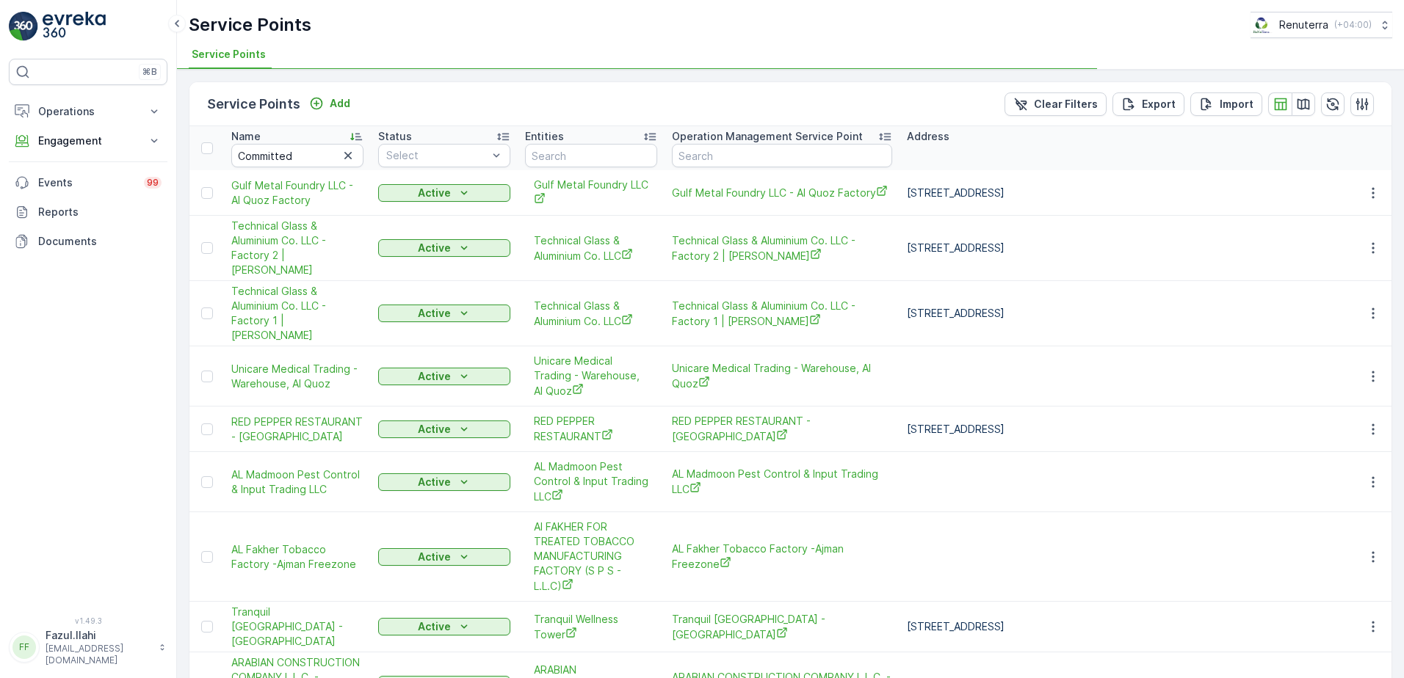
type input "Committed"
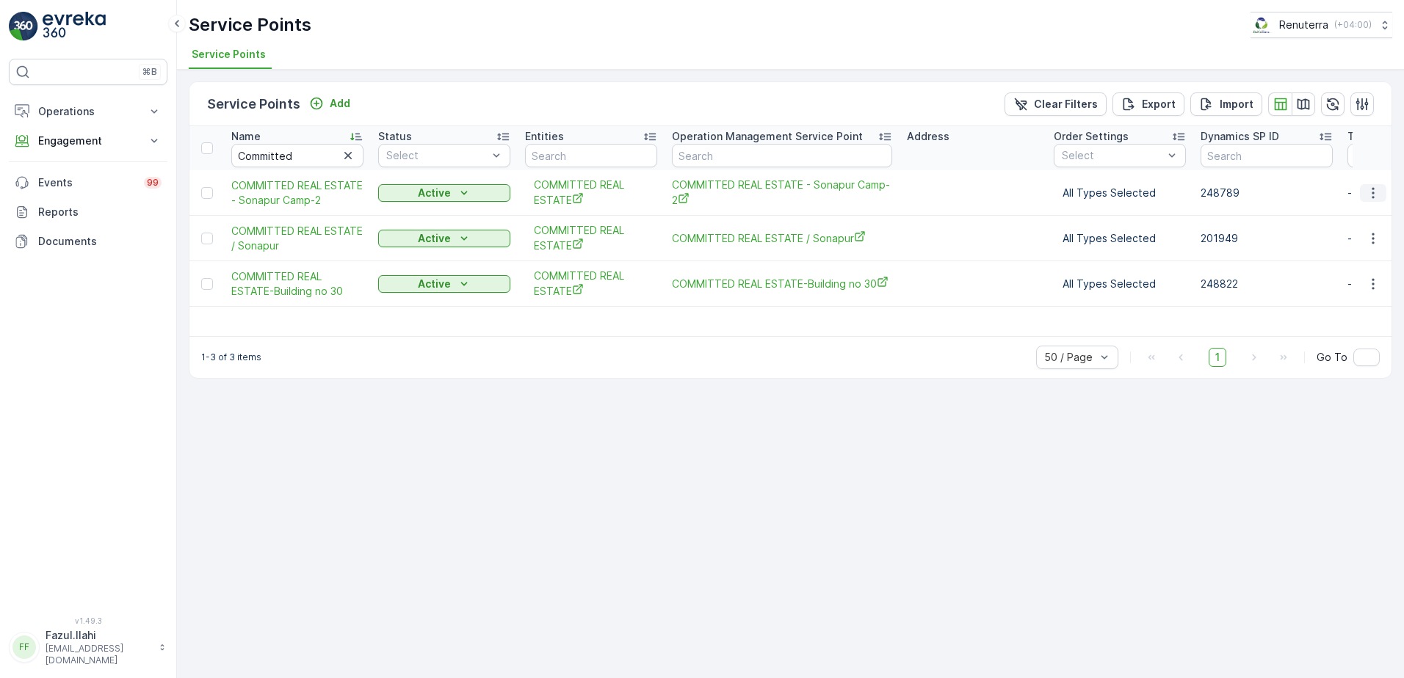
click at [1368, 194] on icon "button" at bounding box center [1372, 193] width 15 height 15
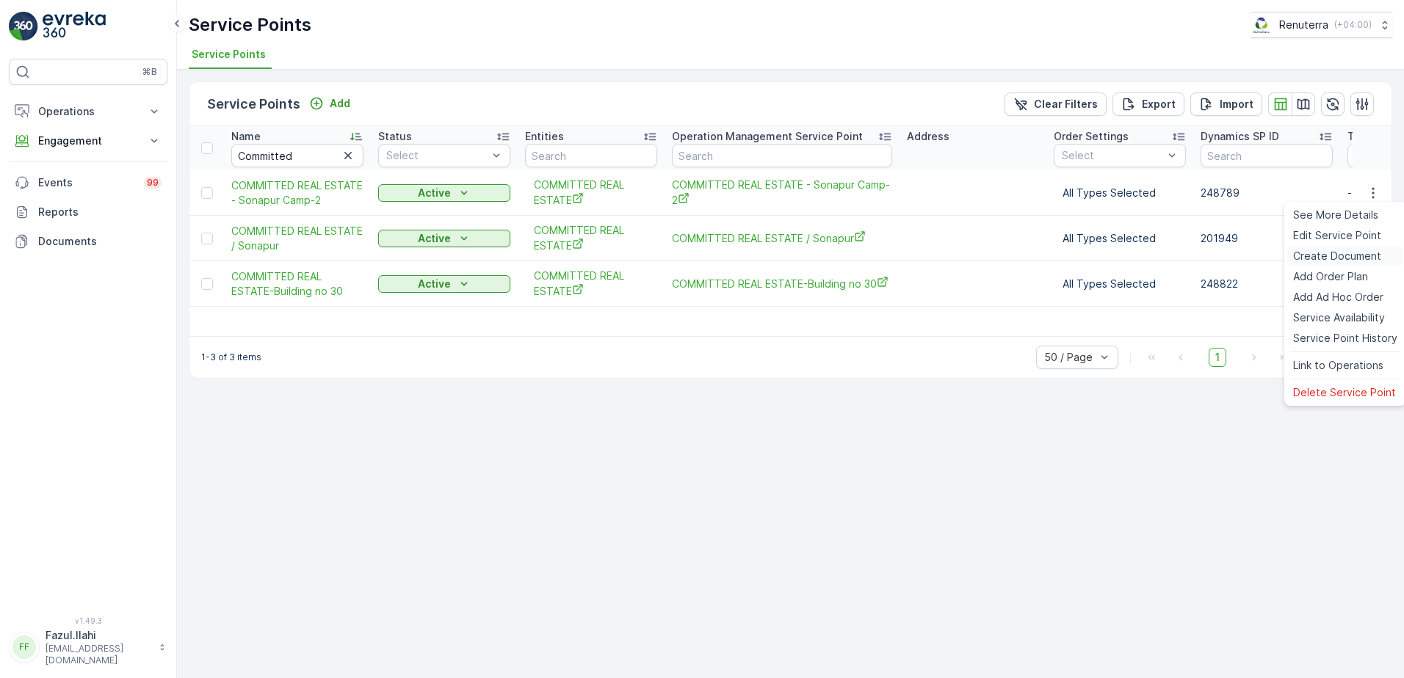
click at [1328, 251] on span "Create Document" at bounding box center [1337, 256] width 88 height 15
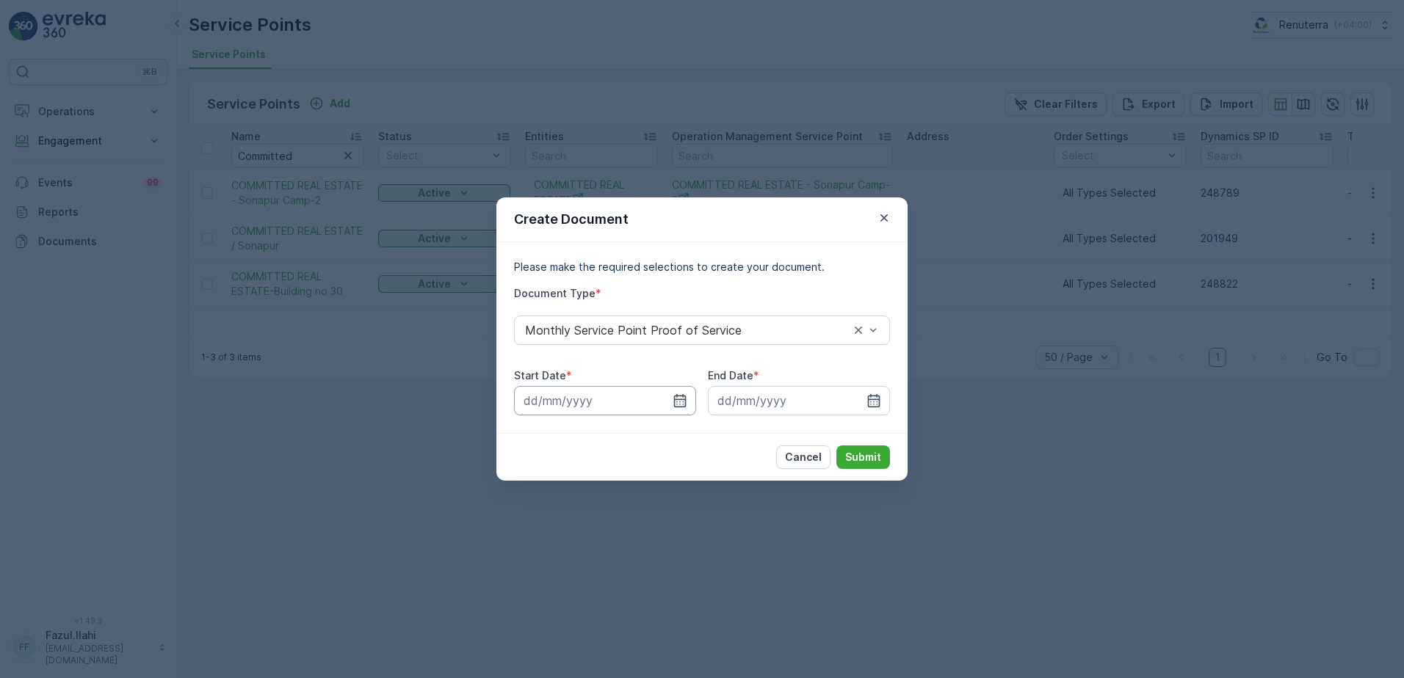
click at [684, 388] on input at bounding box center [605, 400] width 182 height 29
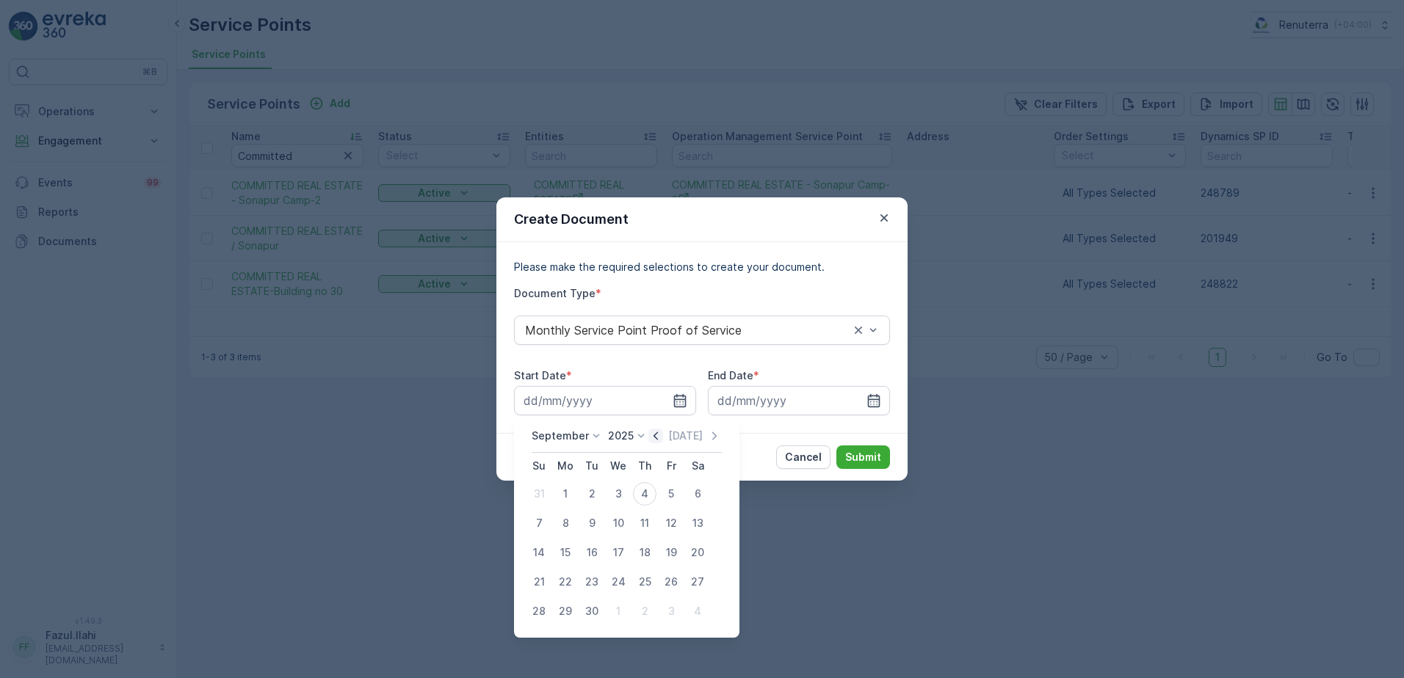
click at [653, 435] on icon "button" at bounding box center [655, 436] width 15 height 15
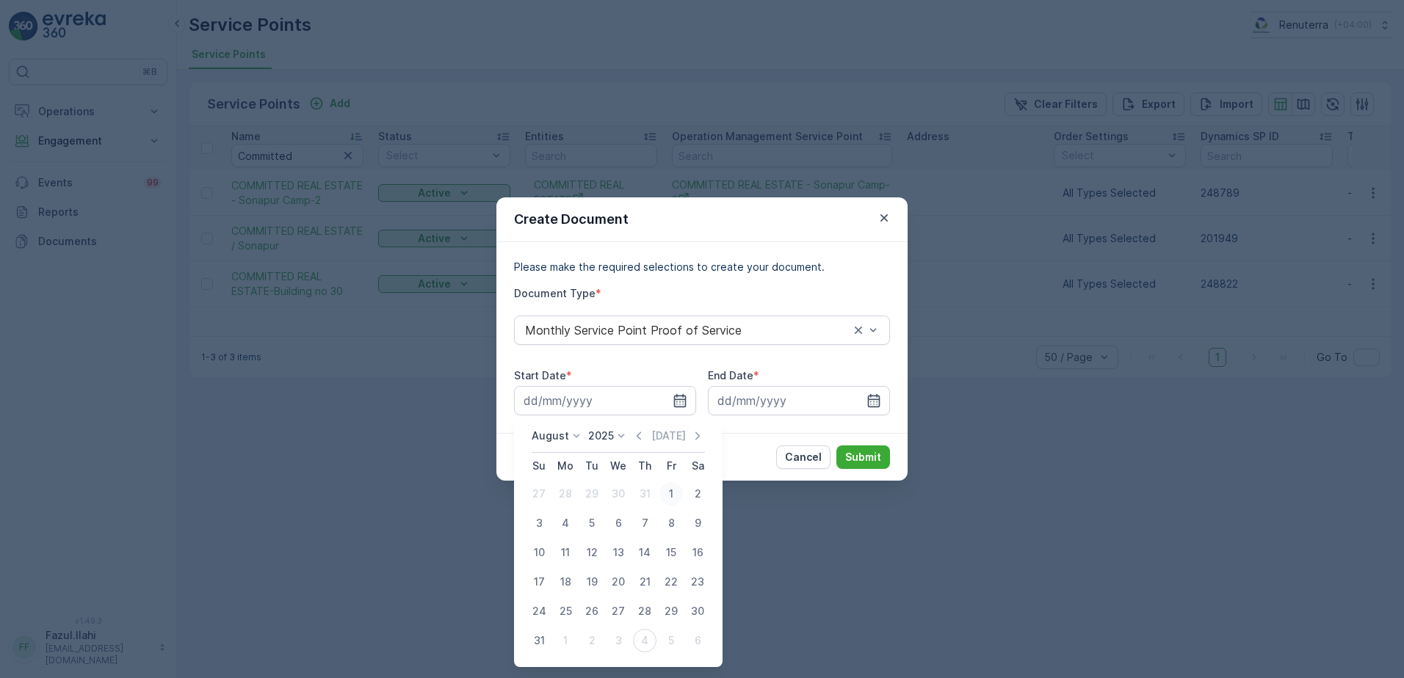
click at [669, 492] on div "1" at bounding box center [670, 493] width 23 height 23
type input "[DATE]"
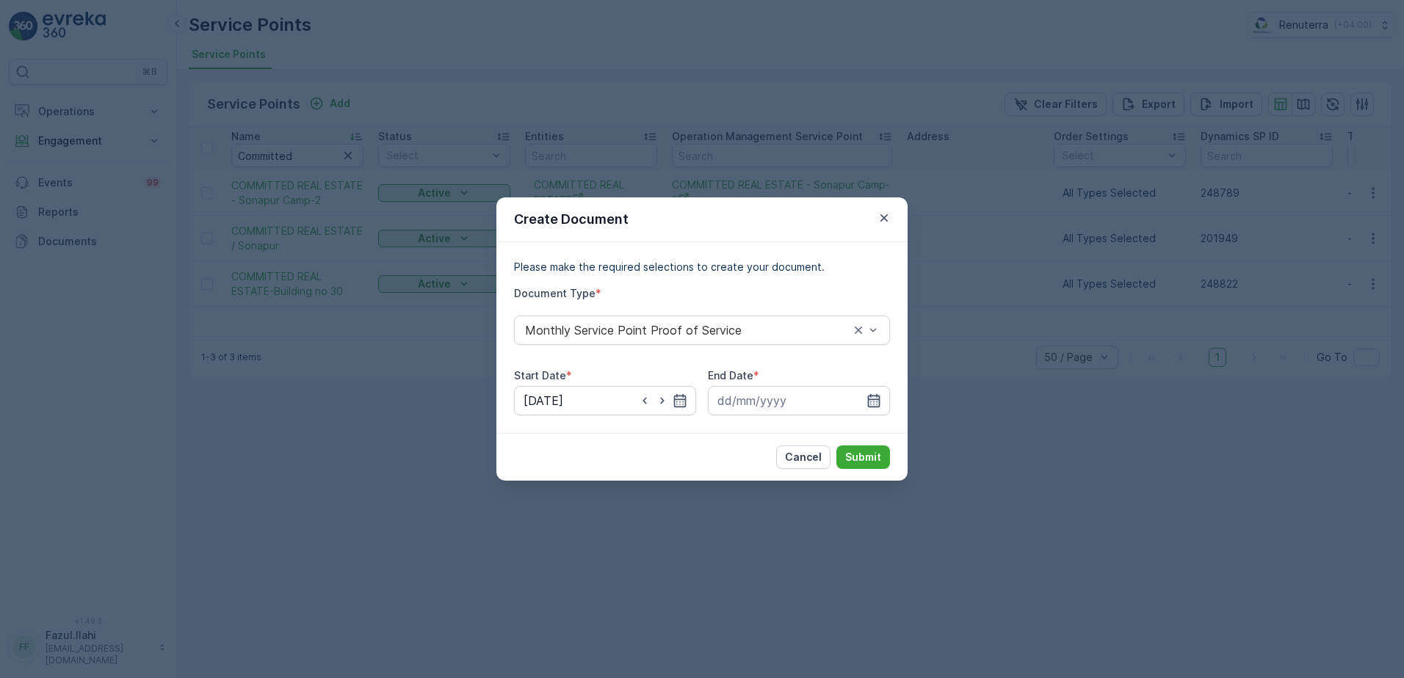
click at [876, 404] on icon "button" at bounding box center [873, 400] width 15 height 15
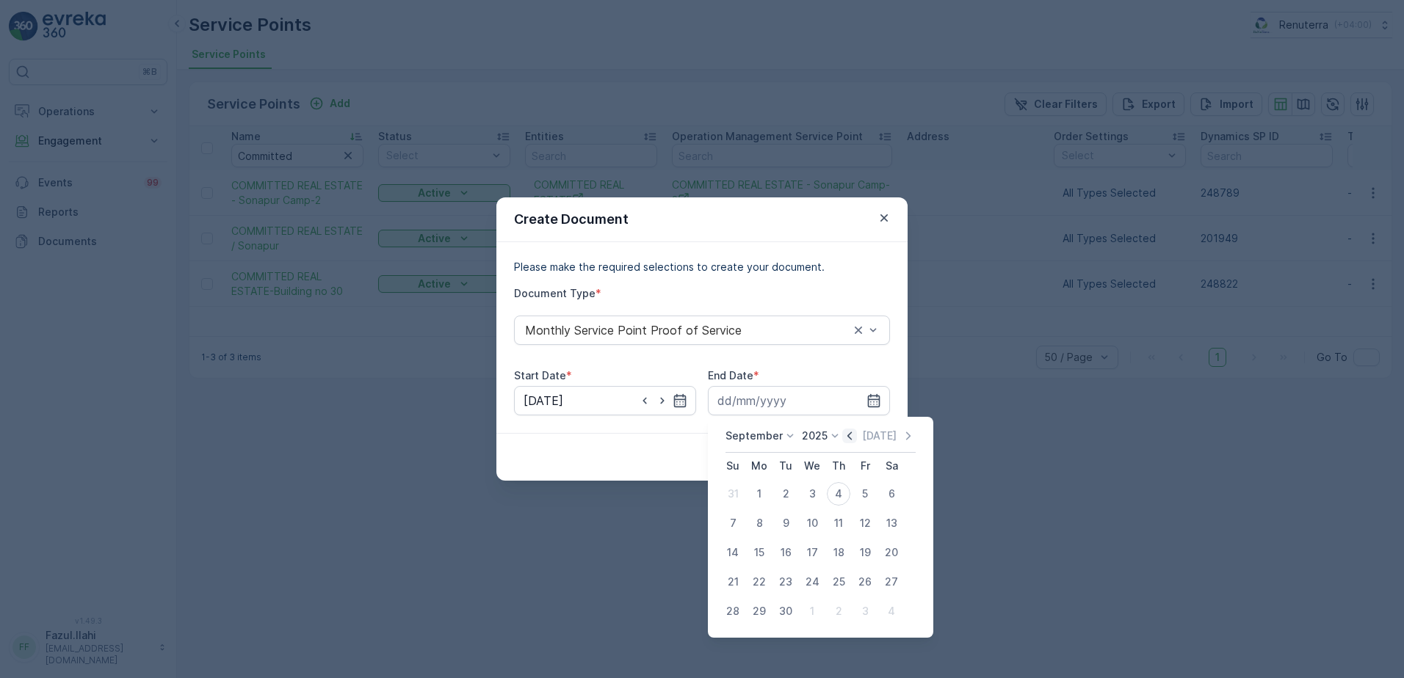
click at [847, 435] on icon "button" at bounding box center [849, 436] width 4 height 8
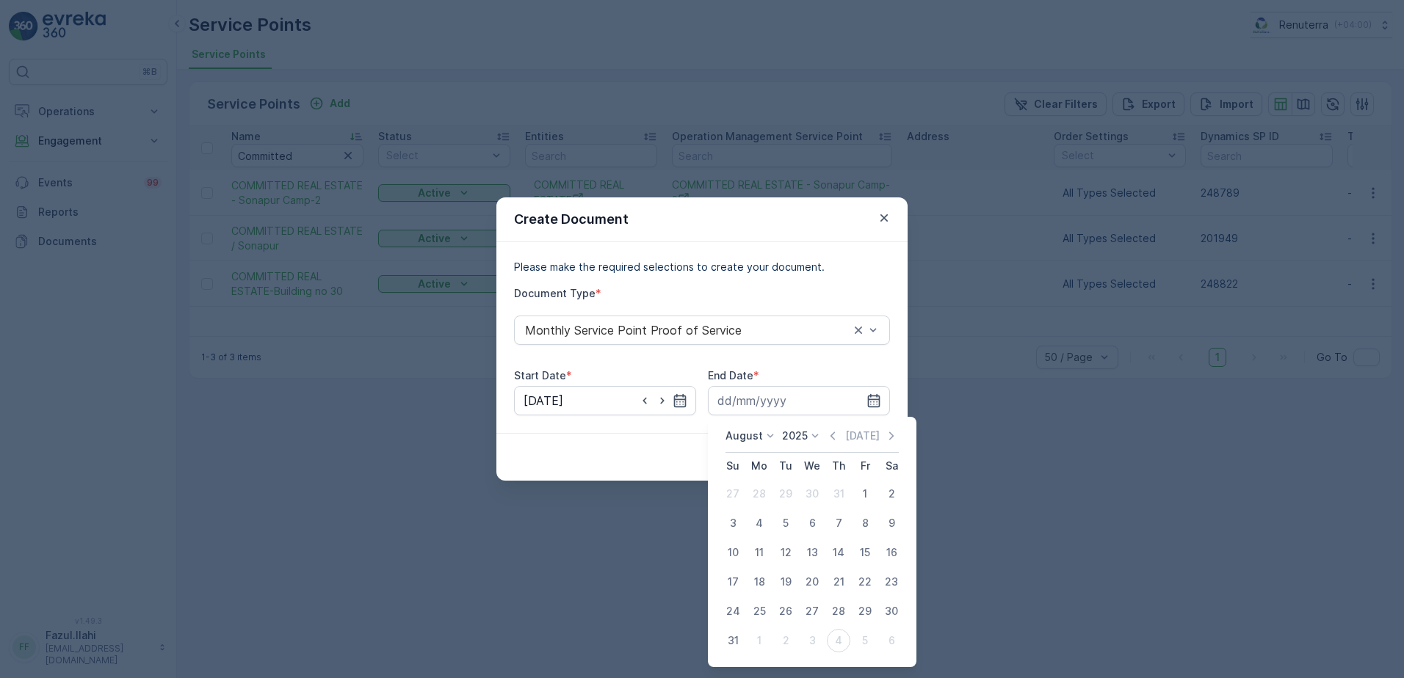
drag, startPoint x: 740, startPoint y: 633, endPoint x: 746, endPoint y: 614, distance: 20.7
click at [740, 633] on div "31" at bounding box center [732, 640] width 23 height 23
type input "31.08.2025"
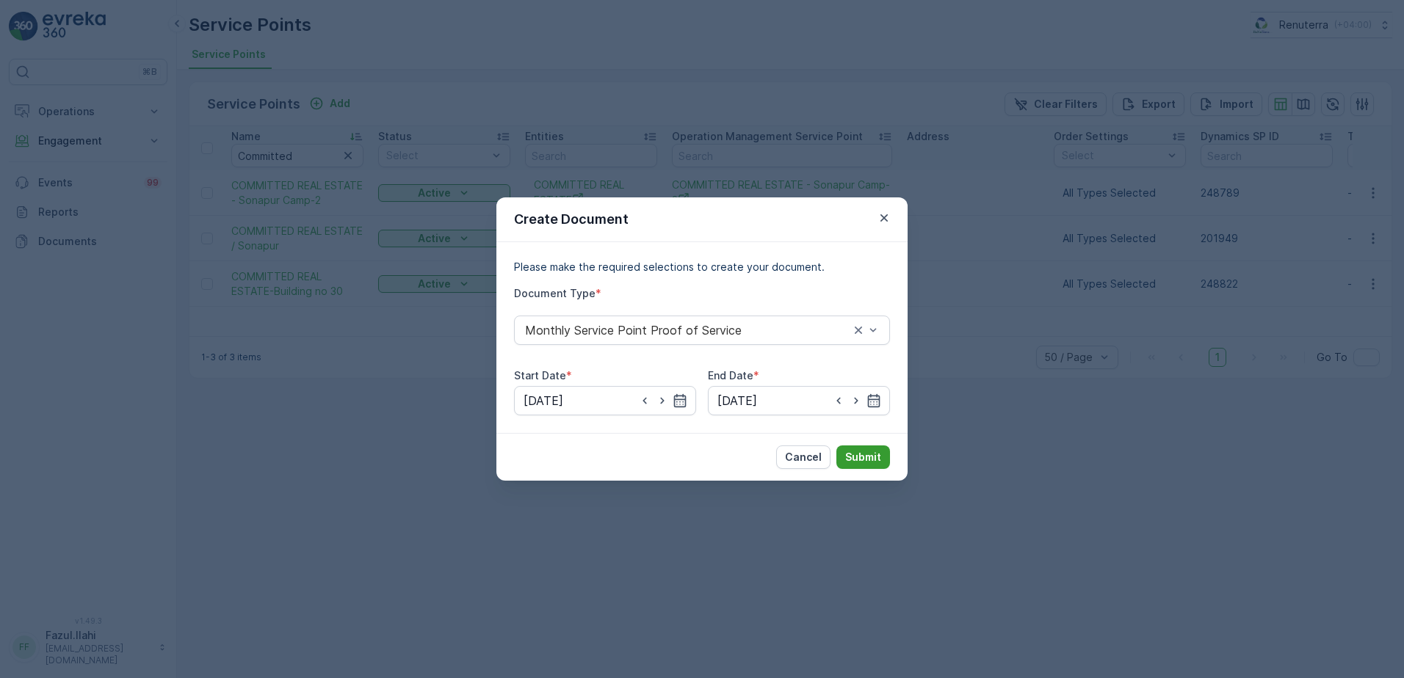
click at [864, 447] on button "Submit" at bounding box center [863, 457] width 54 height 23
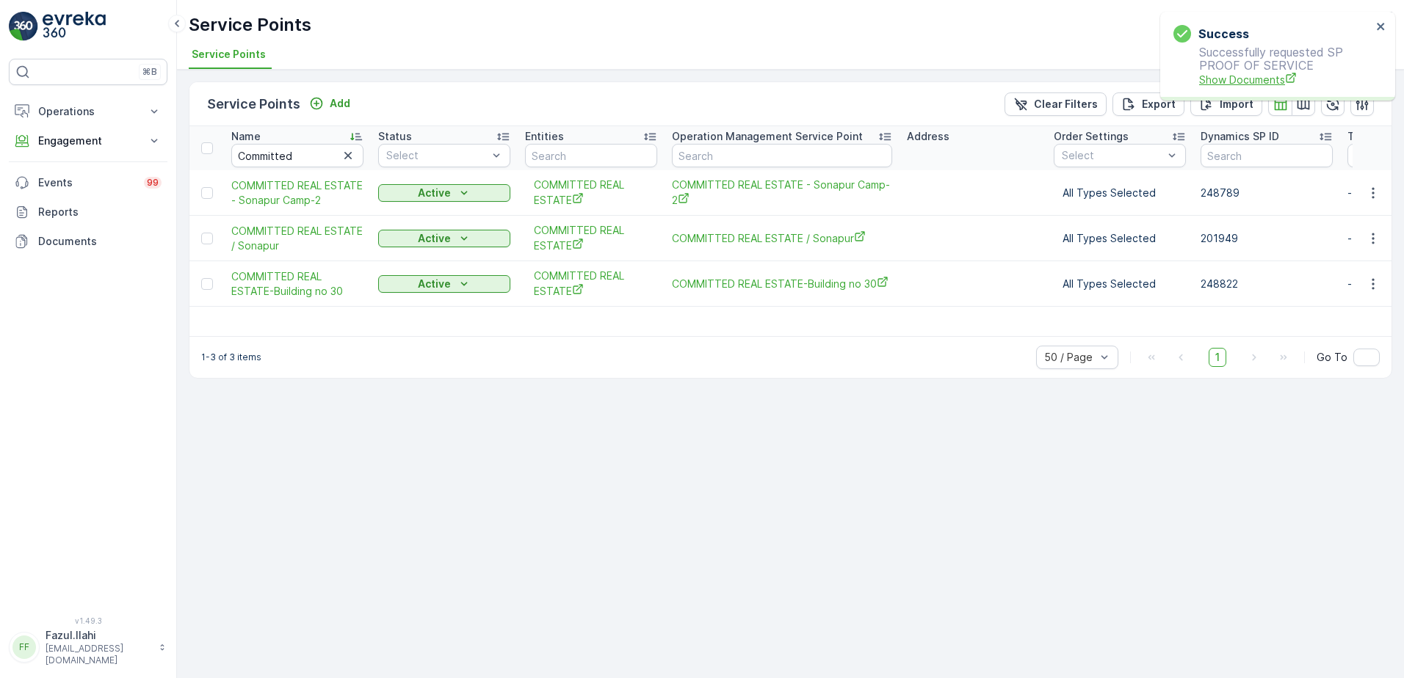
click at [1246, 78] on span "Show Documents" at bounding box center [1285, 79] width 173 height 15
click at [1370, 285] on icon "button" at bounding box center [1372, 284] width 15 height 15
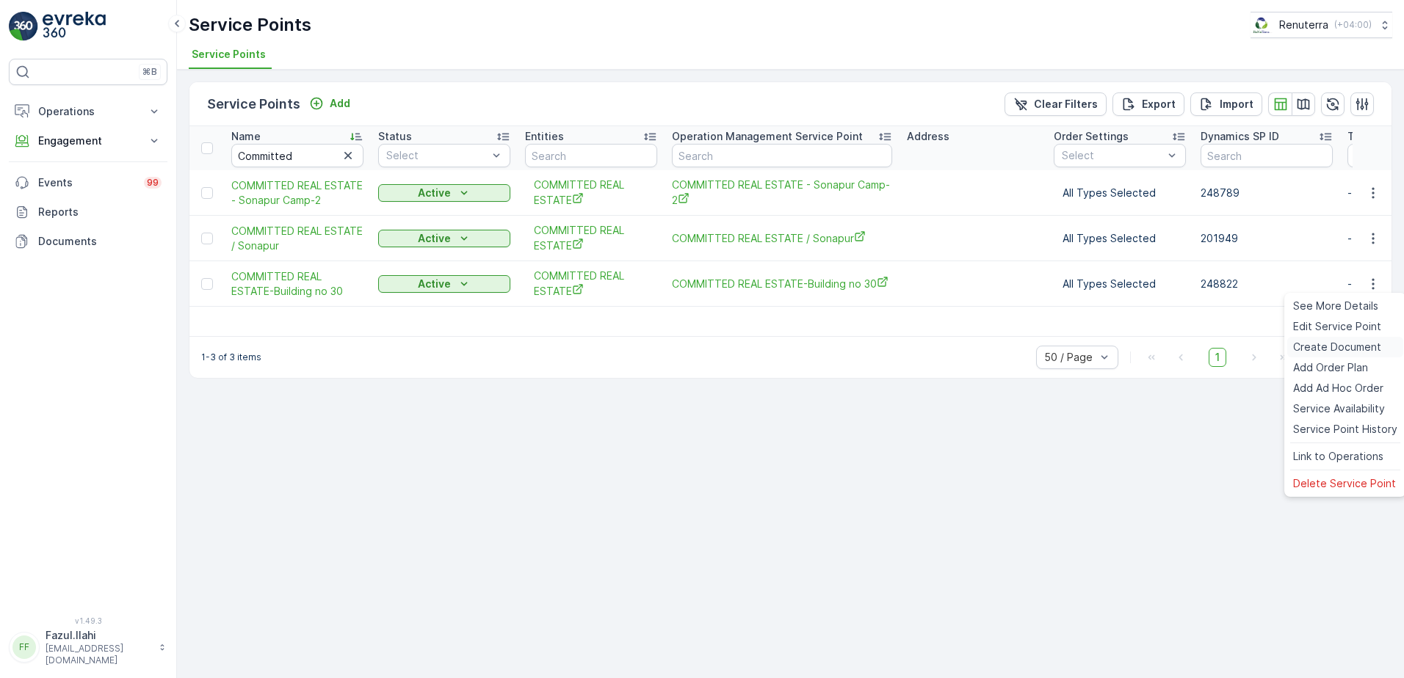
click at [1311, 350] on span "Create Document" at bounding box center [1337, 347] width 88 height 15
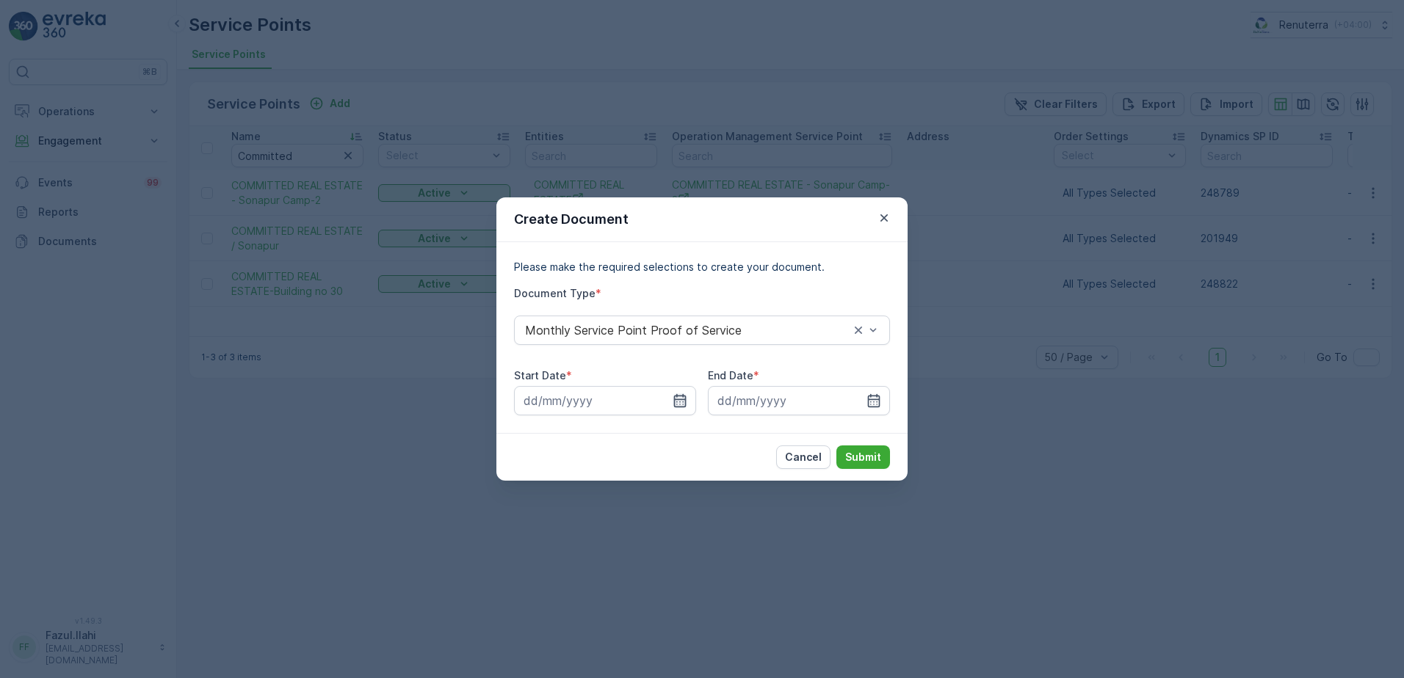
click at [685, 396] on icon "button" at bounding box center [680, 400] width 12 height 13
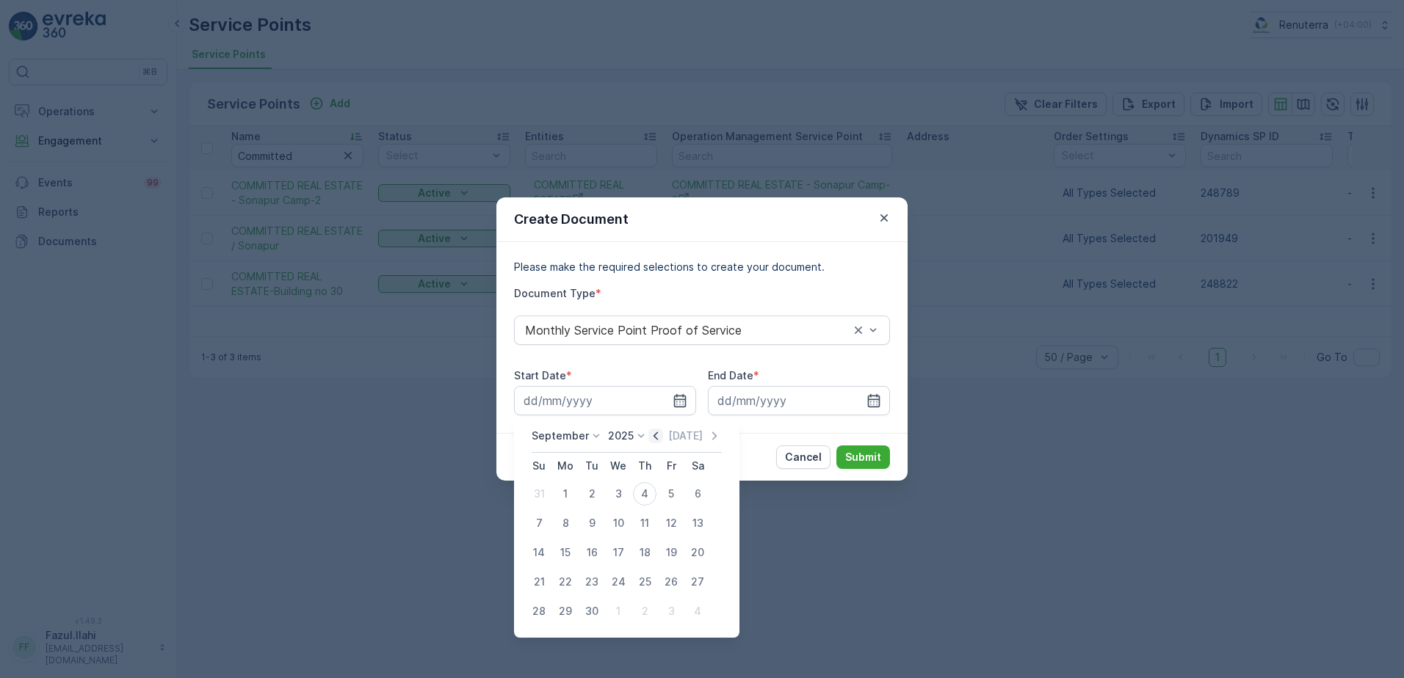
click at [657, 430] on icon "button" at bounding box center [655, 436] width 15 height 15
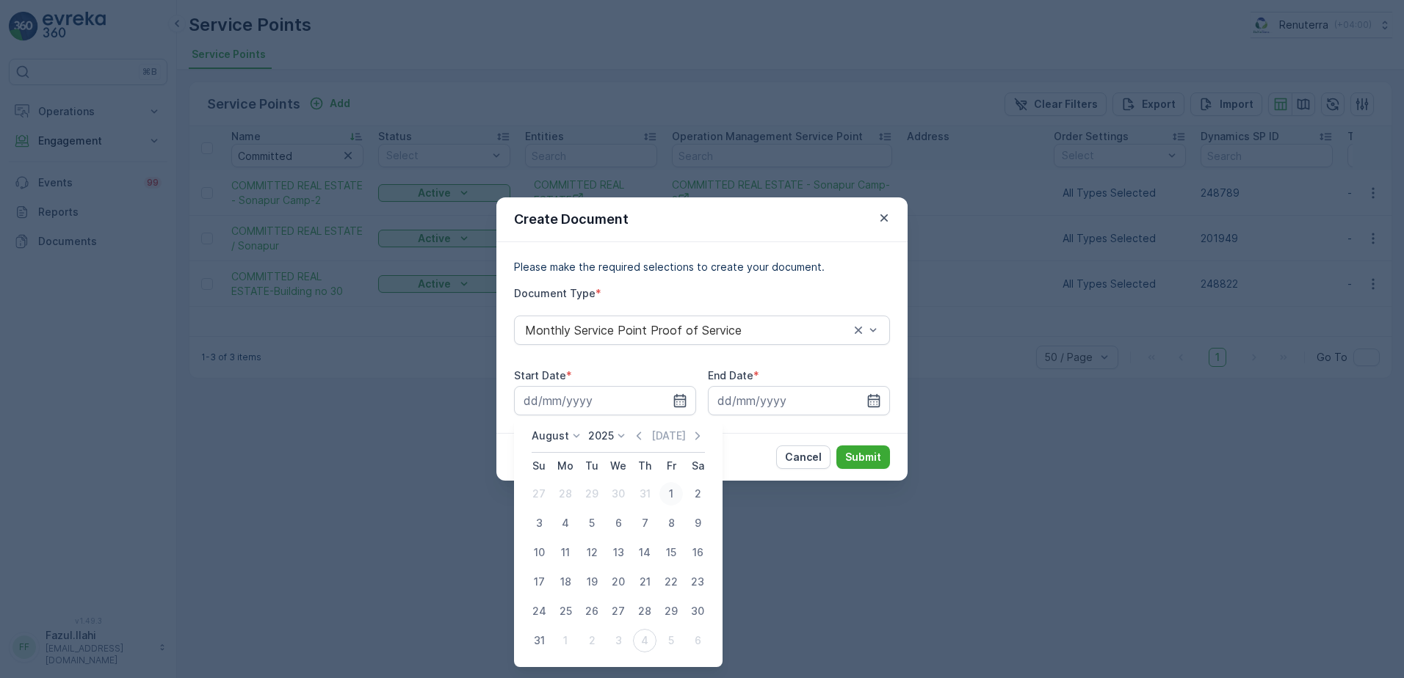
click at [678, 493] on div "1" at bounding box center [670, 493] width 23 height 23
type input "01.08.2025"
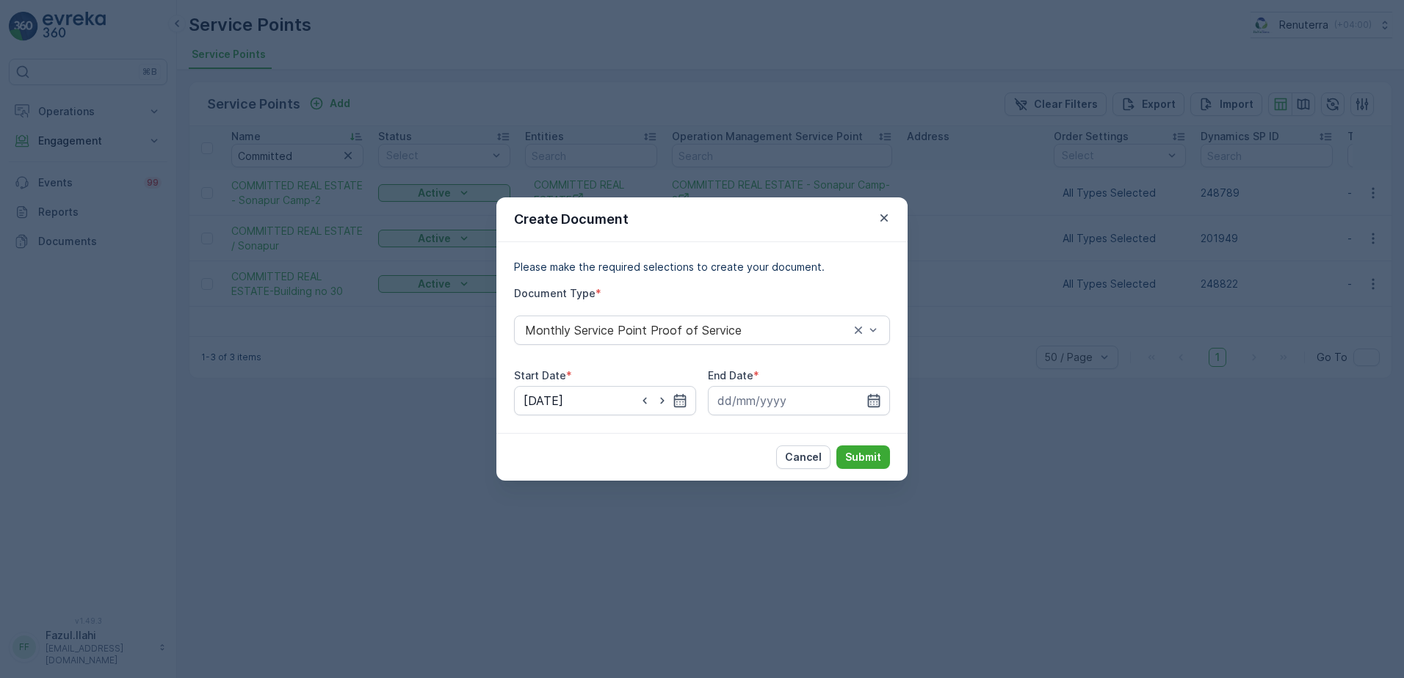
click at [876, 402] on icon "button" at bounding box center [873, 400] width 15 height 15
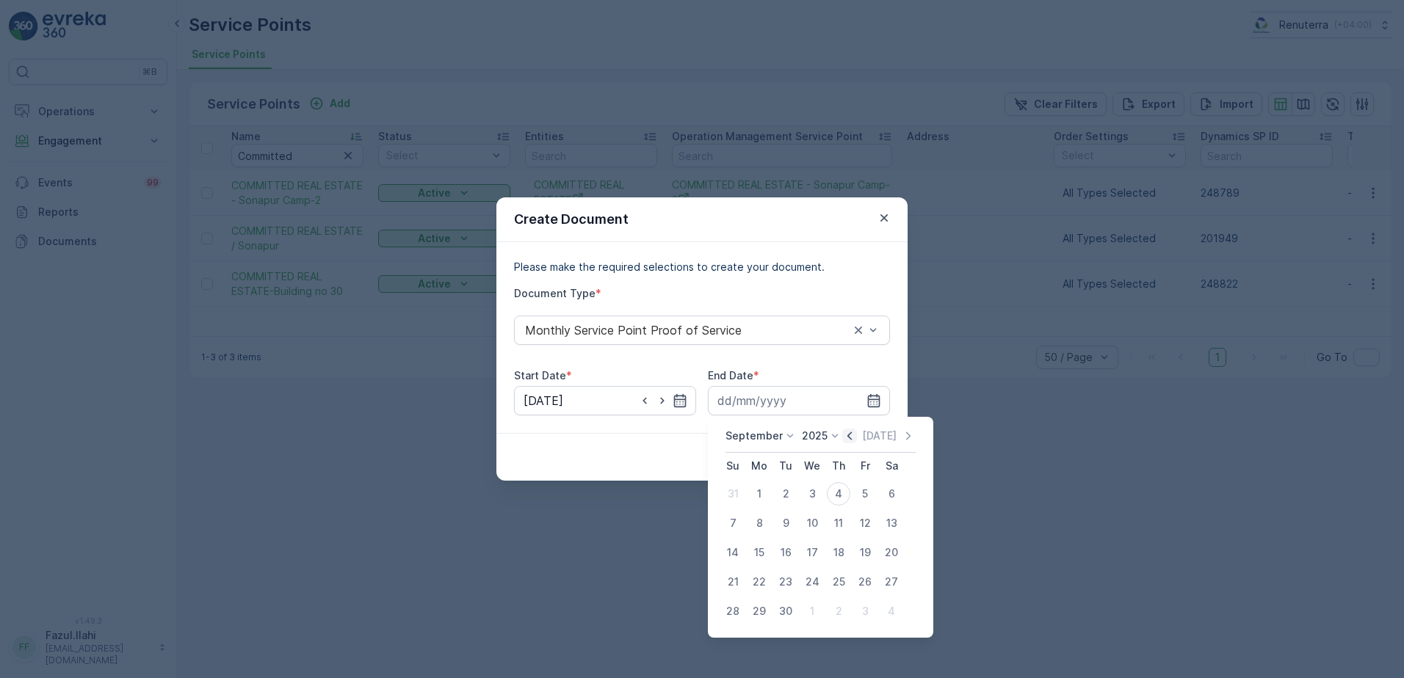
click at [852, 434] on icon "button" at bounding box center [849, 436] width 15 height 15
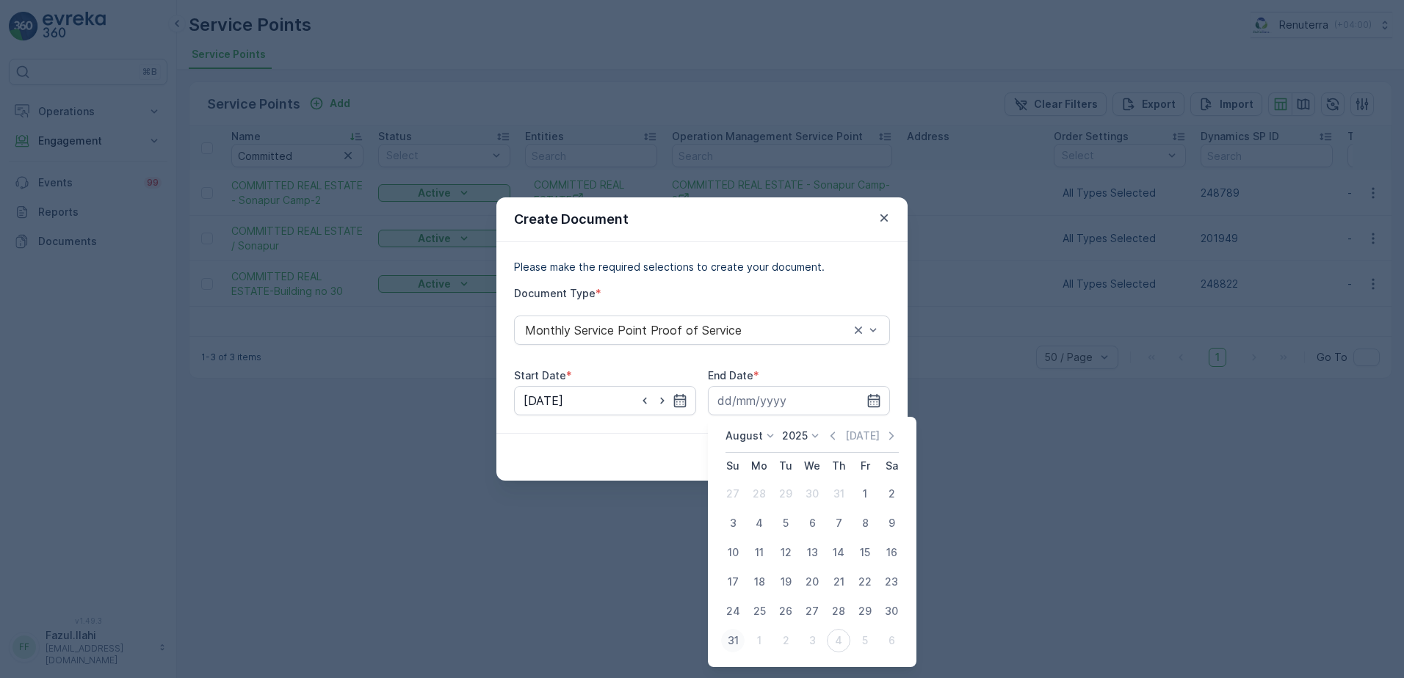
click at [727, 639] on div "31" at bounding box center [732, 640] width 23 height 23
type input "31.08.2025"
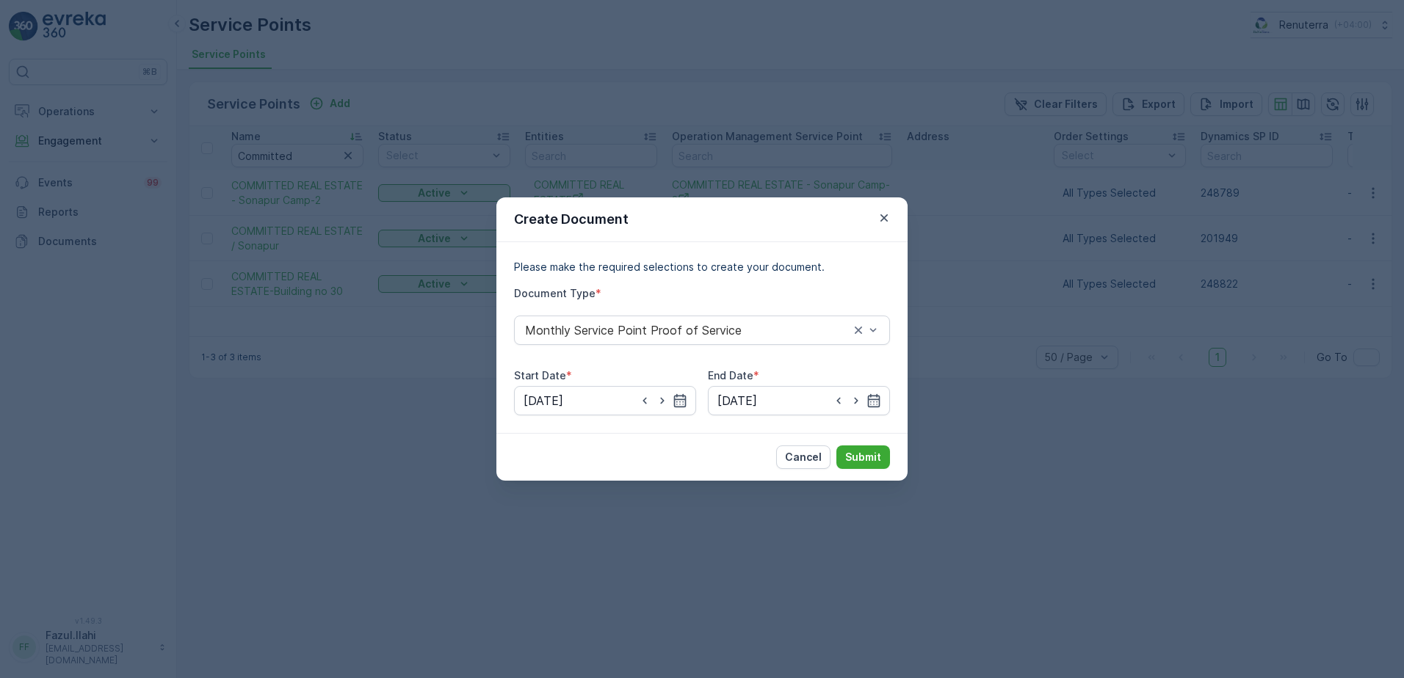
click at [858, 440] on div "Cancel Submit" at bounding box center [701, 457] width 411 height 48
click at [866, 457] on p "Submit" at bounding box center [863, 457] width 36 height 15
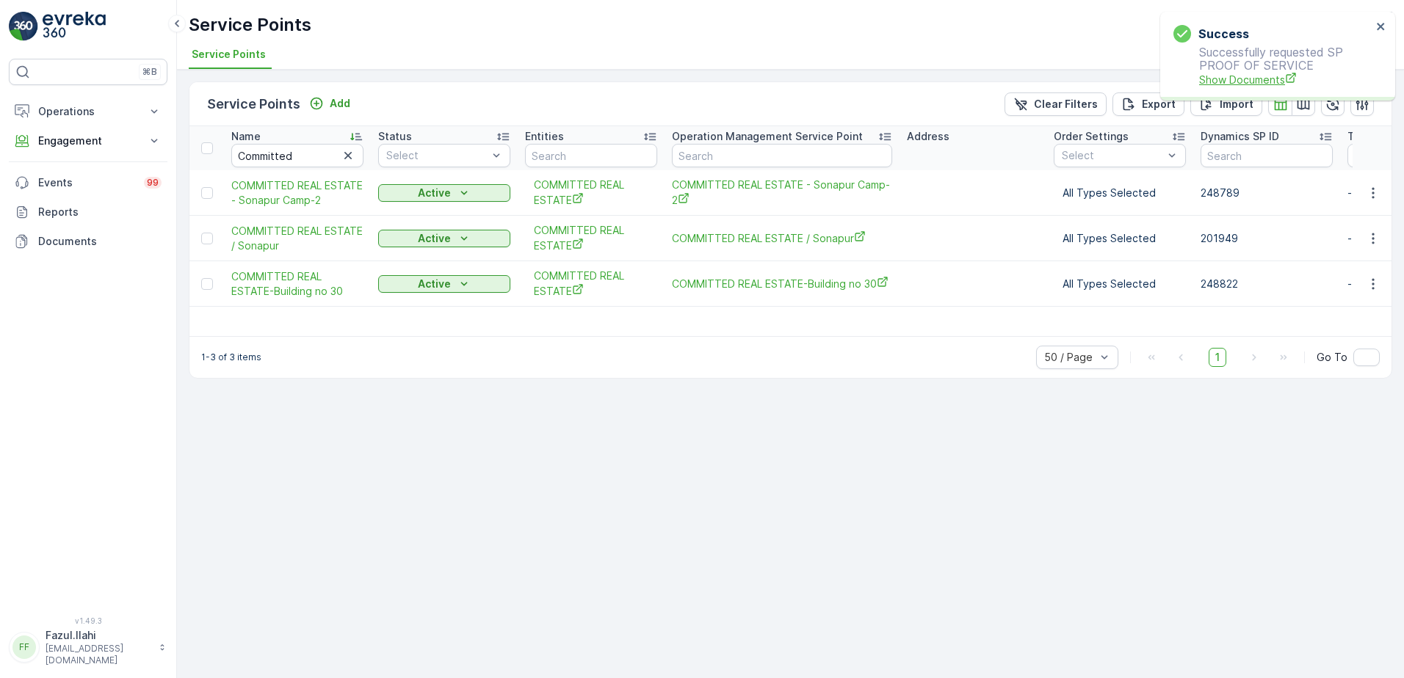
click at [1234, 76] on span "Show Documents" at bounding box center [1285, 79] width 173 height 15
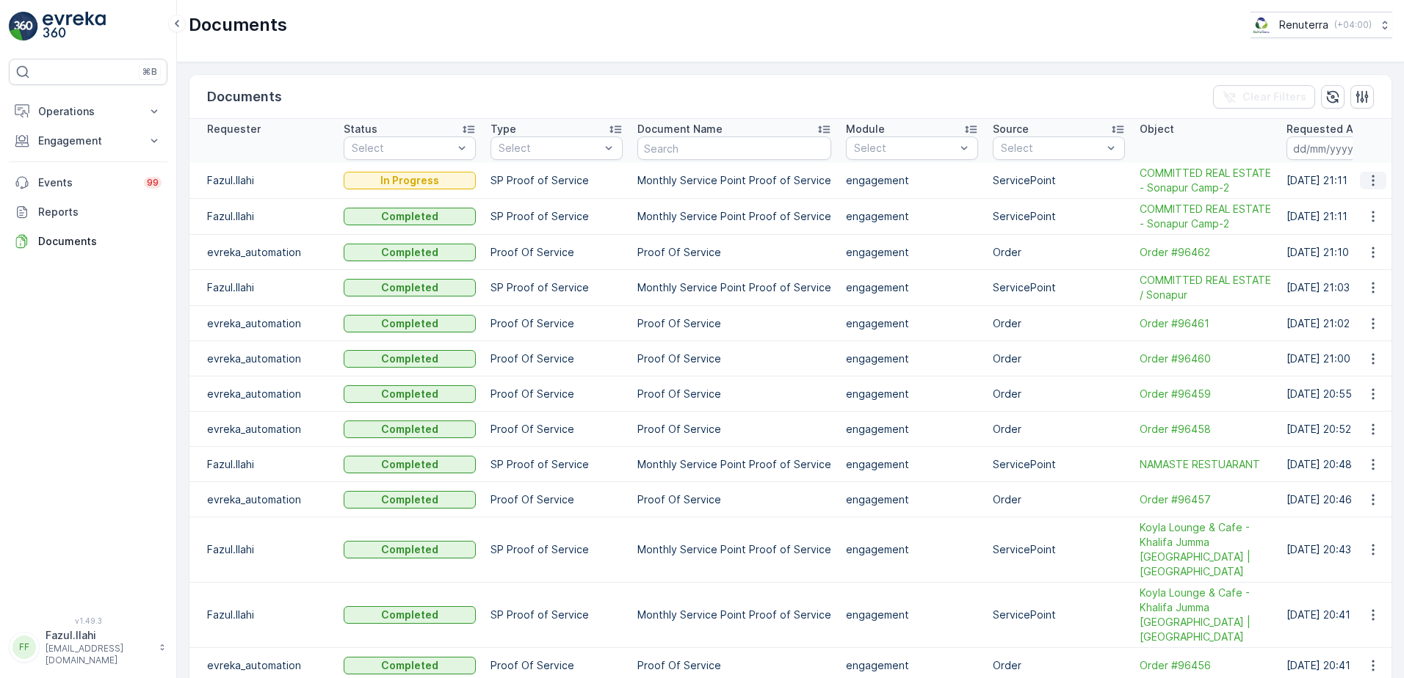
click at [1365, 178] on icon "button" at bounding box center [1372, 180] width 15 height 15
click at [1136, 67] on div "Documents Clear Filters Requester Status Select Type Select Document Name Modul…" at bounding box center [790, 370] width 1227 height 616
click at [1371, 216] on icon "button" at bounding box center [1372, 216] width 2 height 11
click at [1375, 236] on span "See Details" at bounding box center [1368, 238] width 57 height 15
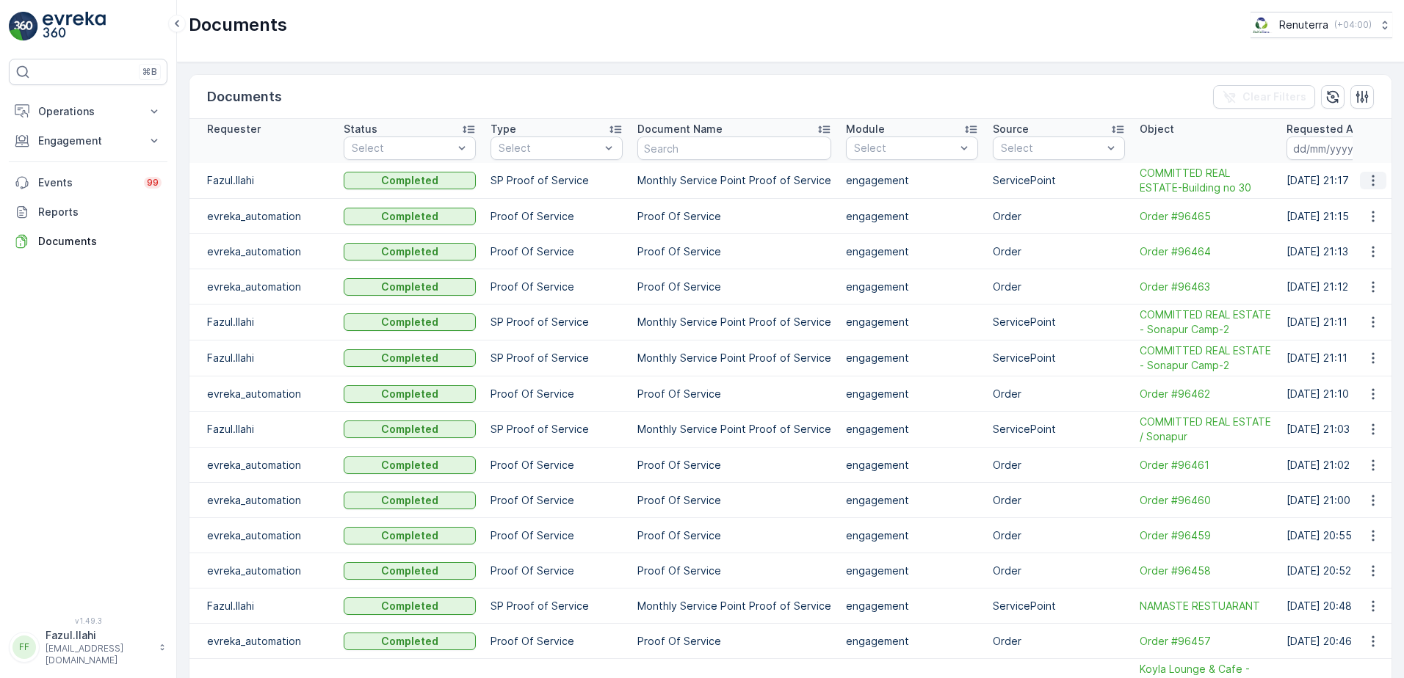
click at [1365, 175] on icon "button" at bounding box center [1372, 180] width 15 height 15
click at [1365, 201] on span "See Details" at bounding box center [1368, 202] width 57 height 15
